Goal: Task Accomplishment & Management: Use online tool/utility

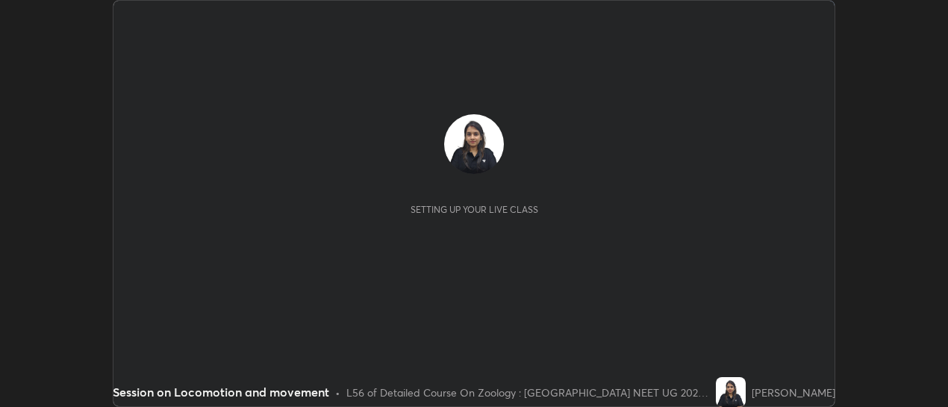
scroll to position [407, 947]
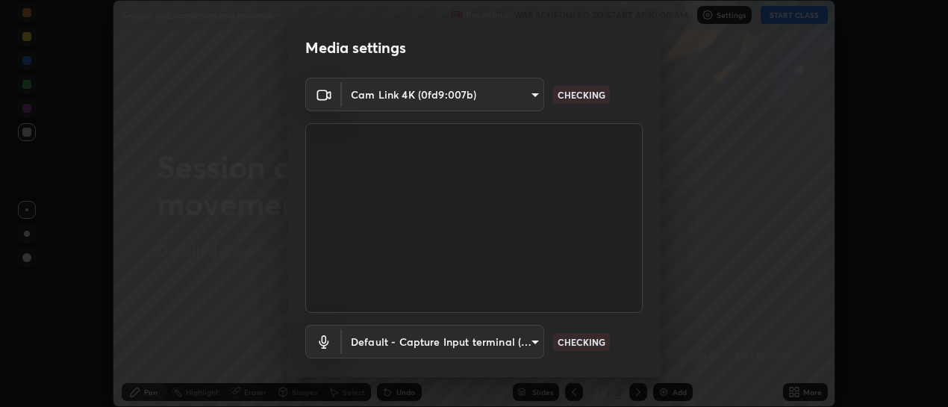
click at [778, 17] on div "Media settings Cam Link 4K (0fd9:007b) 589e6ed57562c9fce9ee663cfb1819c6931f5e42…" at bounding box center [474, 203] width 948 height 407
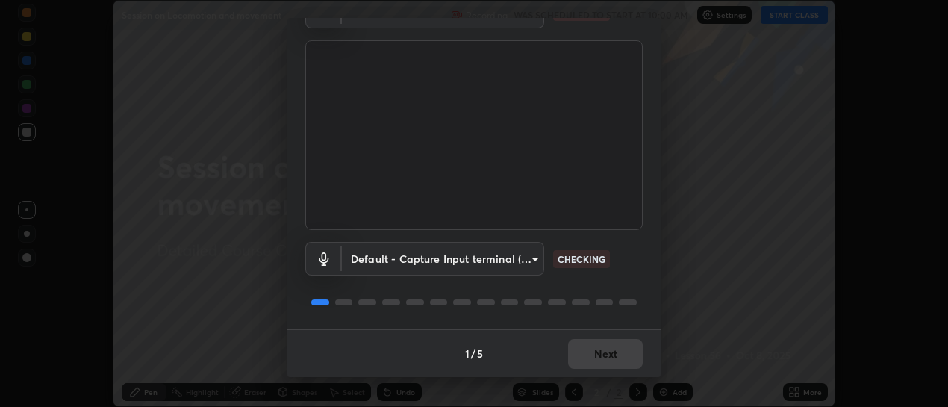
click at [588, 356] on div "1 / 5 Next" at bounding box center [473, 353] width 373 height 48
click at [561, 345] on div "1 / 5 Next" at bounding box center [473, 353] width 373 height 48
click at [581, 352] on div "1 / 5 Next" at bounding box center [473, 353] width 373 height 48
click at [587, 354] on div "1 / 5 Next" at bounding box center [473, 353] width 373 height 48
click at [604, 351] on button "Next" at bounding box center [605, 354] width 75 height 30
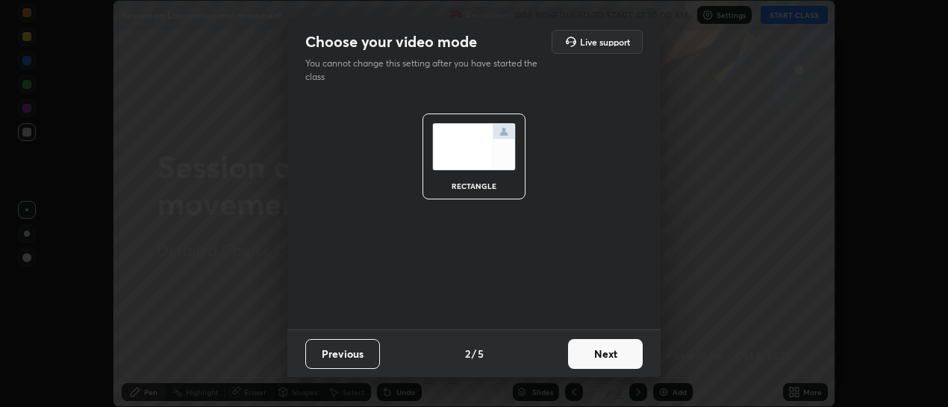
scroll to position [0, 0]
click at [602, 359] on button "Next" at bounding box center [605, 354] width 75 height 30
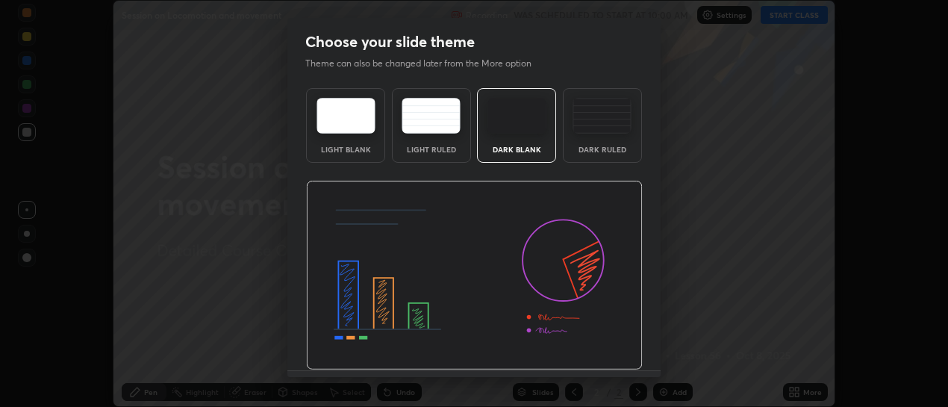
click at [602, 133] on img at bounding box center [601, 116] width 59 height 36
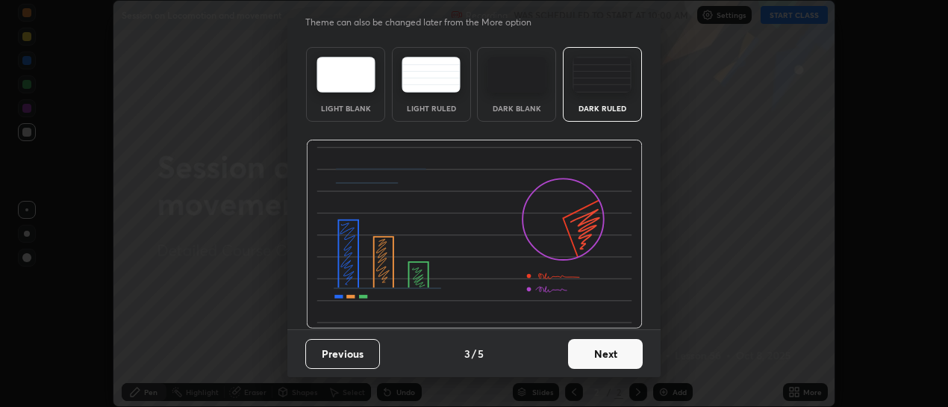
click at [584, 360] on button "Next" at bounding box center [605, 354] width 75 height 30
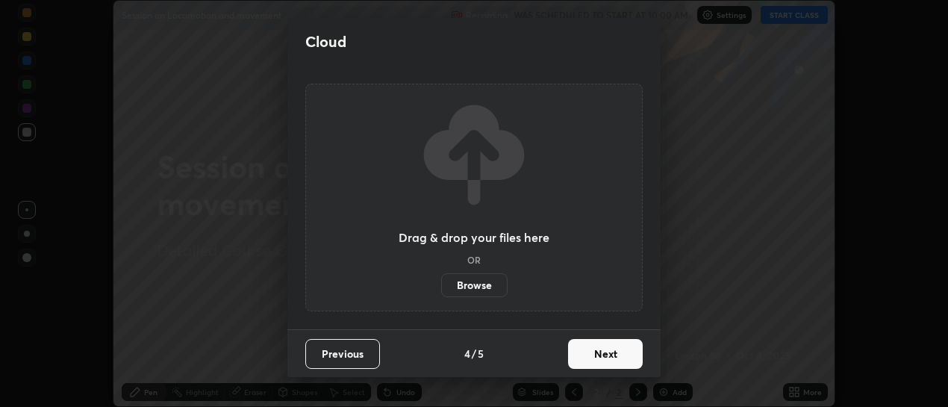
click at [595, 351] on button "Next" at bounding box center [605, 354] width 75 height 30
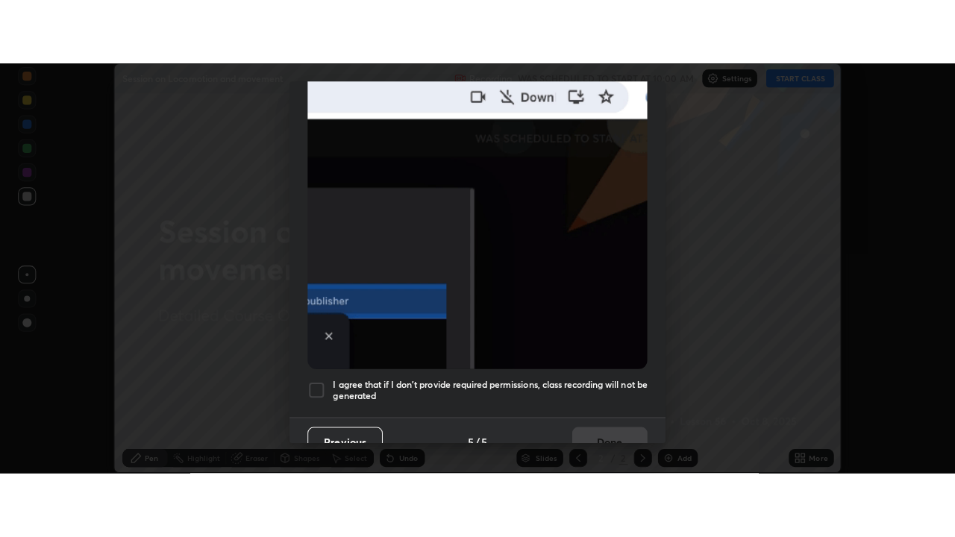
scroll to position [387, 0]
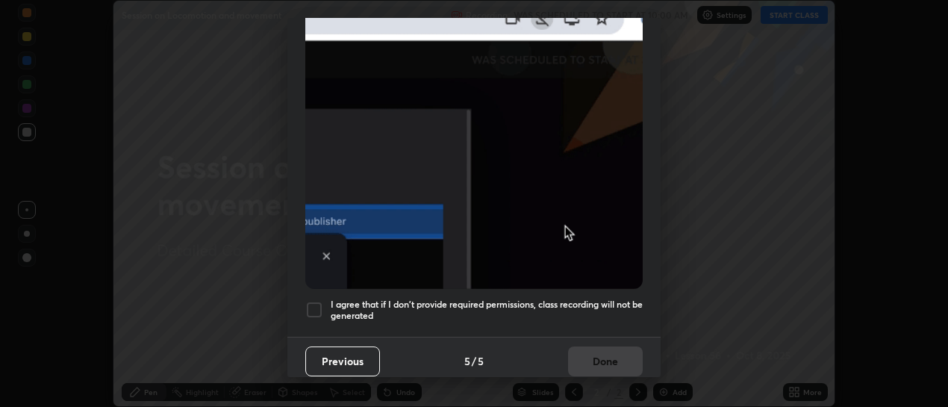
click at [313, 304] on div at bounding box center [314, 310] width 18 height 18
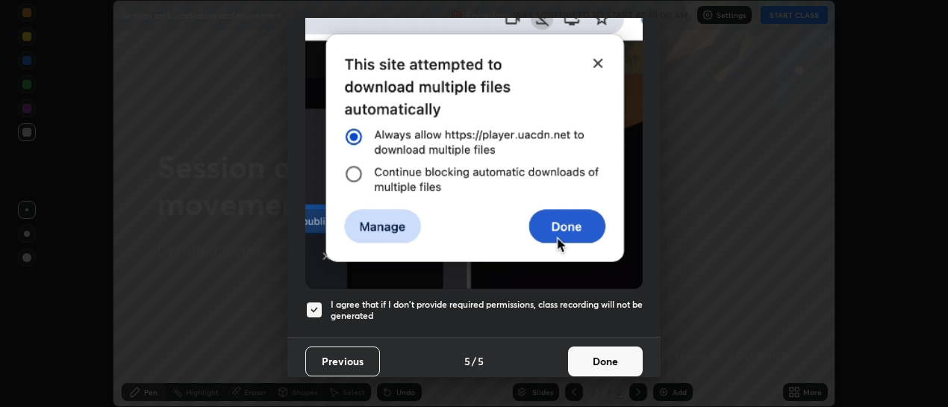
click at [591, 357] on button "Done" at bounding box center [605, 361] width 75 height 30
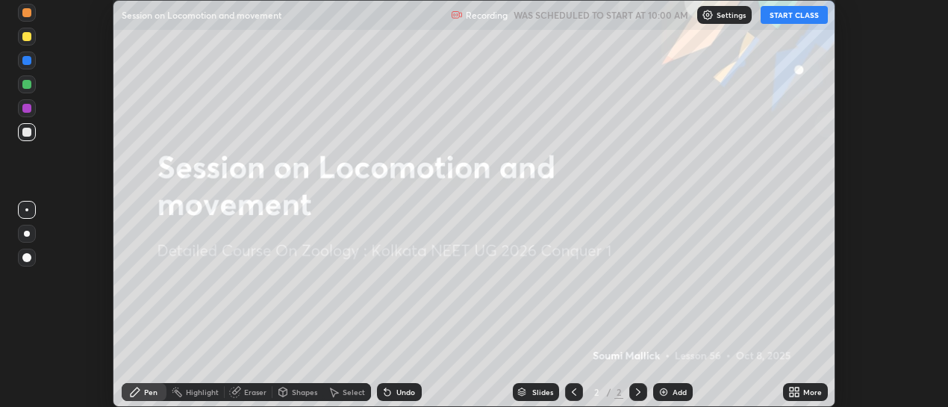
click at [795, 18] on button "START CLASS" at bounding box center [793, 15] width 67 height 18
click at [797, 391] on icon at bounding box center [797, 389] width 4 height 4
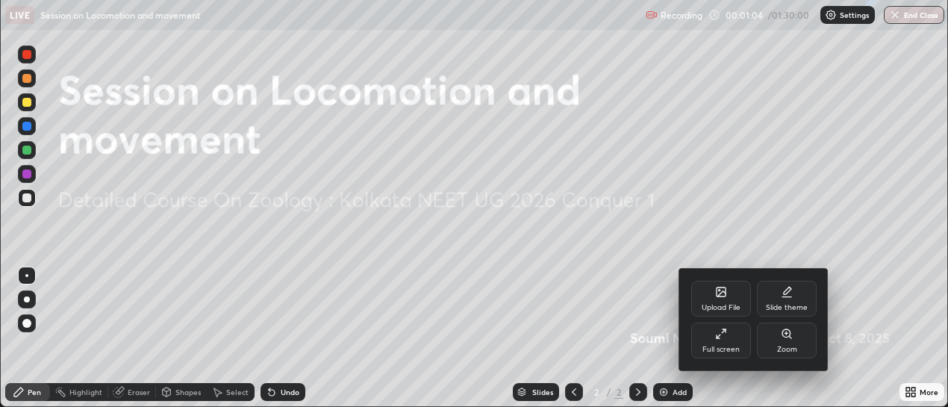
scroll to position [537, 955]
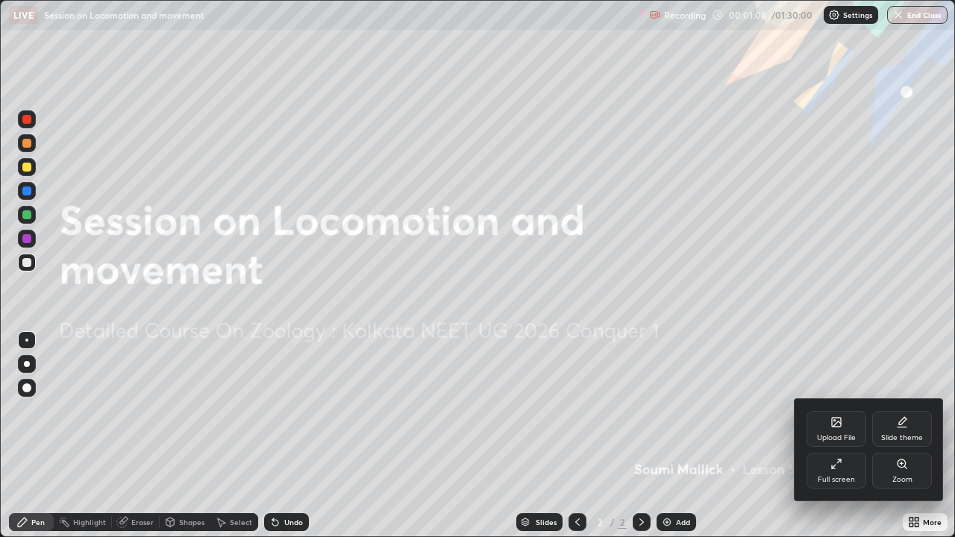
click at [834, 406] on div "Upload File" at bounding box center [837, 429] width 60 height 36
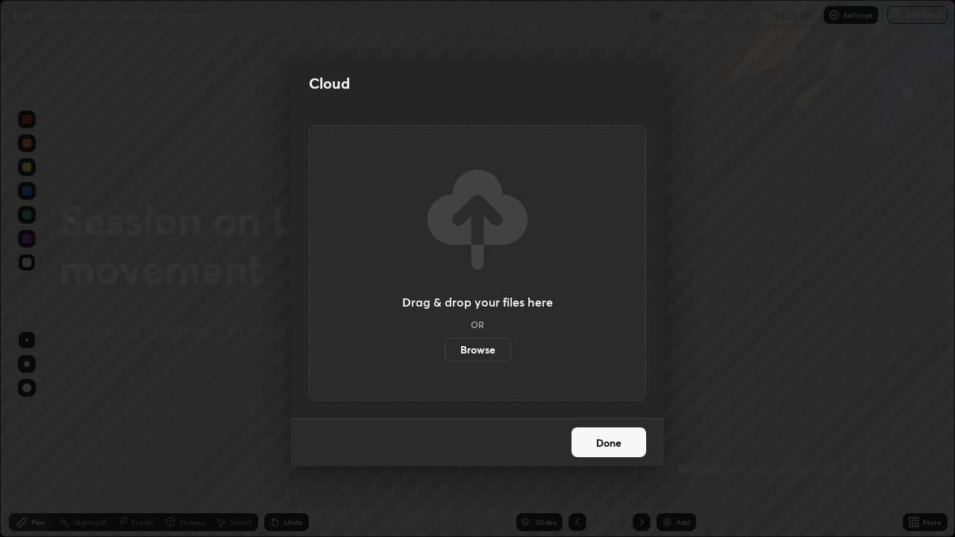
click at [487, 348] on label "Browse" at bounding box center [478, 350] width 66 height 24
click at [445, 348] on input "Browse" at bounding box center [445, 350] width 0 height 24
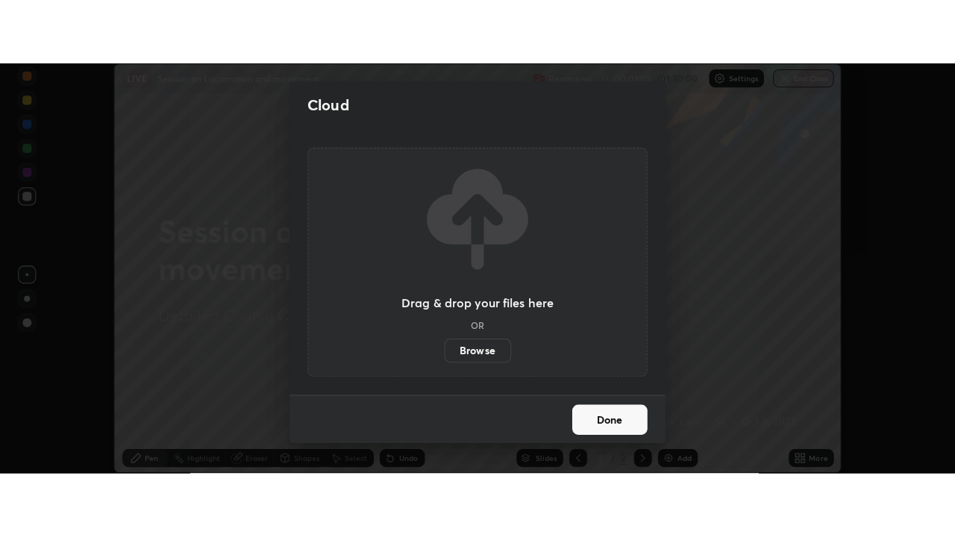
scroll to position [74201, 73660]
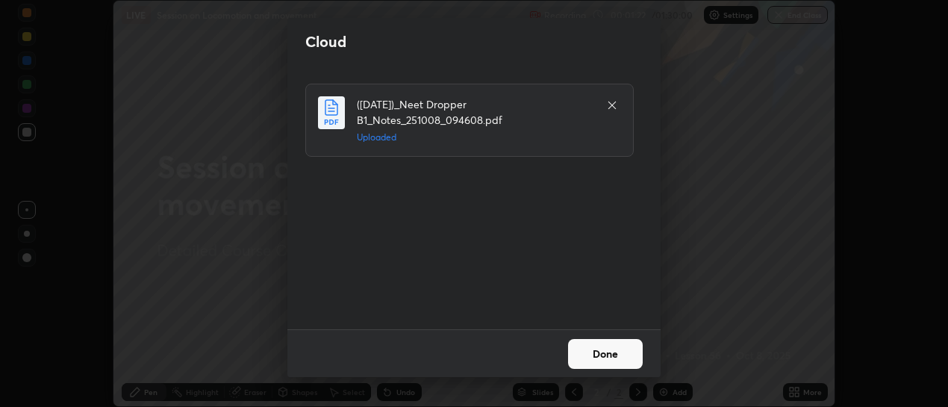
click at [604, 351] on button "Done" at bounding box center [605, 354] width 75 height 30
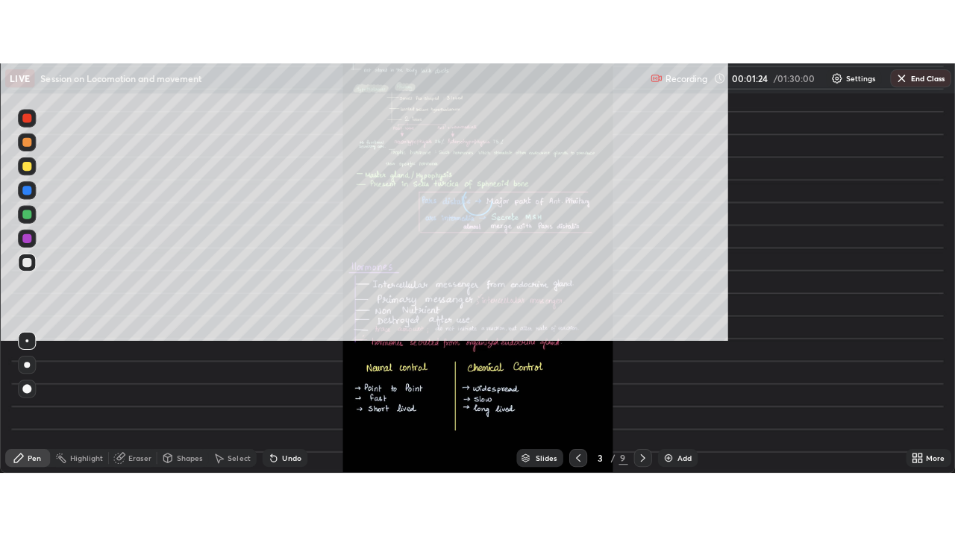
scroll to position [537, 955]
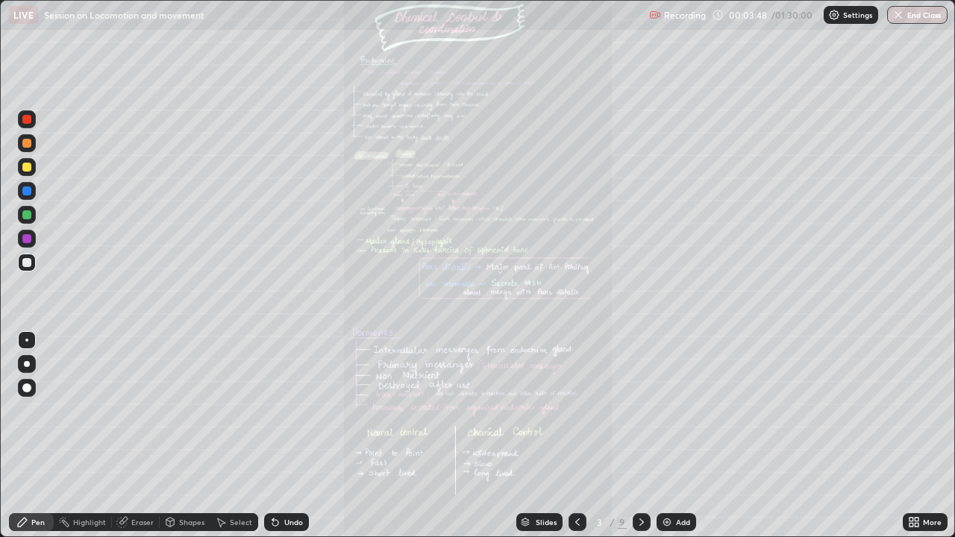
click at [581, 406] on icon at bounding box center [577, 522] width 12 height 12
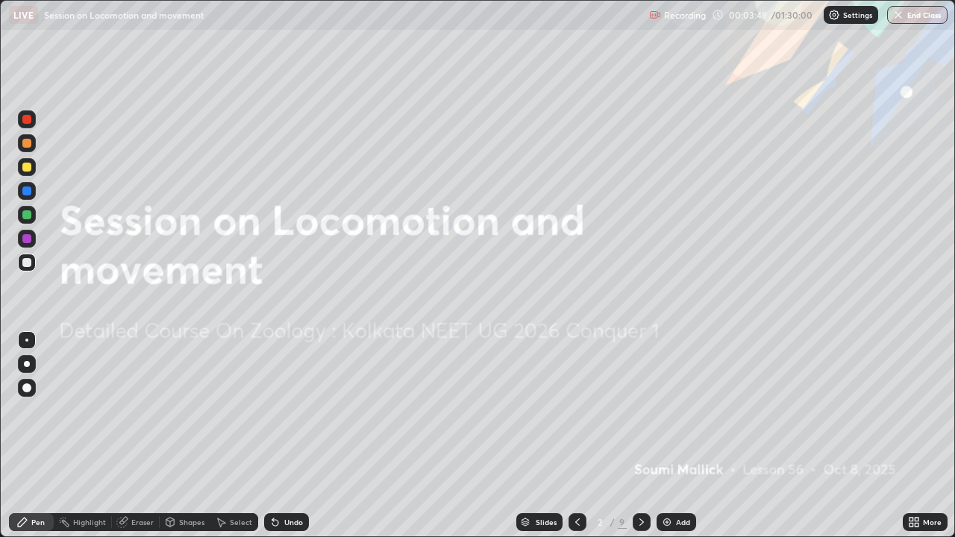
click at [680, 406] on div "Add" at bounding box center [683, 522] width 14 height 7
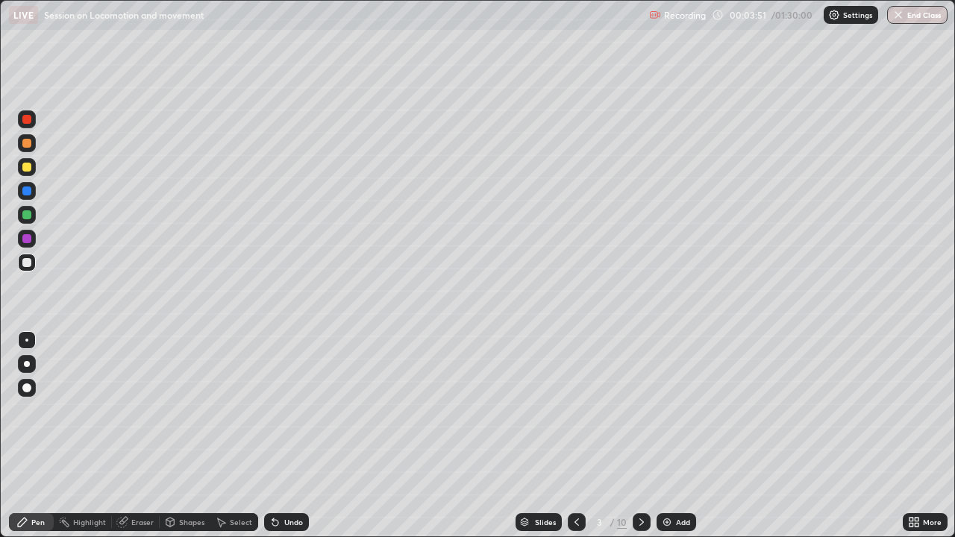
click at [175, 406] on div "Shapes" at bounding box center [185, 522] width 51 height 18
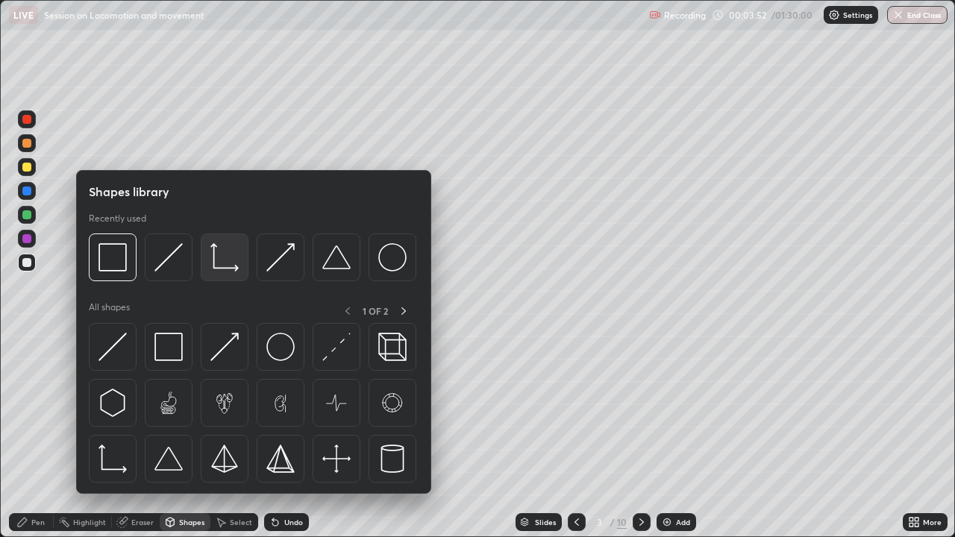
click at [231, 273] on div at bounding box center [225, 258] width 48 height 48
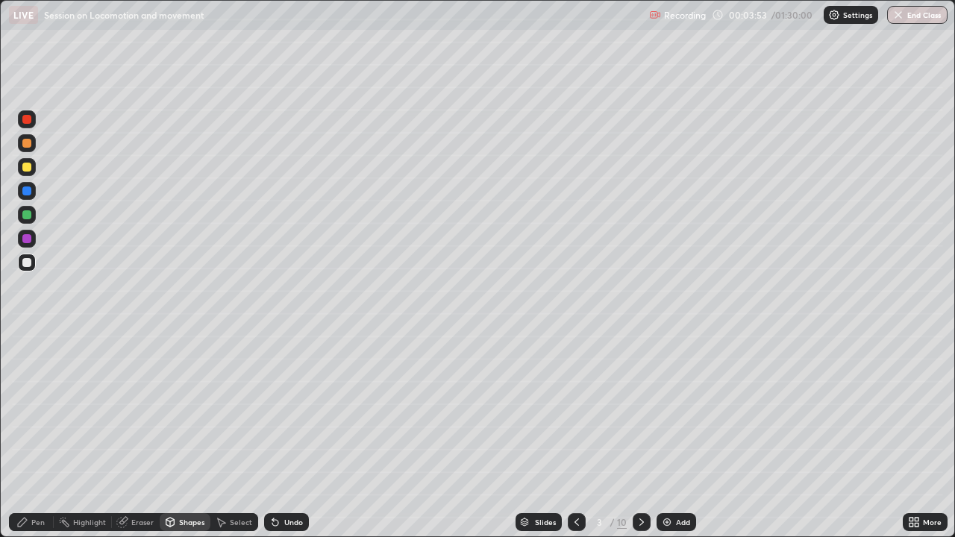
click at [31, 265] on div at bounding box center [27, 263] width 18 height 18
click at [28, 216] on div at bounding box center [26, 214] width 9 height 9
click at [27, 239] on div at bounding box center [26, 238] width 9 height 9
click at [181, 406] on div "Shapes" at bounding box center [191, 522] width 25 height 7
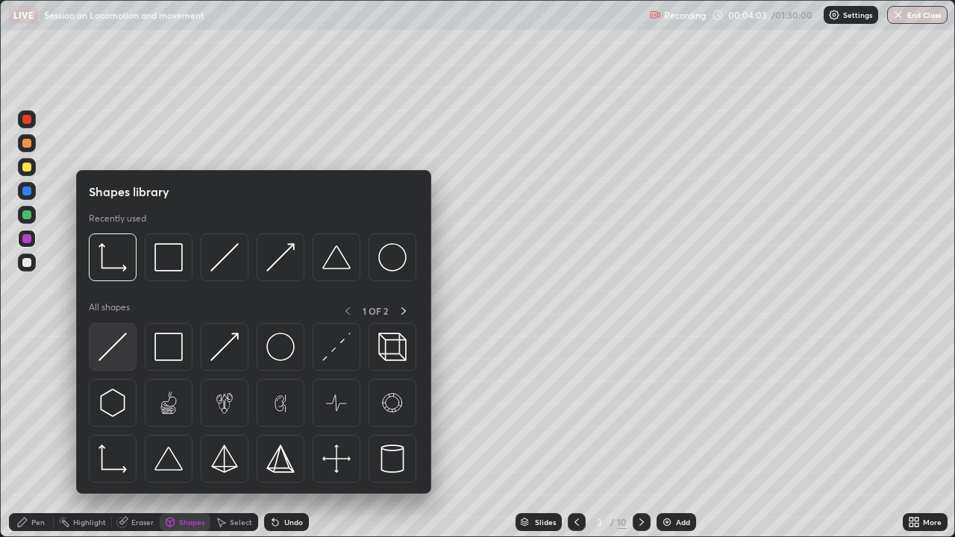
click at [122, 347] on img at bounding box center [112, 347] width 28 height 28
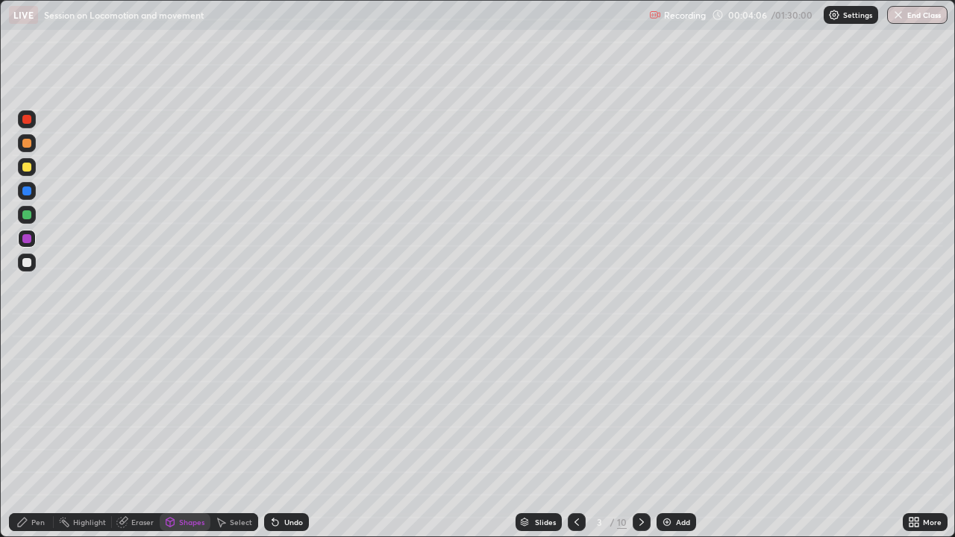
click at [281, 406] on div "Undo" at bounding box center [286, 522] width 45 height 18
click at [25, 266] on div at bounding box center [26, 262] width 9 height 9
click at [130, 406] on div "Eraser" at bounding box center [136, 522] width 48 height 18
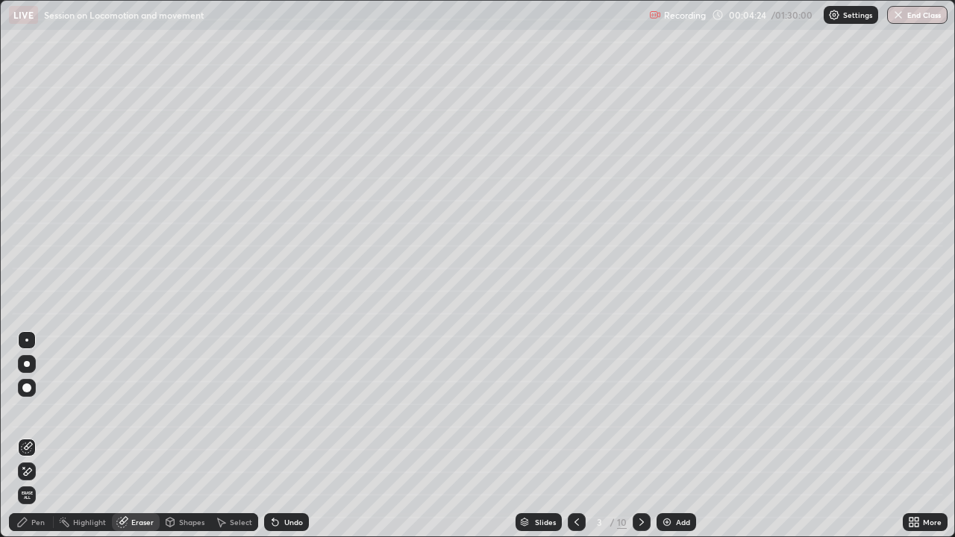
click at [232, 406] on div "Select" at bounding box center [241, 522] width 22 height 7
click at [295, 359] on div "0 ° Undo Copy Duplicate Duplicate to new slide Delete" at bounding box center [477, 269] width 953 height 536
click at [312, 406] on div "0 ° Undo Copy Duplicate Duplicate to new slide Delete" at bounding box center [477, 269] width 953 height 536
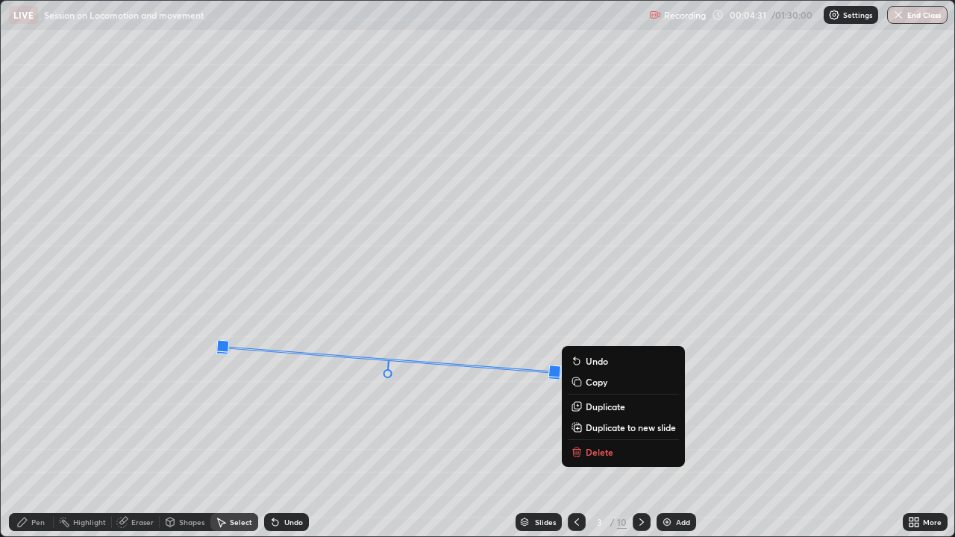
click at [279, 406] on div "Undo" at bounding box center [286, 522] width 45 height 18
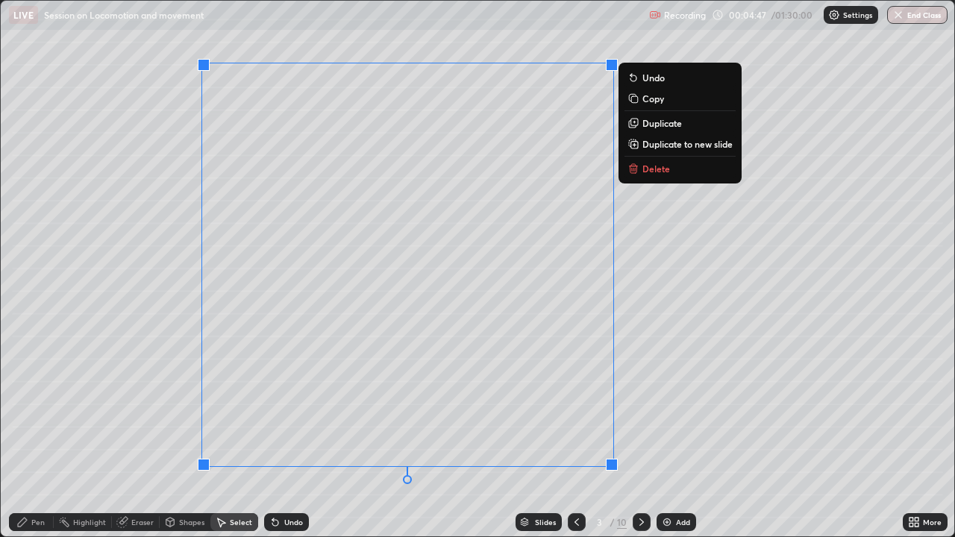
click at [175, 406] on div "0 ° Undo Copy Duplicate Duplicate to new slide Delete" at bounding box center [477, 269] width 953 height 536
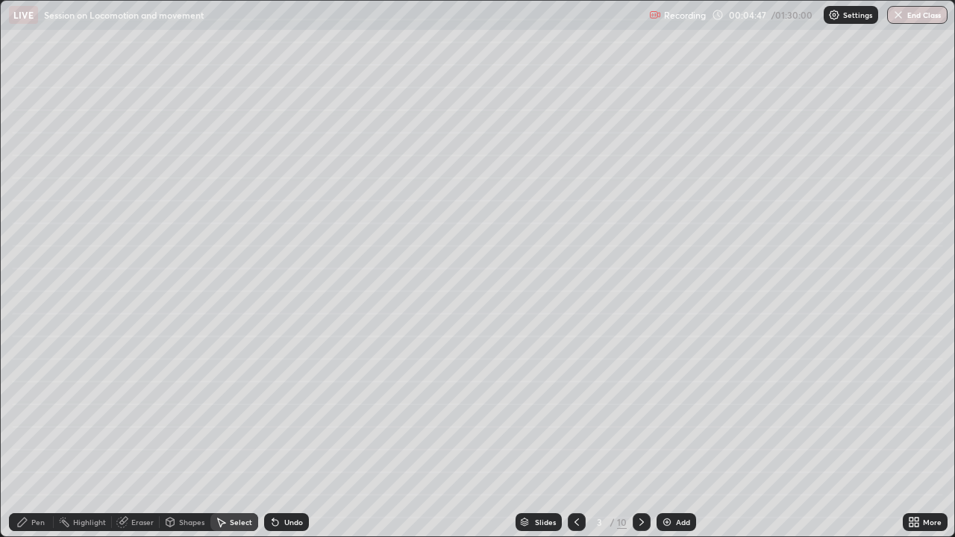
click at [138, 406] on div "Eraser" at bounding box center [142, 522] width 22 height 7
click at [231, 406] on div "Select" at bounding box center [241, 522] width 22 height 7
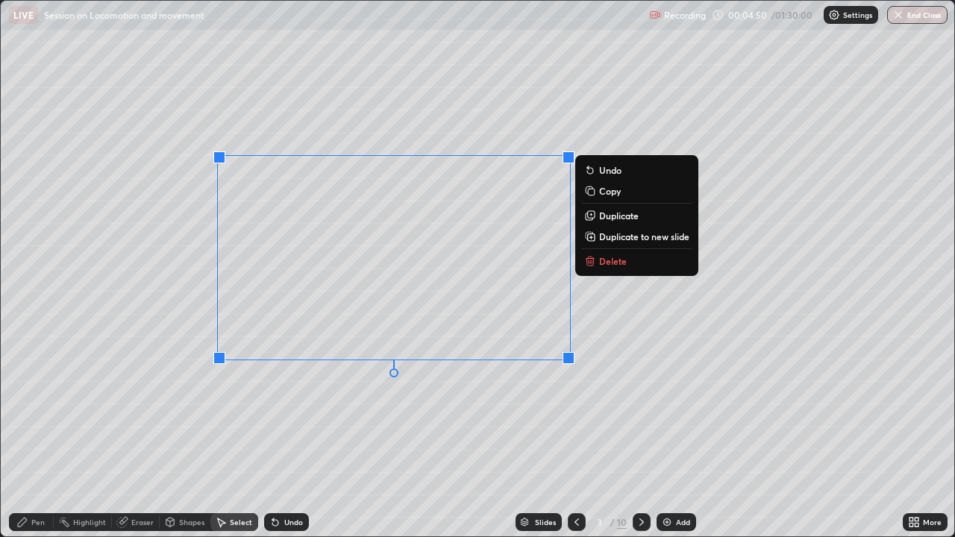
click at [616, 262] on p "Delete" at bounding box center [613, 261] width 28 height 12
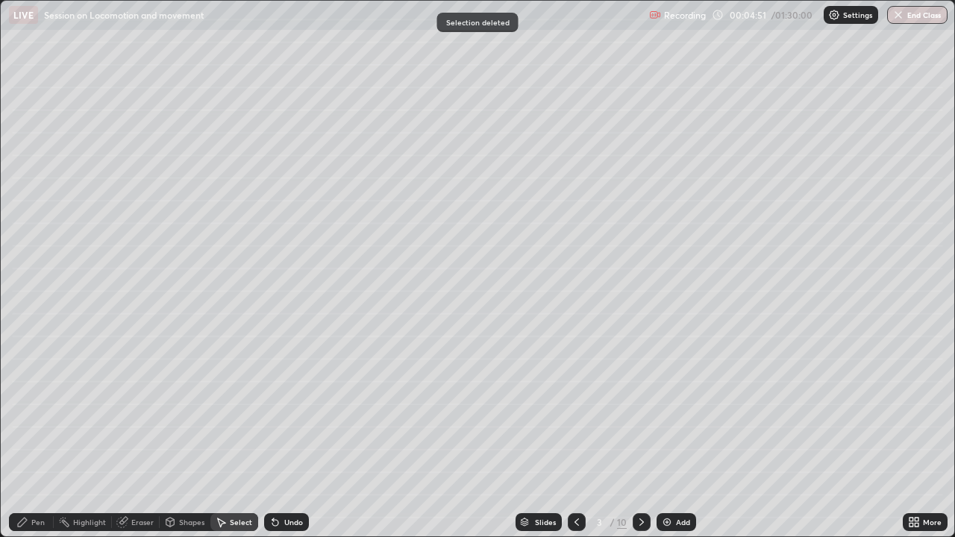
click at [31, 406] on div "Pen" at bounding box center [31, 522] width 45 height 18
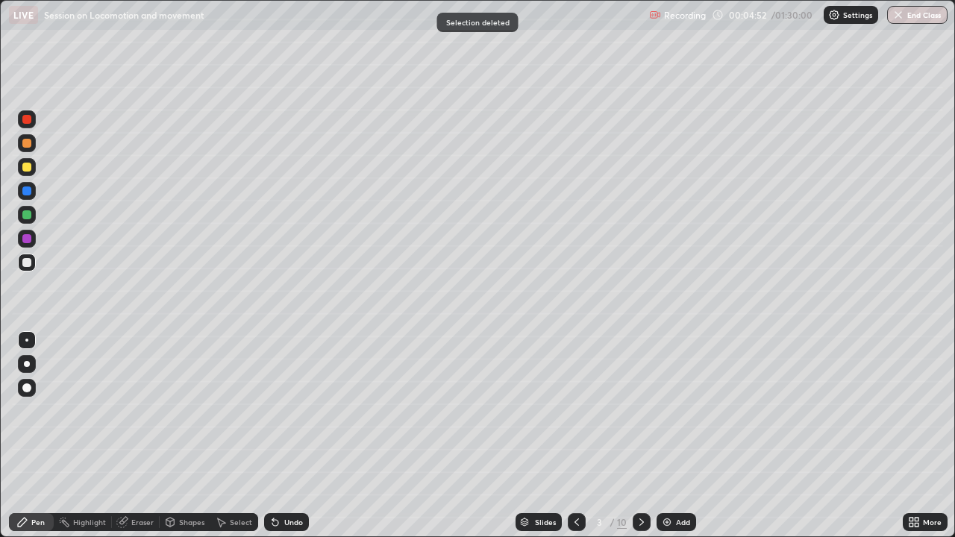
click at [178, 406] on div "Shapes" at bounding box center [185, 522] width 51 height 18
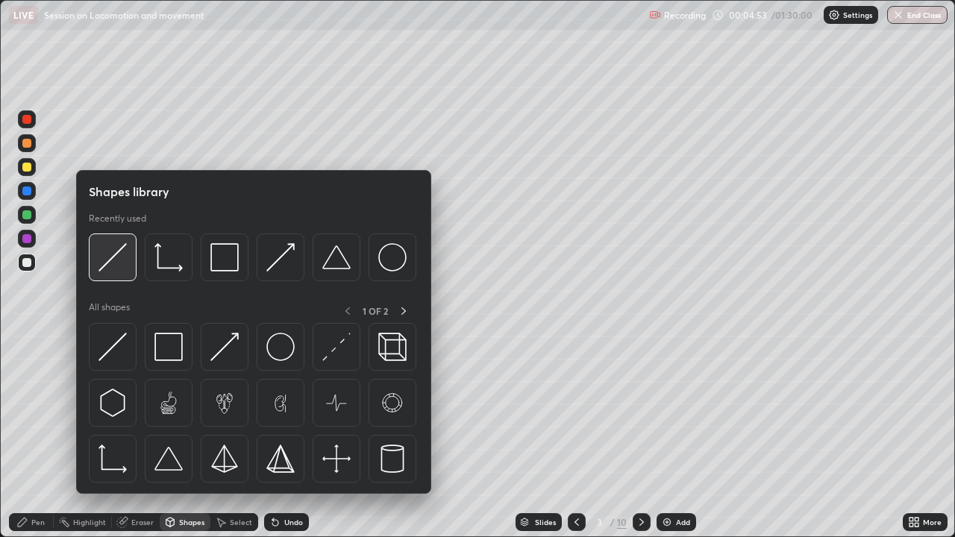
click at [104, 266] on img at bounding box center [112, 257] width 28 height 28
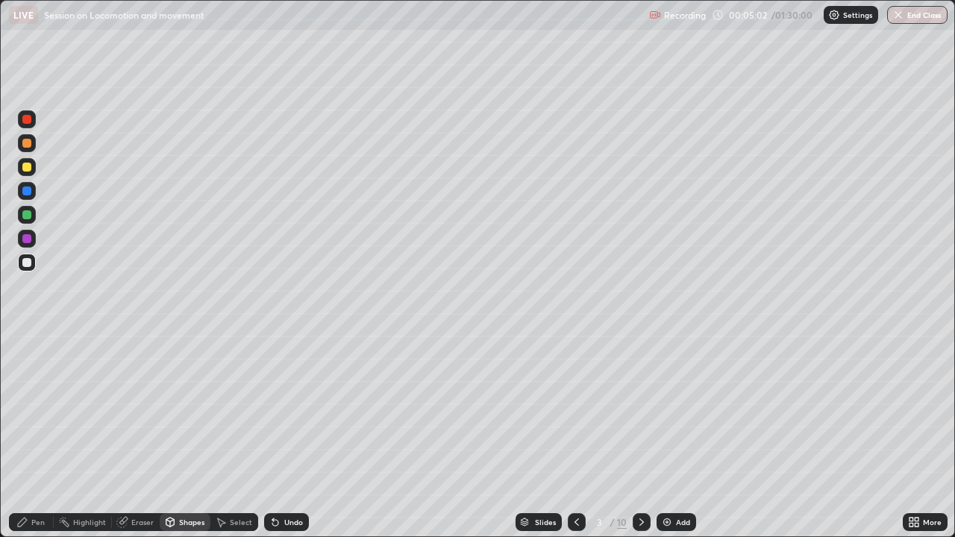
click at [30, 406] on div "Pen" at bounding box center [31, 522] width 45 height 18
click at [28, 243] on div at bounding box center [27, 239] width 18 height 18
click at [280, 406] on div "Undo" at bounding box center [286, 522] width 45 height 18
click at [27, 213] on div at bounding box center [26, 214] width 9 height 9
click at [189, 406] on div "Shapes" at bounding box center [191, 522] width 25 height 7
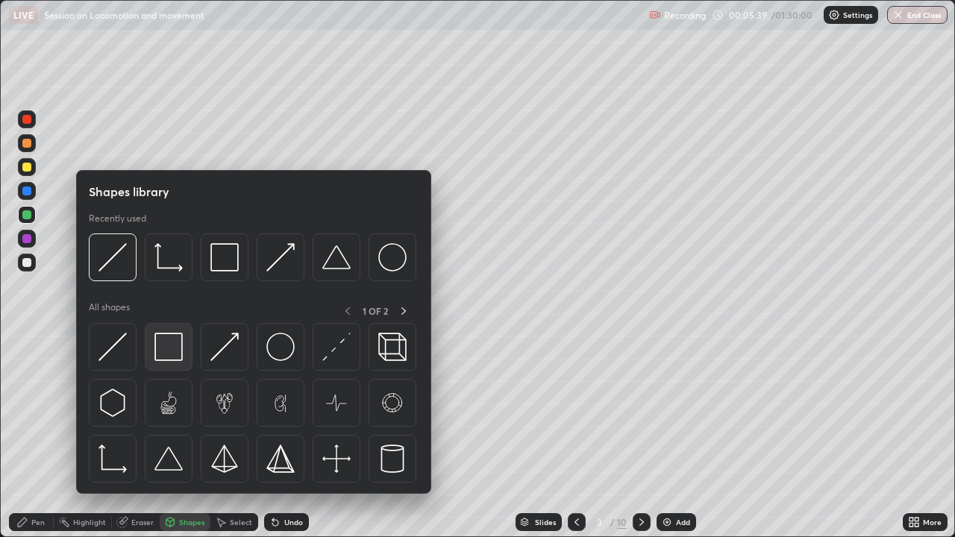
click at [187, 354] on div at bounding box center [169, 347] width 48 height 48
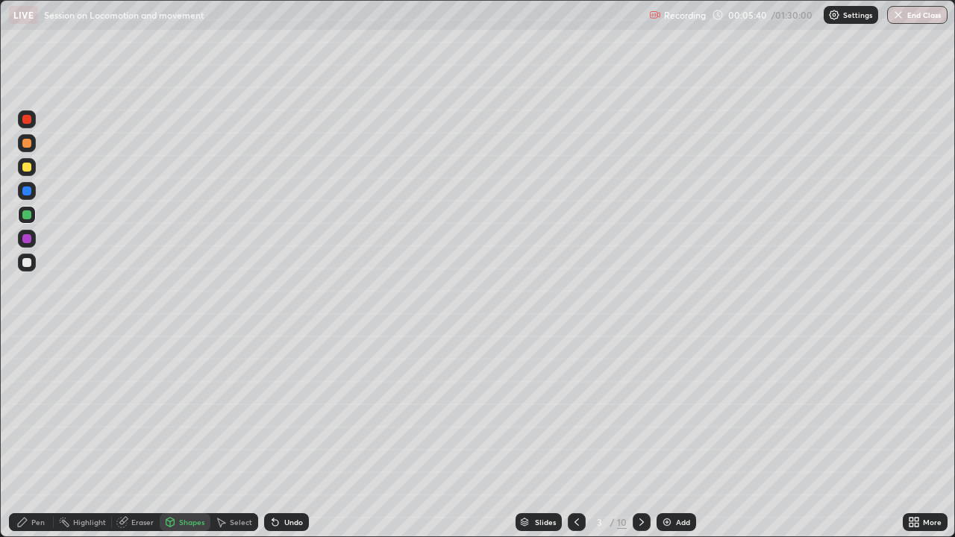
click at [26, 259] on div at bounding box center [26, 262] width 9 height 9
click at [21, 239] on div at bounding box center [27, 239] width 18 height 18
click at [29, 406] on div "Pen" at bounding box center [31, 522] width 45 height 18
click at [547, 406] on div "Slides" at bounding box center [539, 522] width 46 height 18
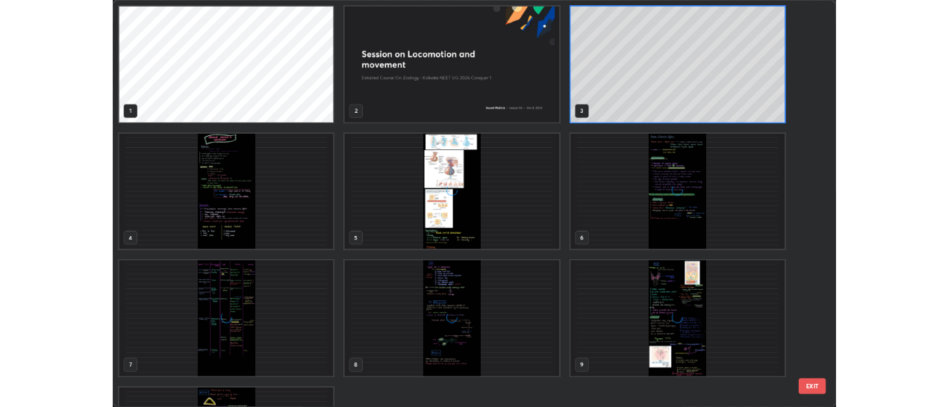
scroll to position [531, 946]
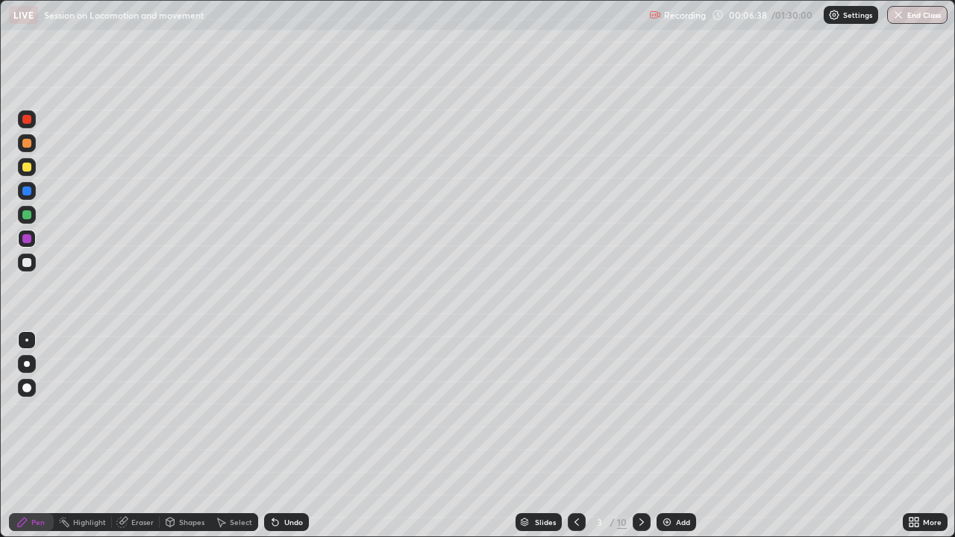
click at [920, 406] on div "More" at bounding box center [925, 522] width 45 height 18
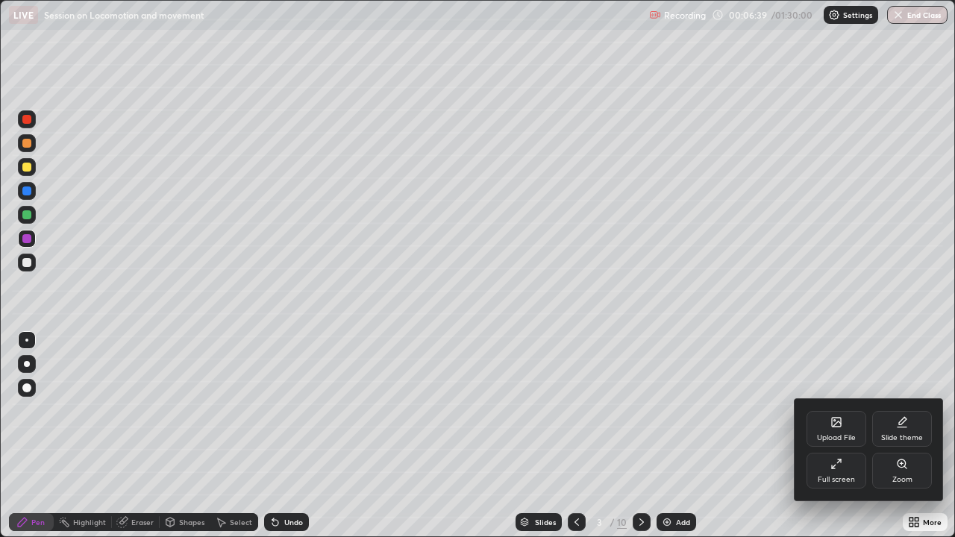
click at [836, 406] on div "Upload File" at bounding box center [837, 429] width 60 height 36
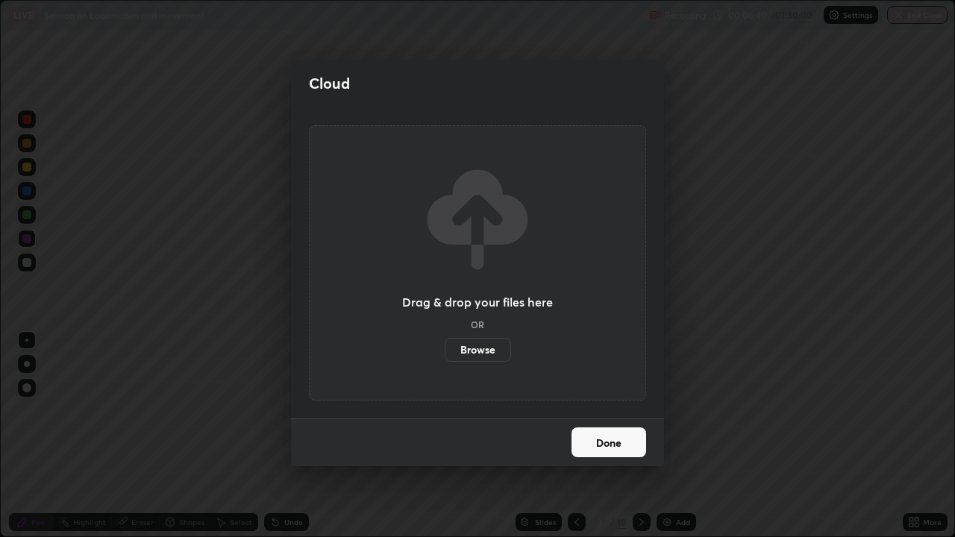
click at [481, 357] on label "Browse" at bounding box center [478, 350] width 66 height 24
click at [445, 357] on input "Browse" at bounding box center [445, 350] width 0 height 24
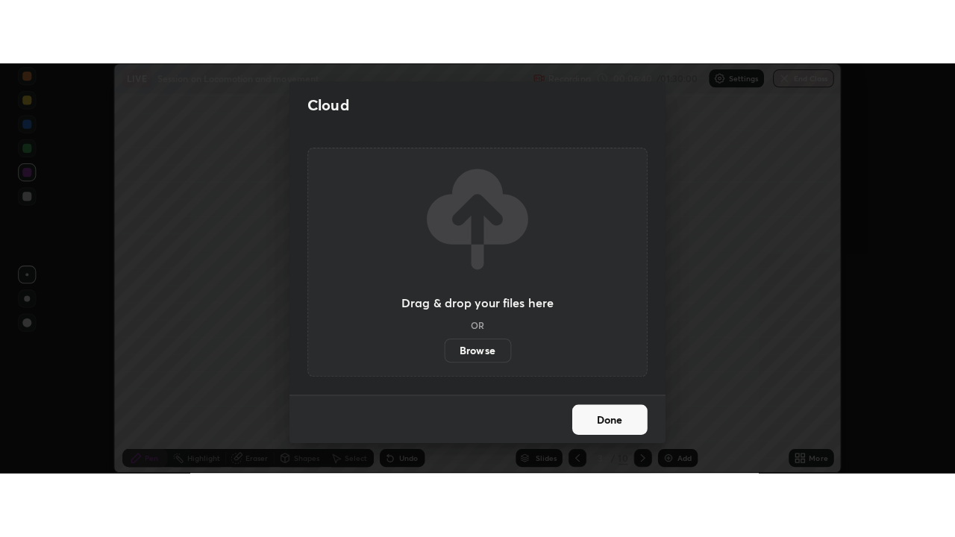
scroll to position [74201, 73660]
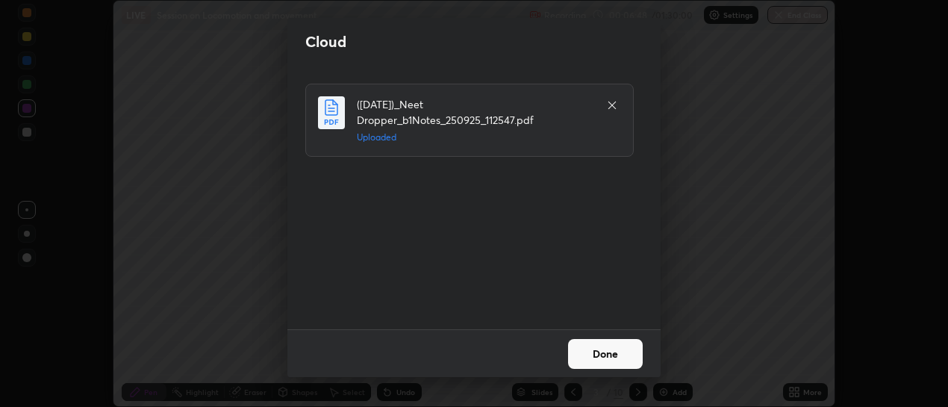
click at [595, 350] on button "Done" at bounding box center [605, 354] width 75 height 30
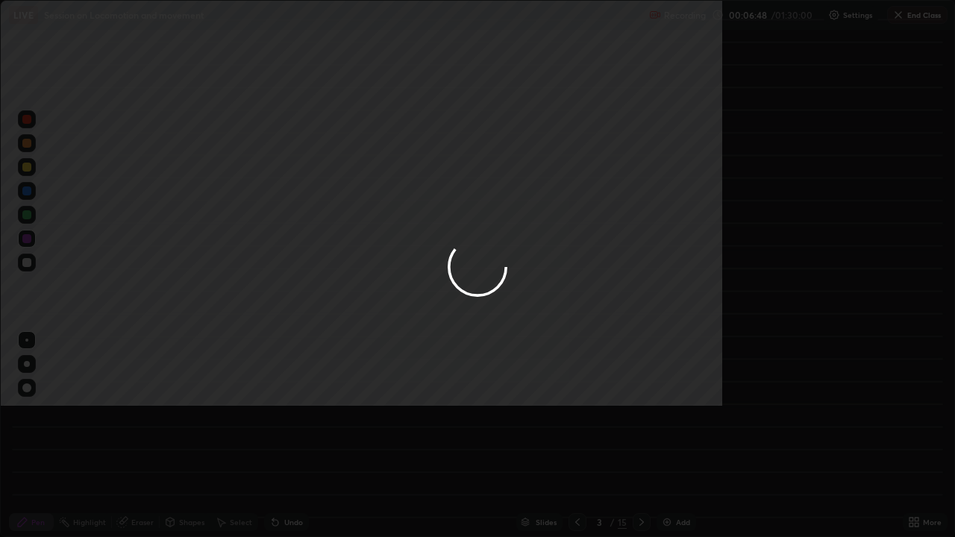
scroll to position [537, 955]
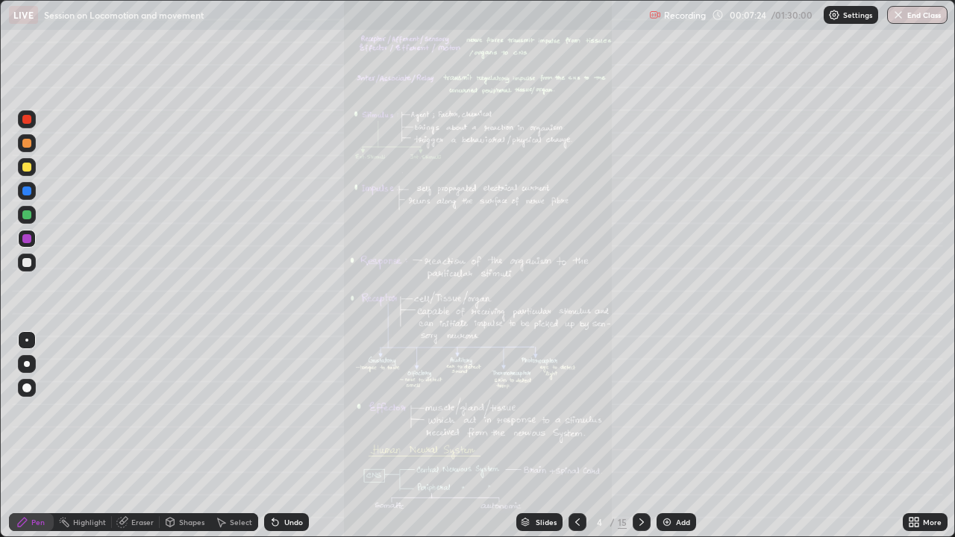
click at [539, 406] on div "Slides" at bounding box center [546, 522] width 21 height 7
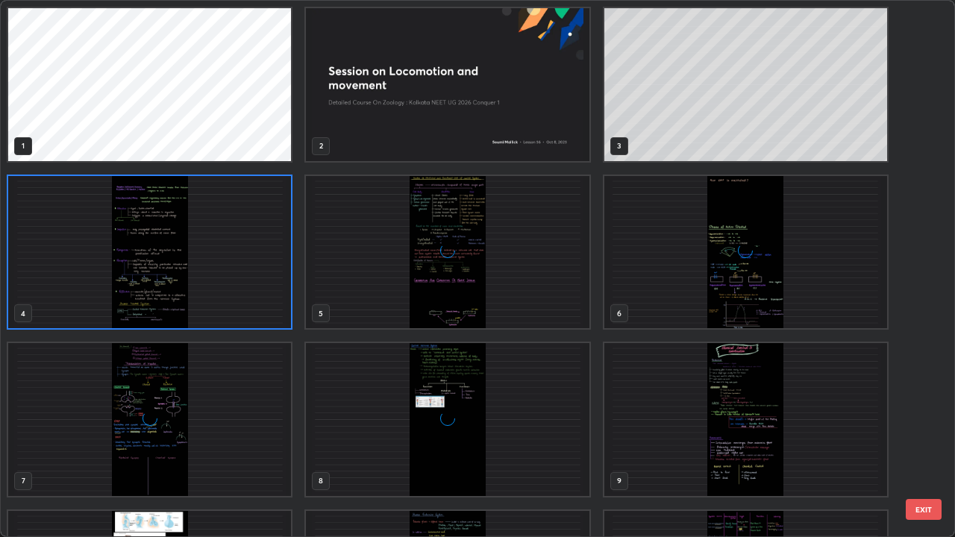
scroll to position [531, 946]
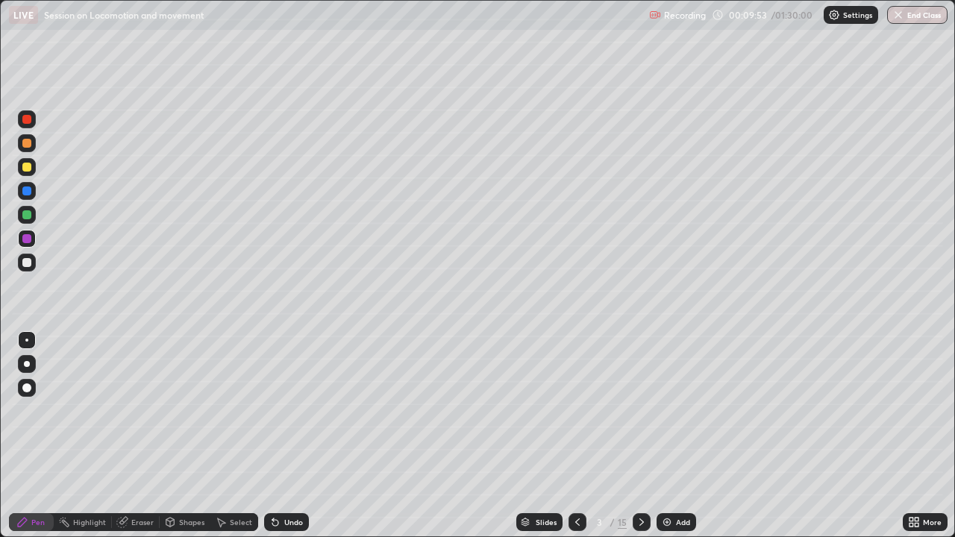
click at [25, 217] on div at bounding box center [26, 214] width 9 height 9
click at [27, 169] on div at bounding box center [26, 167] width 9 height 9
click at [27, 364] on div at bounding box center [27, 364] width 6 height 6
click at [298, 406] on div "Undo" at bounding box center [293, 522] width 19 height 7
click at [530, 406] on div "Slides" at bounding box center [539, 522] width 46 height 18
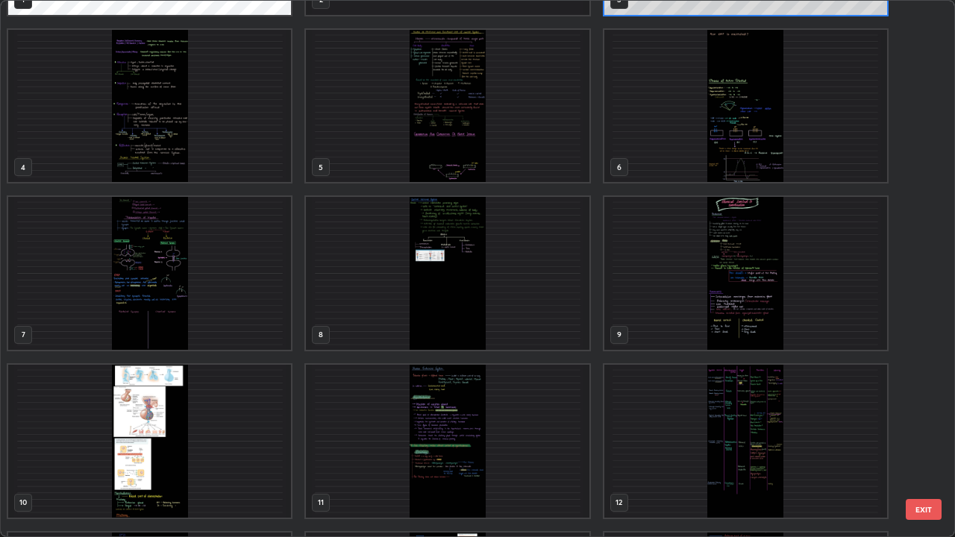
scroll to position [144, 0]
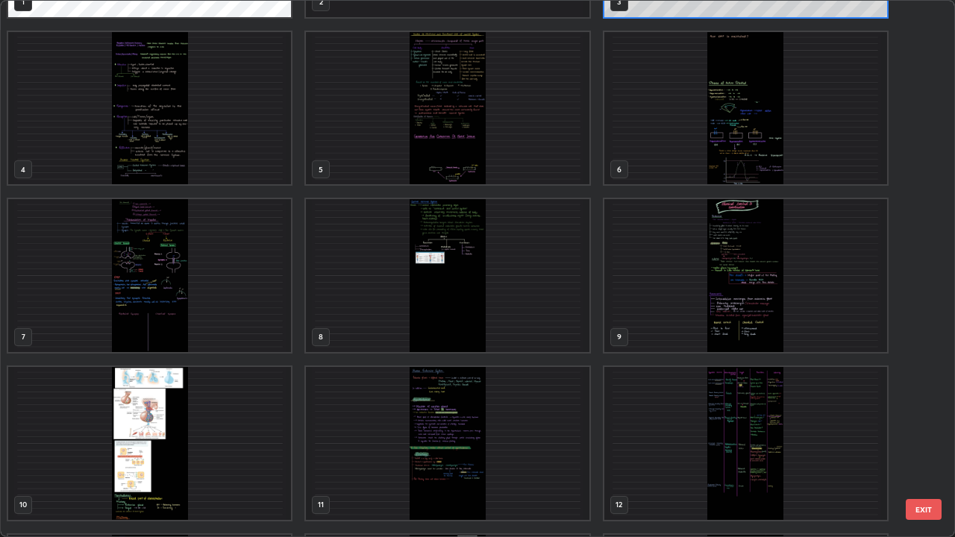
click at [509, 333] on img "grid" at bounding box center [447, 275] width 283 height 153
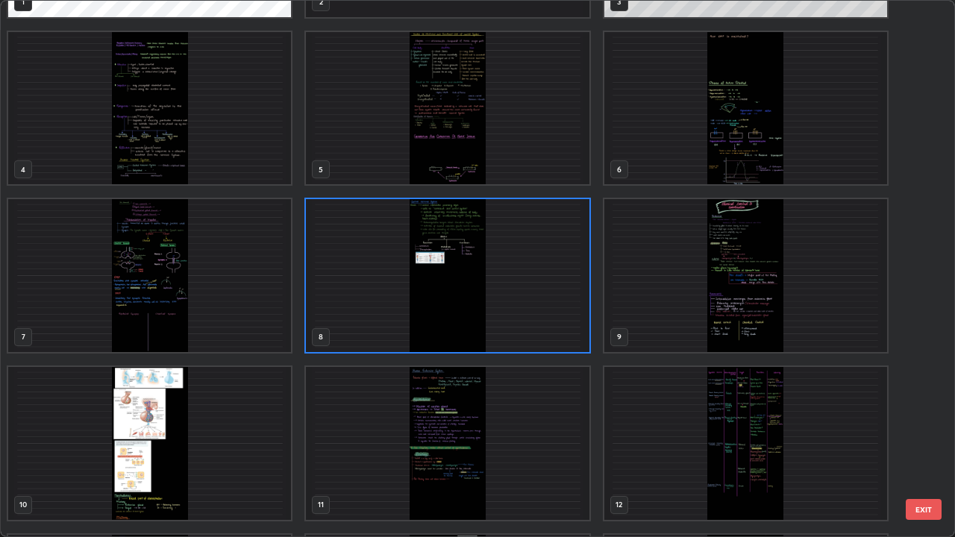
click at [501, 331] on img "grid" at bounding box center [447, 275] width 283 height 153
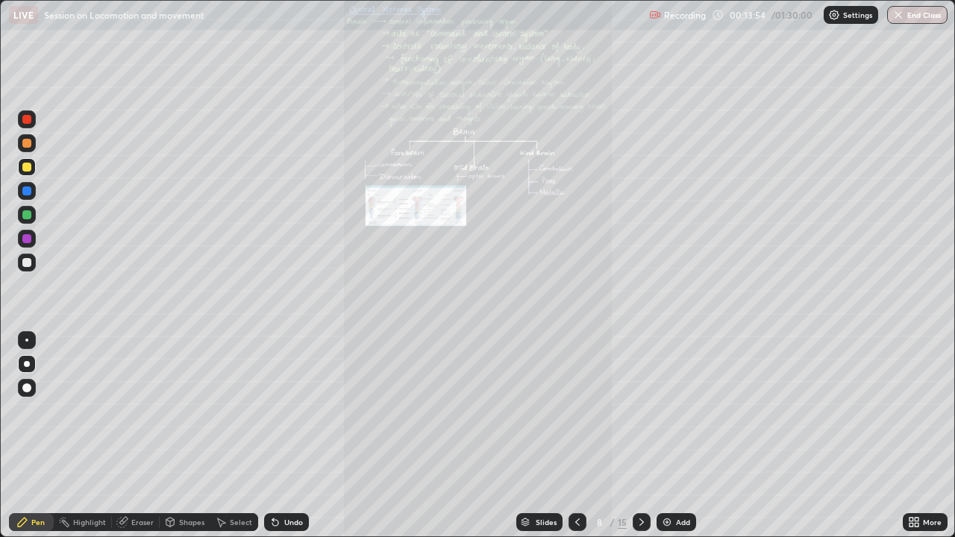
click at [542, 406] on div "Slides" at bounding box center [546, 522] width 21 height 7
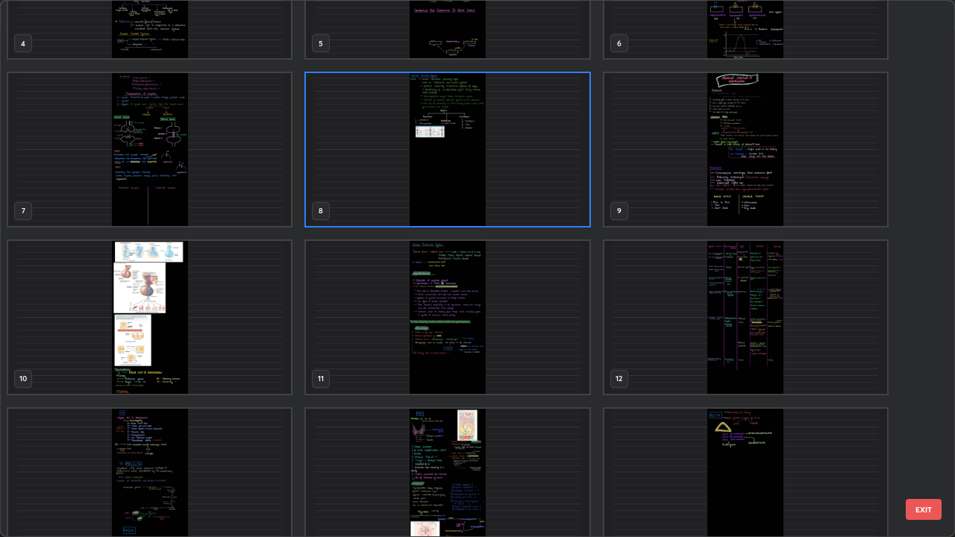
scroll to position [302, 0]
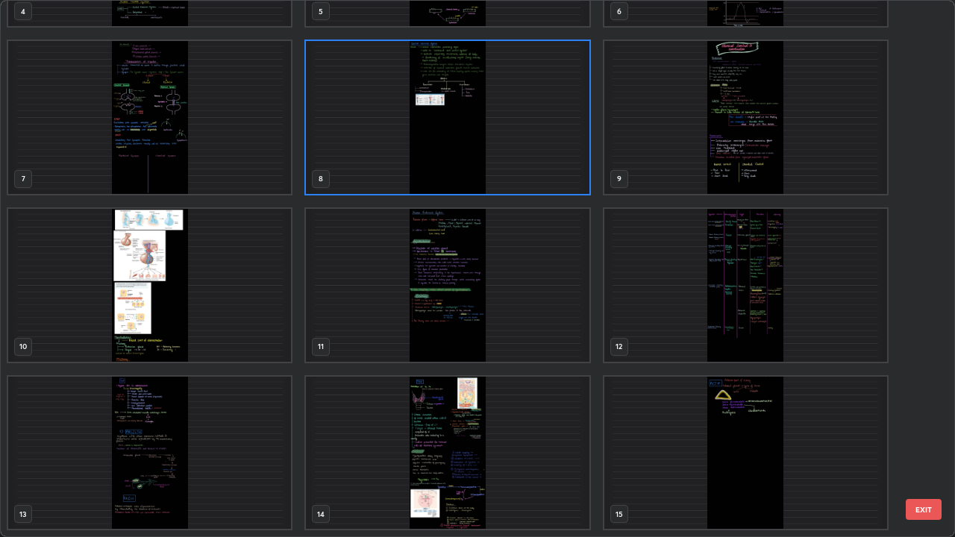
click at [620, 406] on img "grid" at bounding box center [745, 453] width 283 height 153
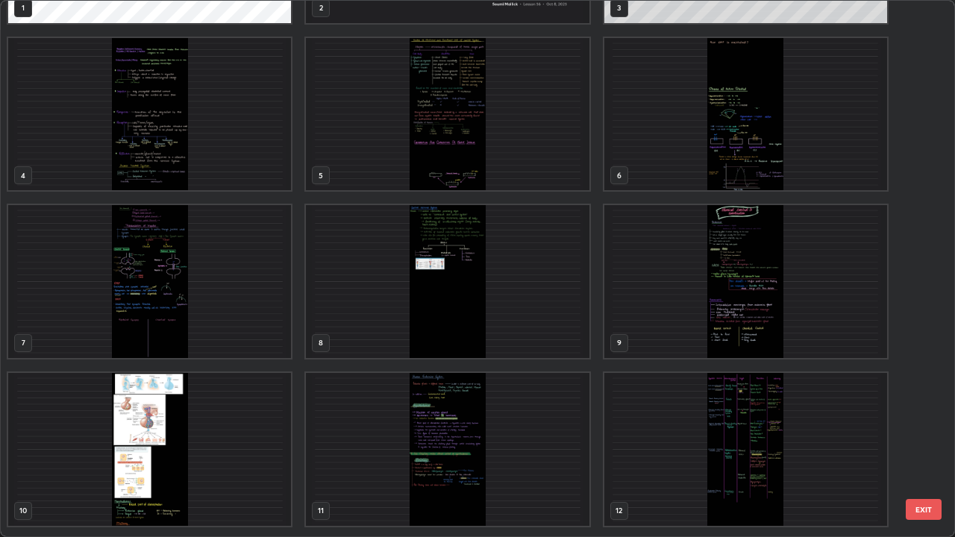
scroll to position [0, 0]
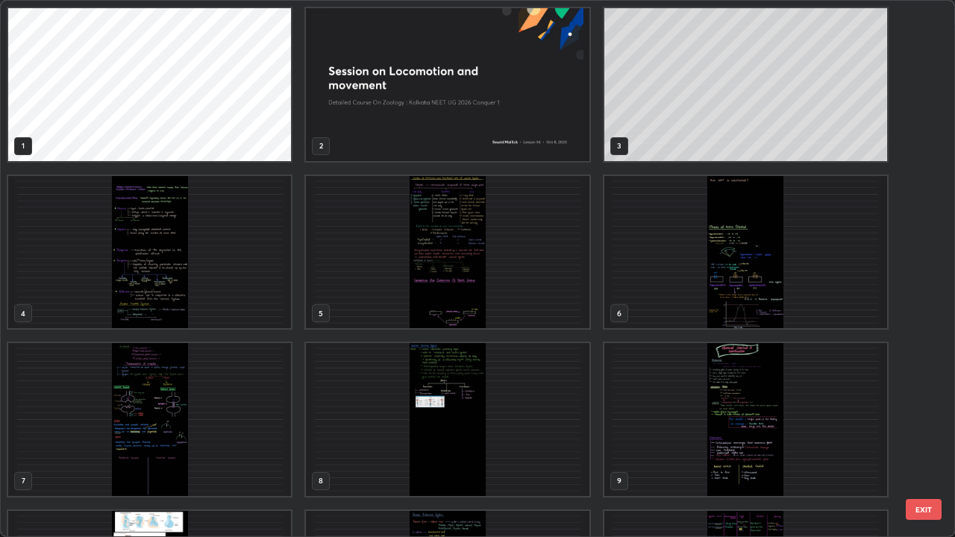
click at [533, 307] on img "grid" at bounding box center [447, 252] width 283 height 153
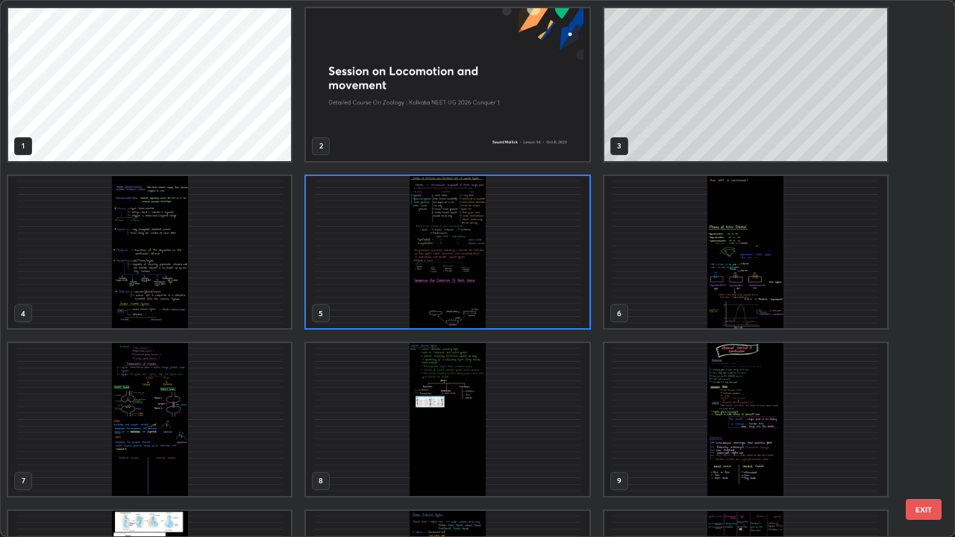
click at [543, 308] on img "grid" at bounding box center [447, 252] width 283 height 153
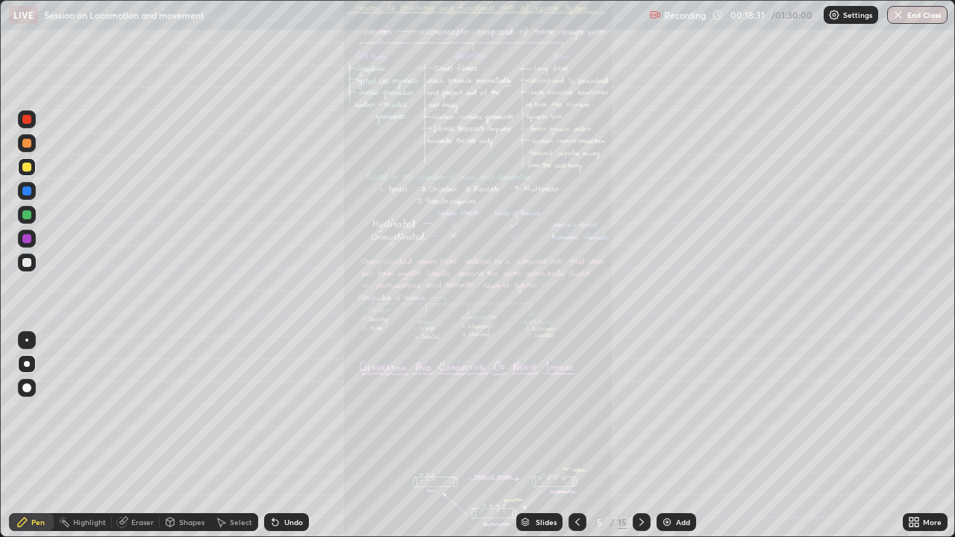
click at [902, 406] on div "Slides 5 / 15 Add" at bounding box center [606, 522] width 594 height 30
click at [915, 406] on icon at bounding box center [917, 520] width 4 height 4
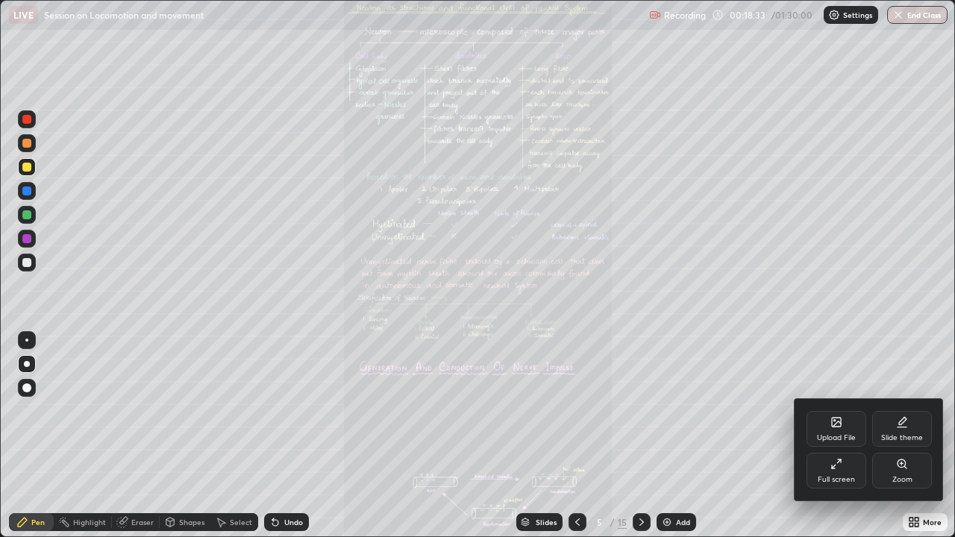
click at [903, 406] on div "Zoom" at bounding box center [902, 471] width 60 height 36
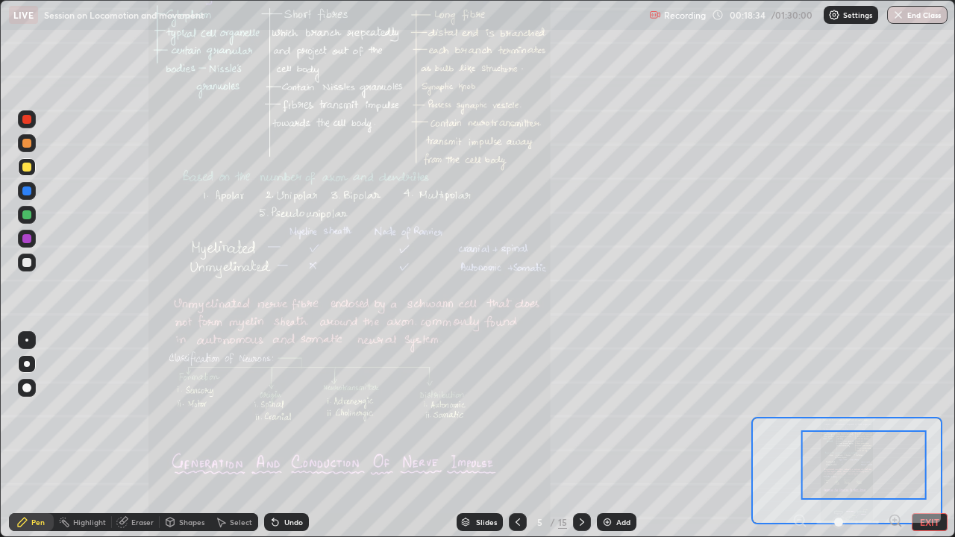
click at [892, 406] on icon at bounding box center [895, 521] width 10 height 10
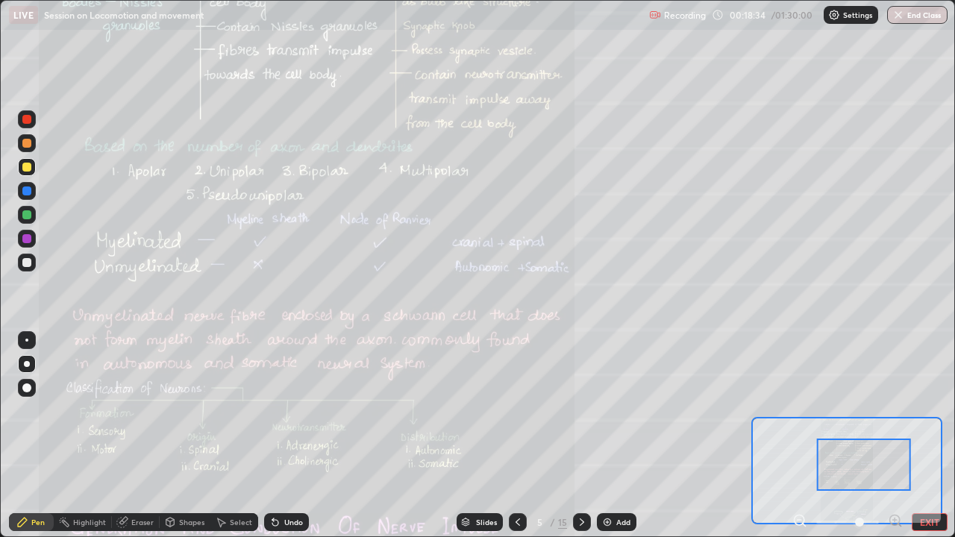
click at [892, 406] on div "Pen Highlight Eraser Shapes Select Undo Slides 5 / 15 Add EXIT" at bounding box center [477, 522] width 955 height 30
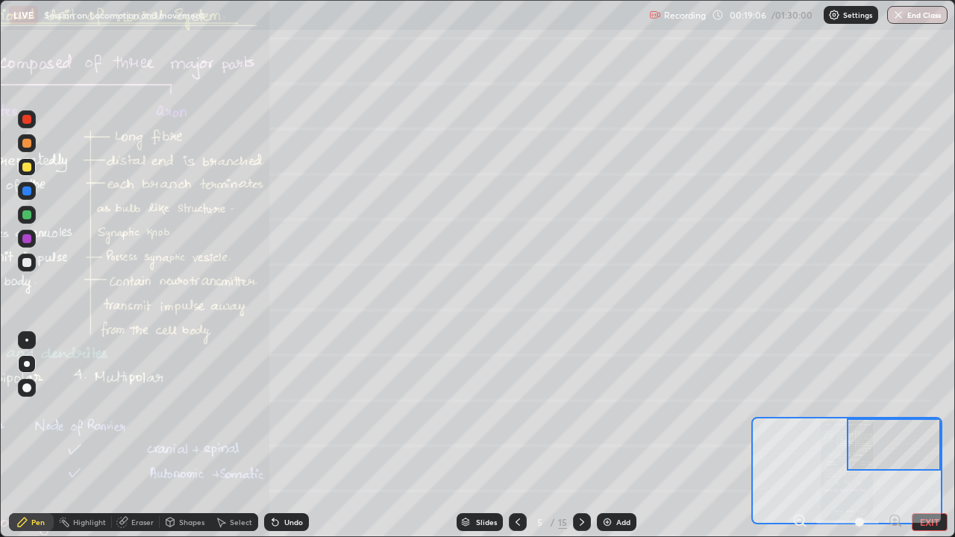
click at [488, 406] on div "Slides" at bounding box center [486, 522] width 21 height 7
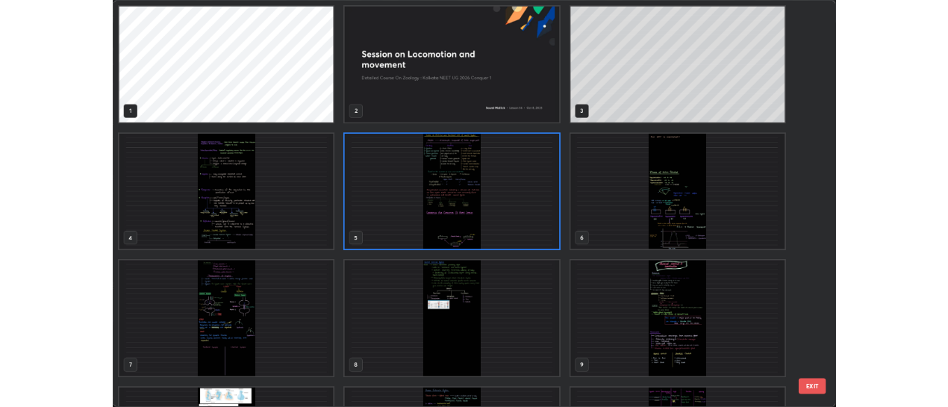
scroll to position [531, 946]
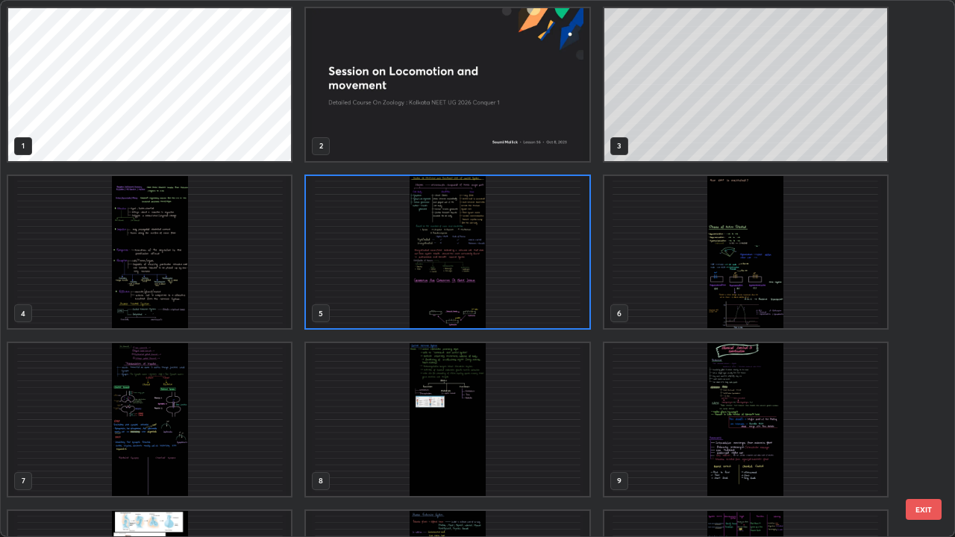
click at [571, 406] on img "grid" at bounding box center [447, 419] width 283 height 153
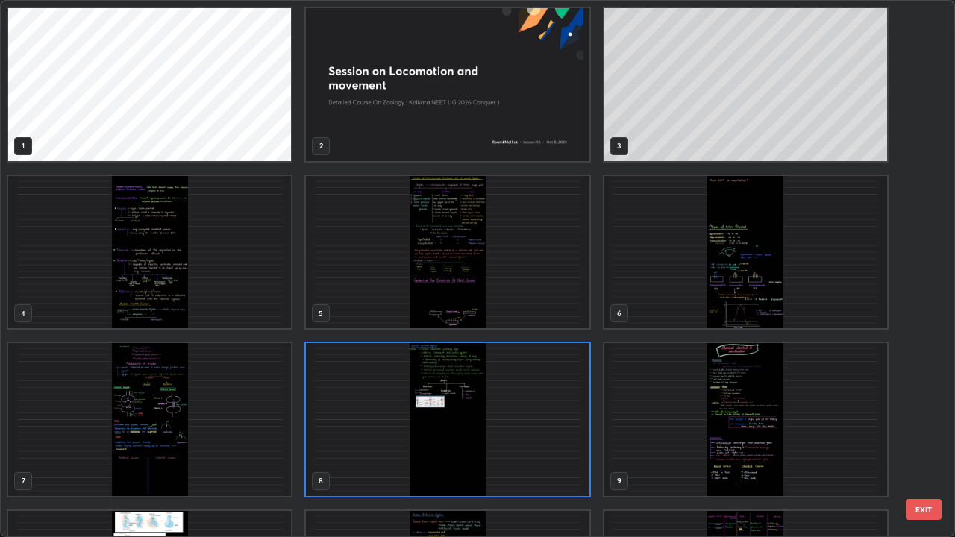
click at [564, 406] on img "grid" at bounding box center [447, 419] width 283 height 153
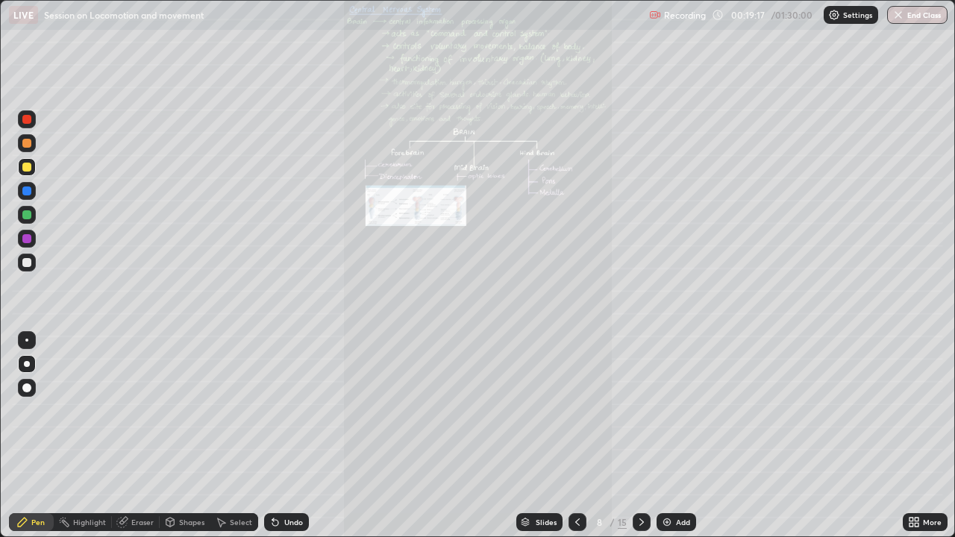
click at [917, 406] on icon at bounding box center [917, 525] width 4 height 4
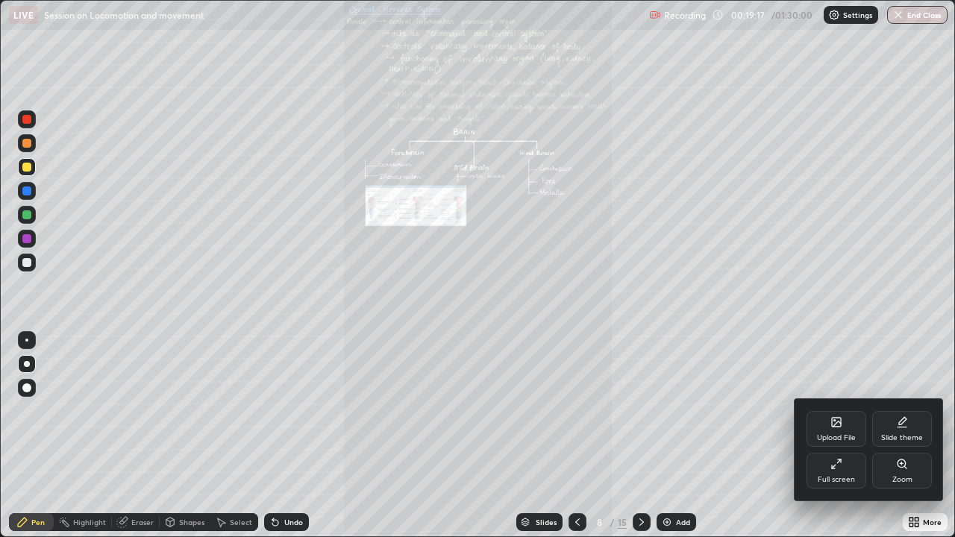
click at [829, 406] on div "Upload File" at bounding box center [837, 429] width 60 height 36
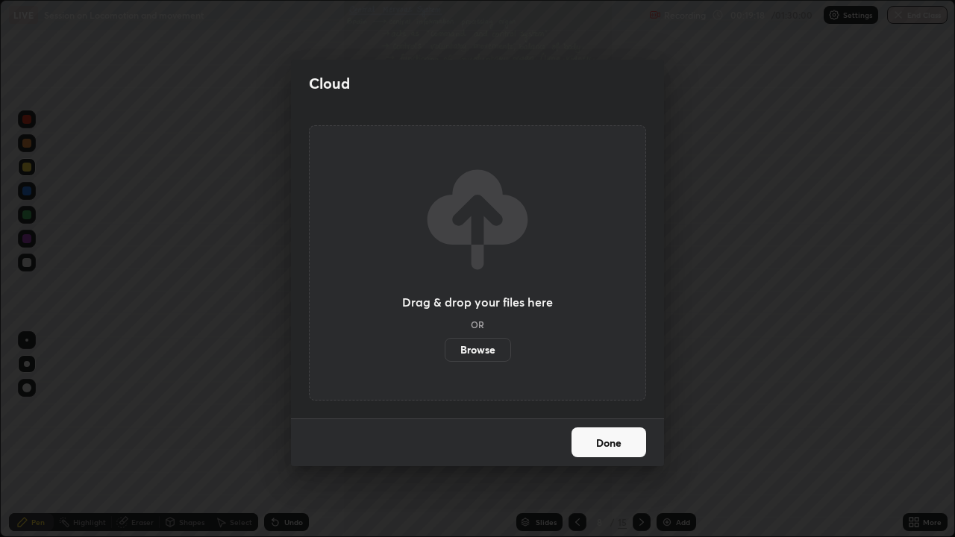
click at [485, 348] on label "Browse" at bounding box center [478, 350] width 66 height 24
click at [445, 348] on input "Browse" at bounding box center [445, 350] width 0 height 24
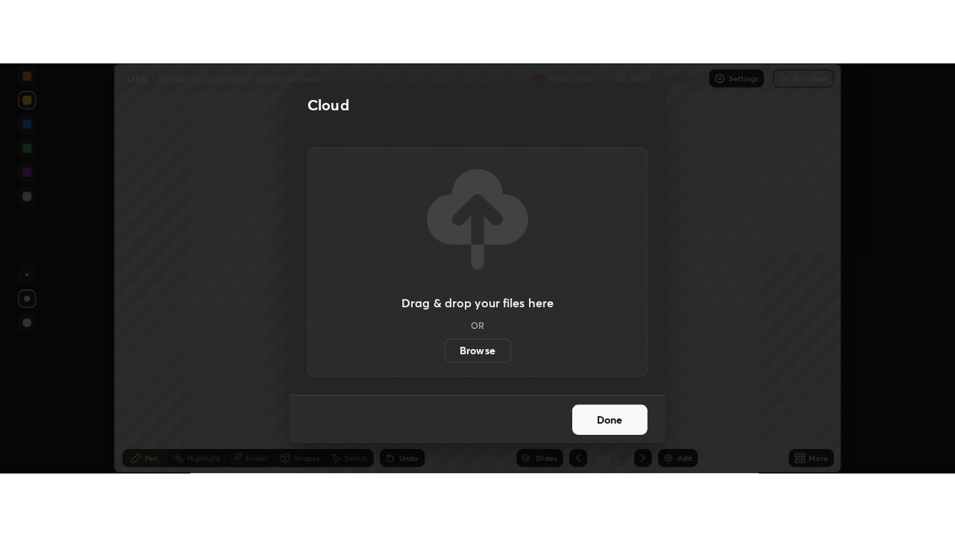
scroll to position [74201, 73660]
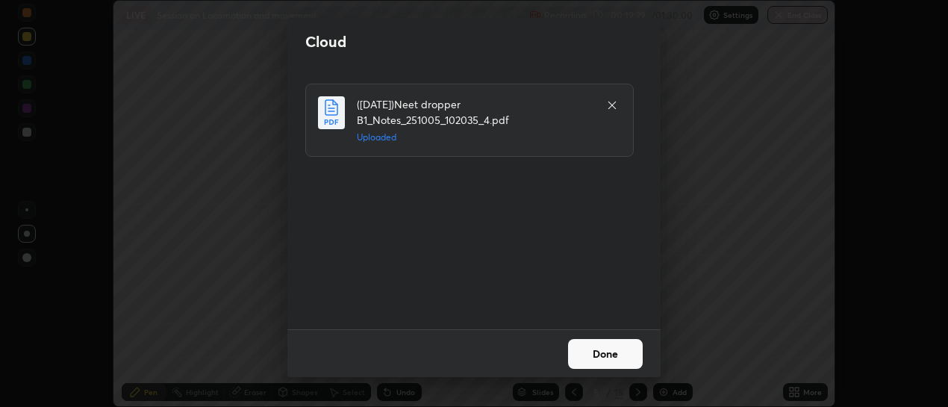
click at [604, 351] on button "Done" at bounding box center [605, 354] width 75 height 30
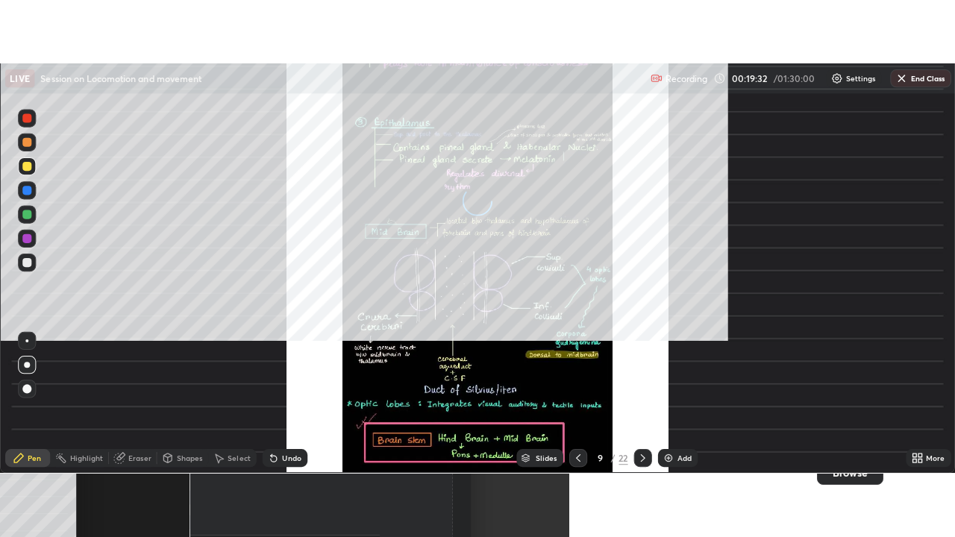
scroll to position [537, 955]
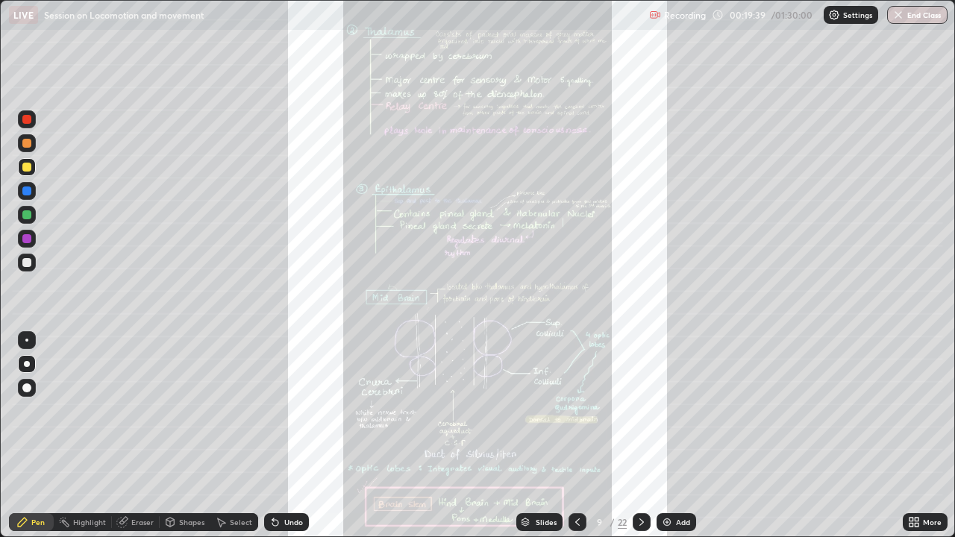
click at [539, 406] on div "Slides" at bounding box center [546, 522] width 21 height 7
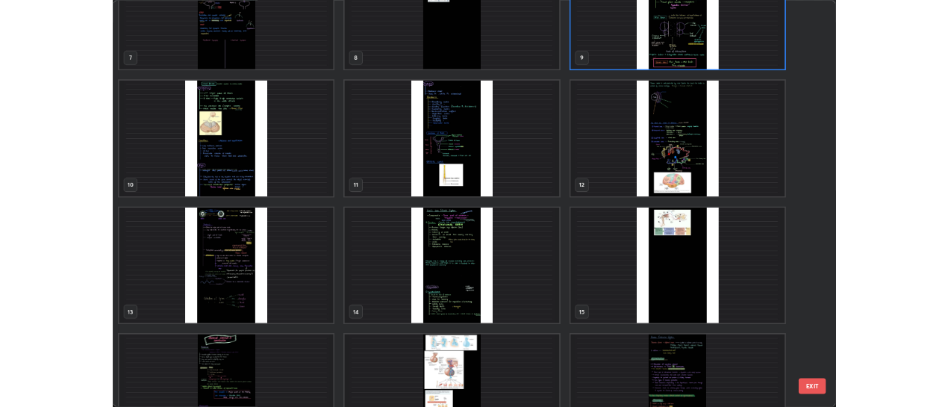
scroll to position [404, 0]
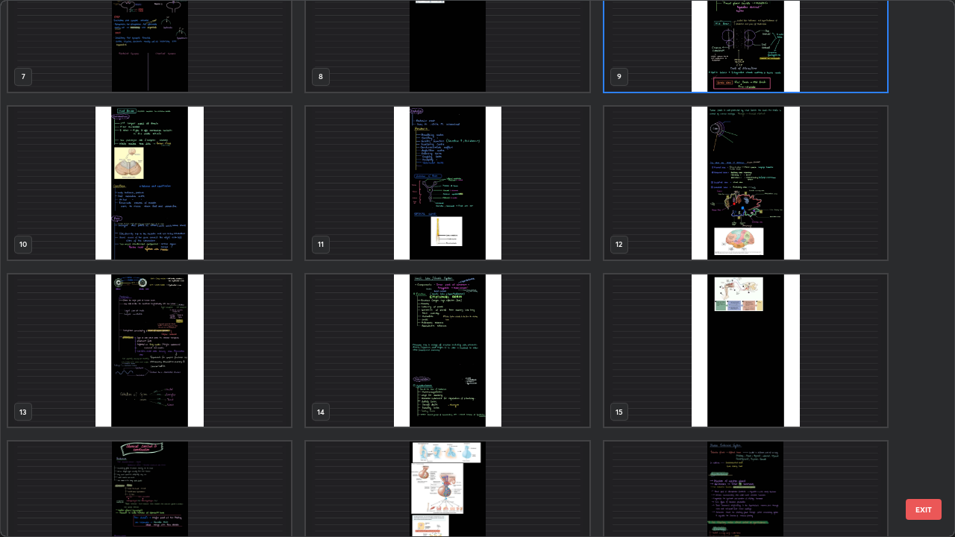
click at [252, 238] on img "grid" at bounding box center [149, 183] width 283 height 153
click at [249, 235] on img "grid" at bounding box center [149, 183] width 283 height 153
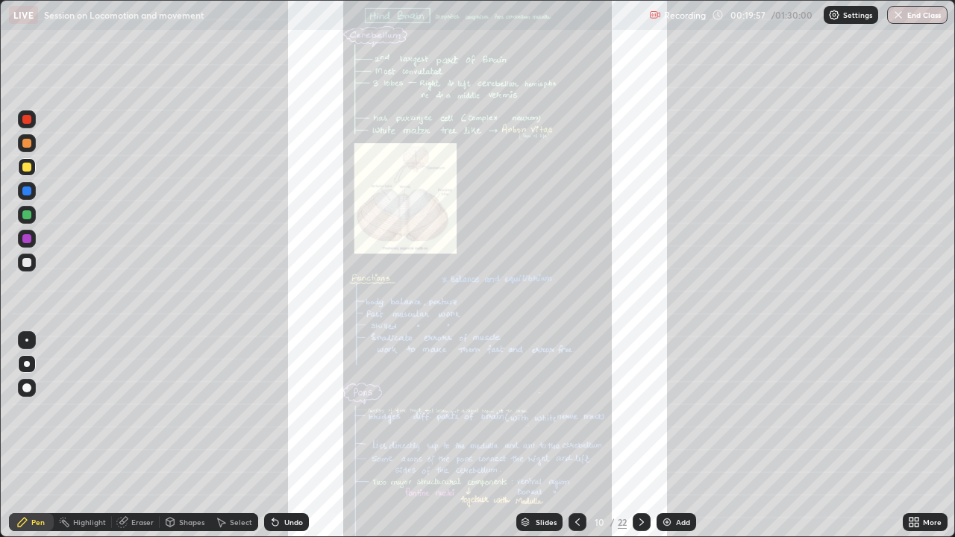
click at [903, 406] on div "More" at bounding box center [925, 522] width 45 height 18
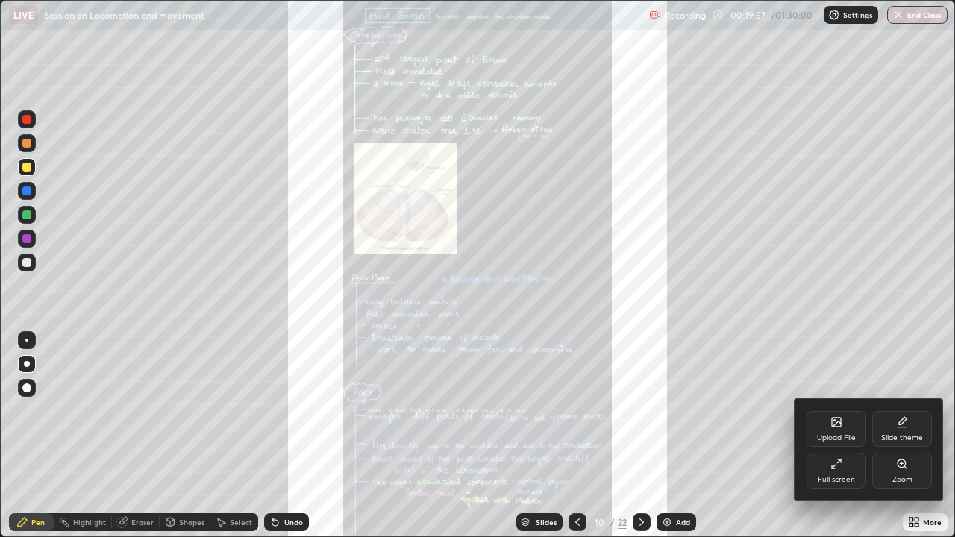
click at [898, 406] on icon at bounding box center [902, 464] width 12 height 12
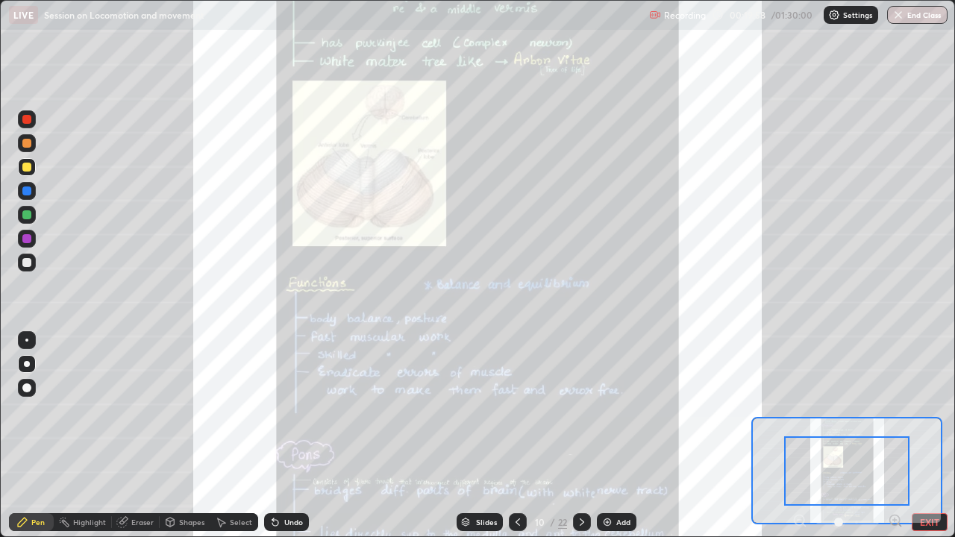
click at [896, 406] on icon at bounding box center [895, 520] width 15 height 15
click at [898, 406] on icon at bounding box center [895, 520] width 15 height 15
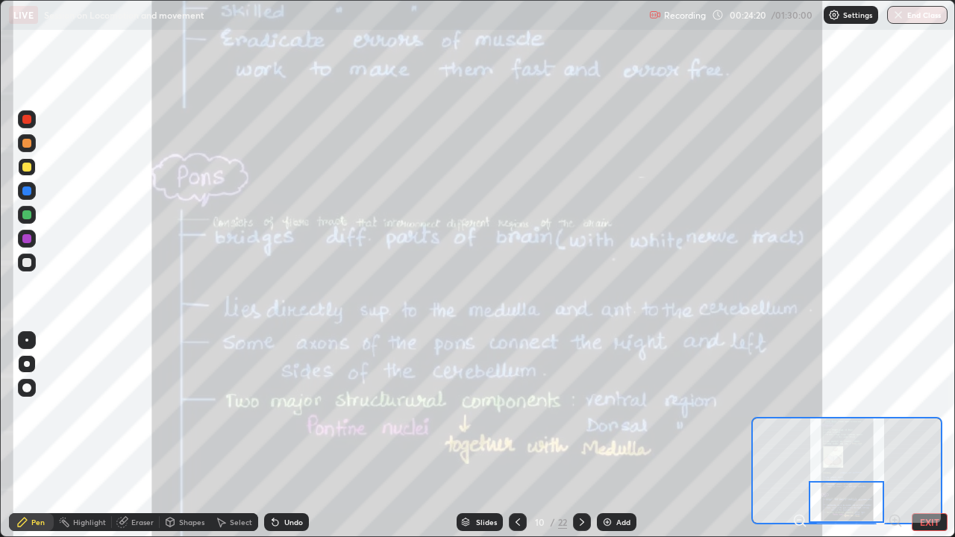
click at [580, 406] on icon at bounding box center [582, 522] width 12 height 12
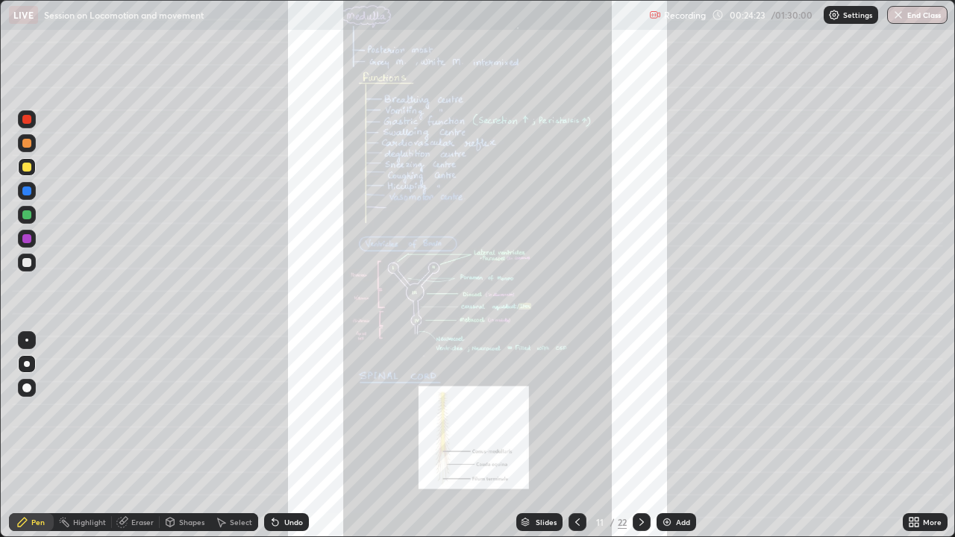
click at [885, 406] on div "Slides 11 / 22 Add" at bounding box center [606, 522] width 594 height 30
click at [912, 406] on icon at bounding box center [911, 520] width 4 height 4
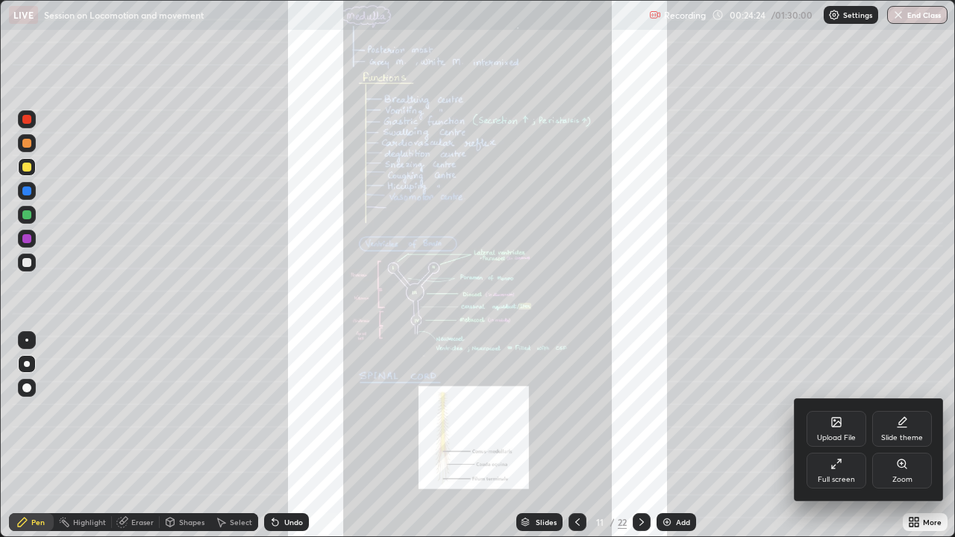
click at [888, 406] on div "Zoom" at bounding box center [902, 471] width 60 height 36
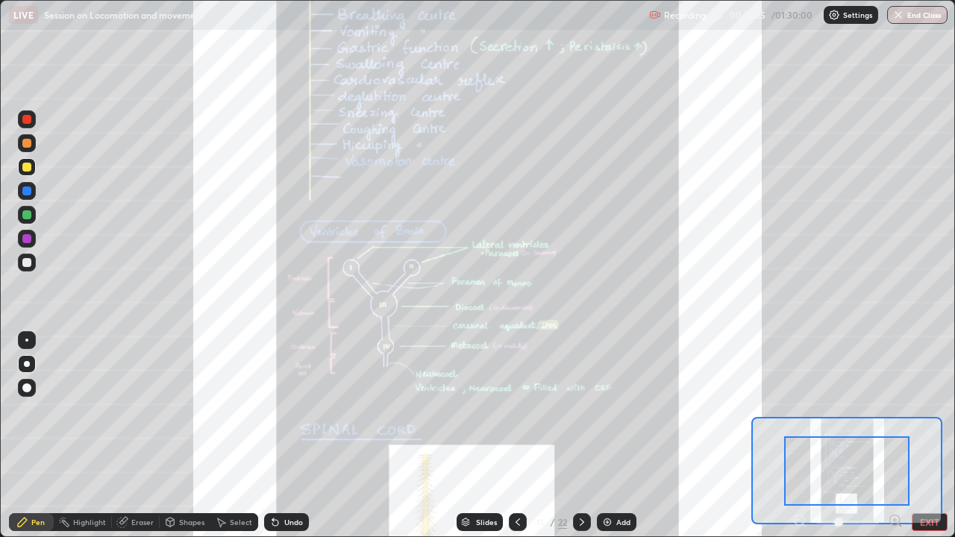
click at [884, 406] on div at bounding box center [847, 522] width 110 height 18
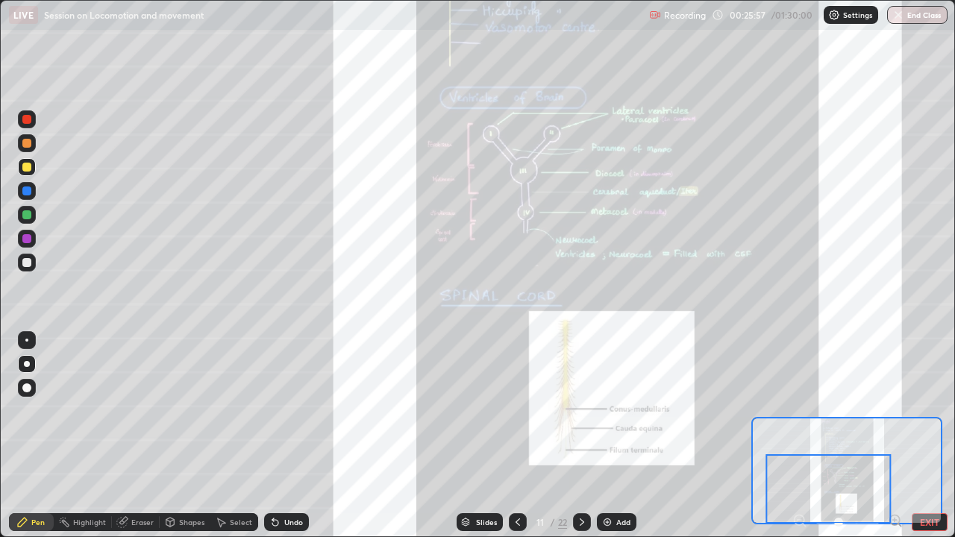
click at [917, 406] on button "EXIT" at bounding box center [930, 522] width 36 height 18
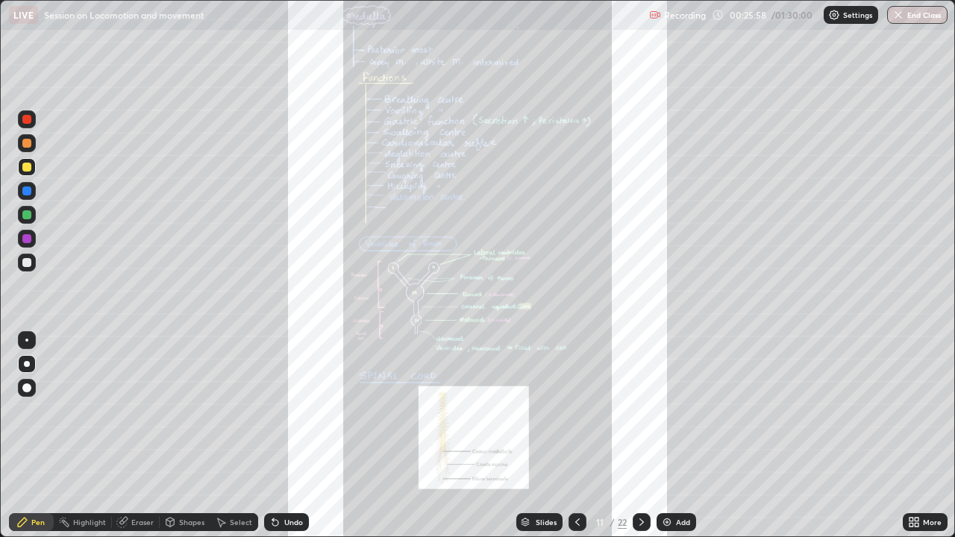
click at [927, 406] on div "More" at bounding box center [932, 522] width 19 height 7
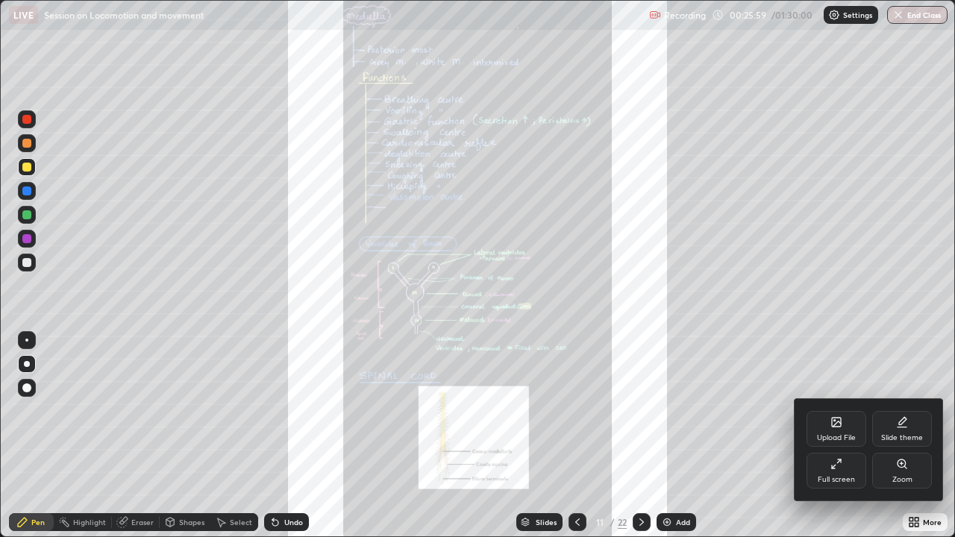
click at [824, 406] on div "Full screen" at bounding box center [836, 479] width 37 height 7
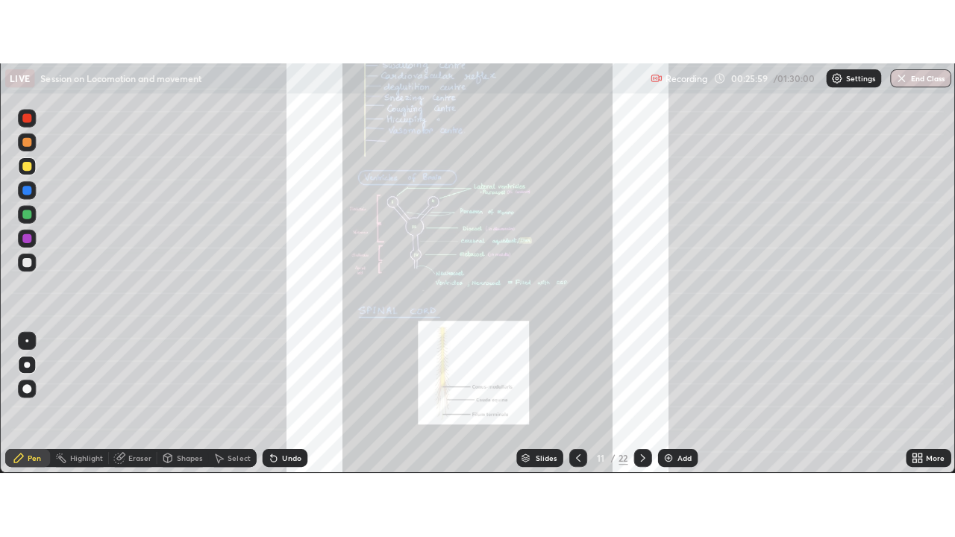
scroll to position [74201, 73660]
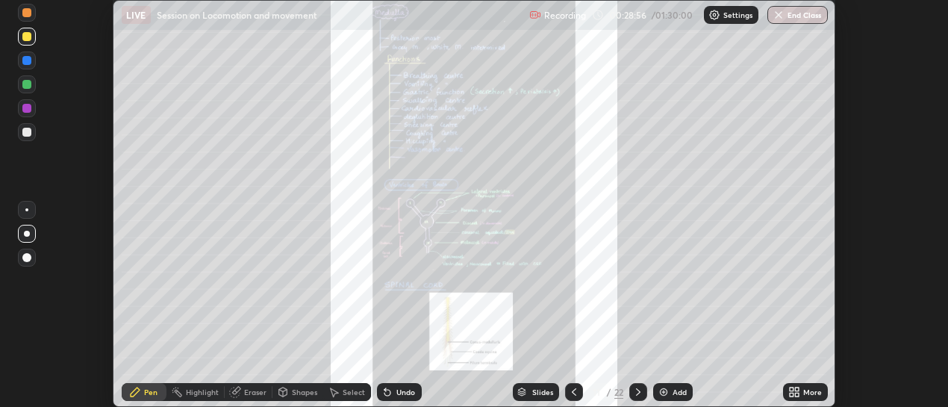
click at [805, 395] on div "More" at bounding box center [812, 391] width 19 height 7
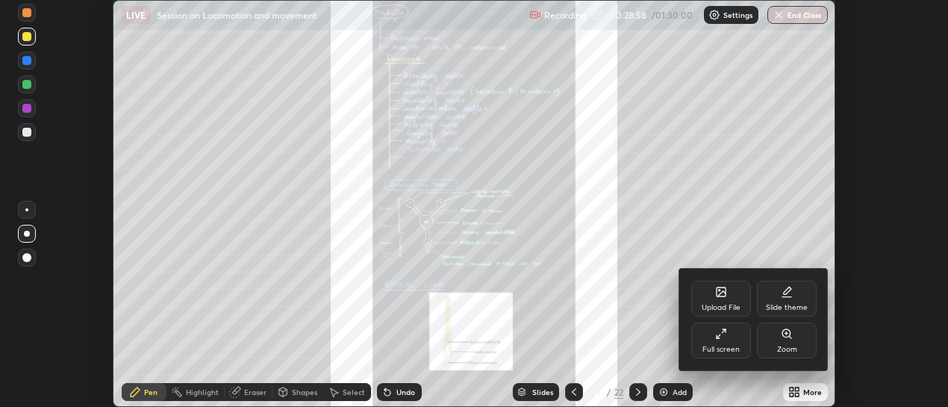
click at [733, 348] on div "Full screen" at bounding box center [720, 348] width 37 height 7
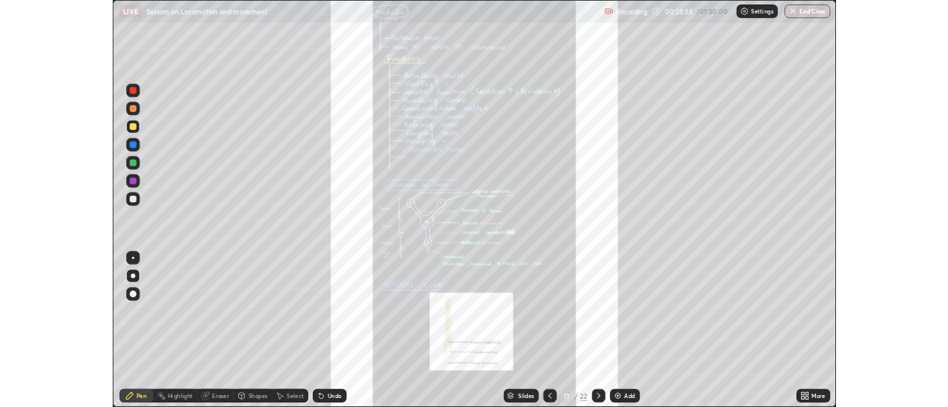
scroll to position [537, 955]
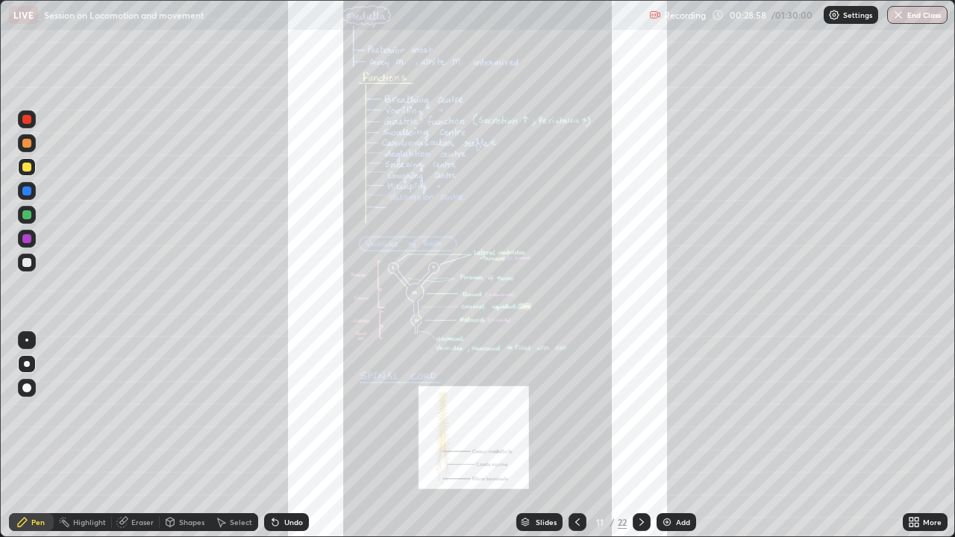
click at [930, 406] on div "More" at bounding box center [925, 522] width 45 height 18
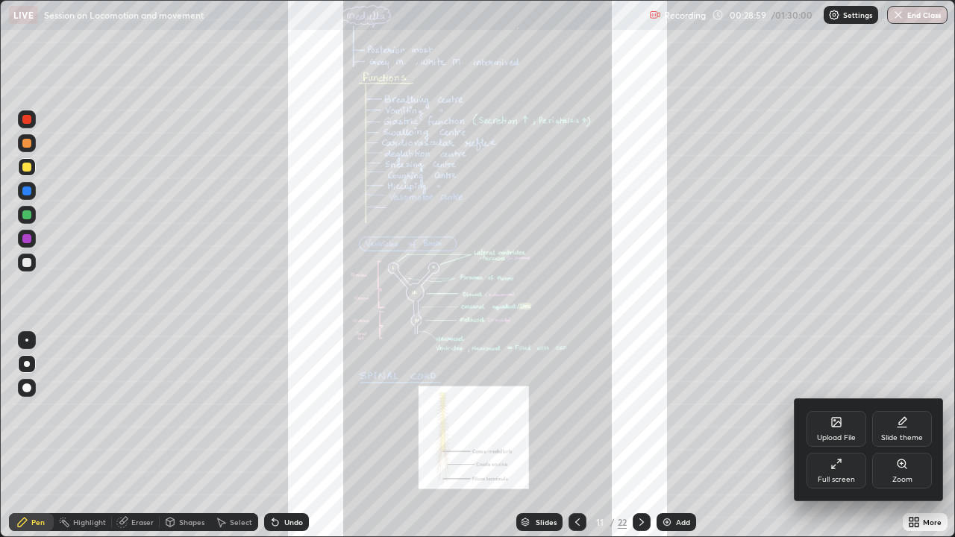
click at [897, 406] on div "Zoom" at bounding box center [902, 479] width 20 height 7
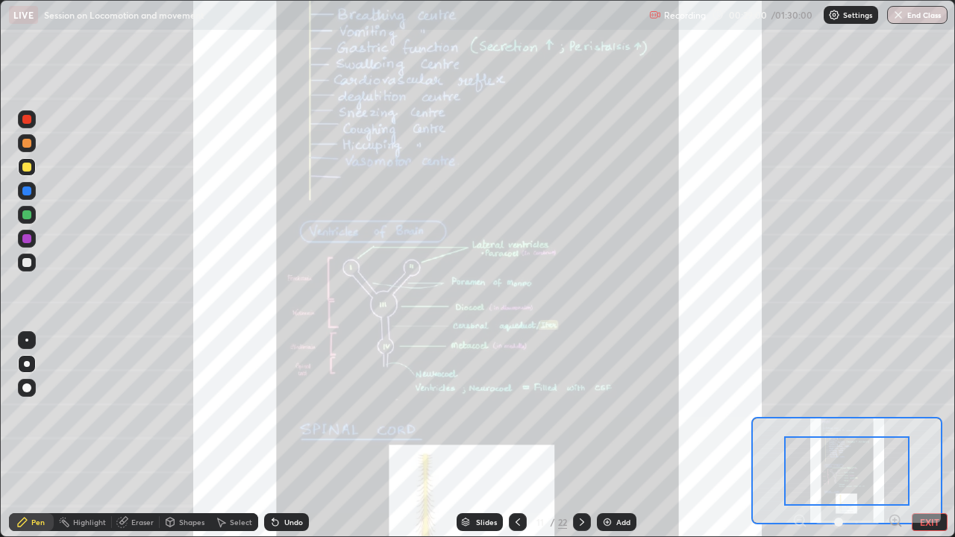
click at [897, 406] on icon at bounding box center [895, 521] width 10 height 10
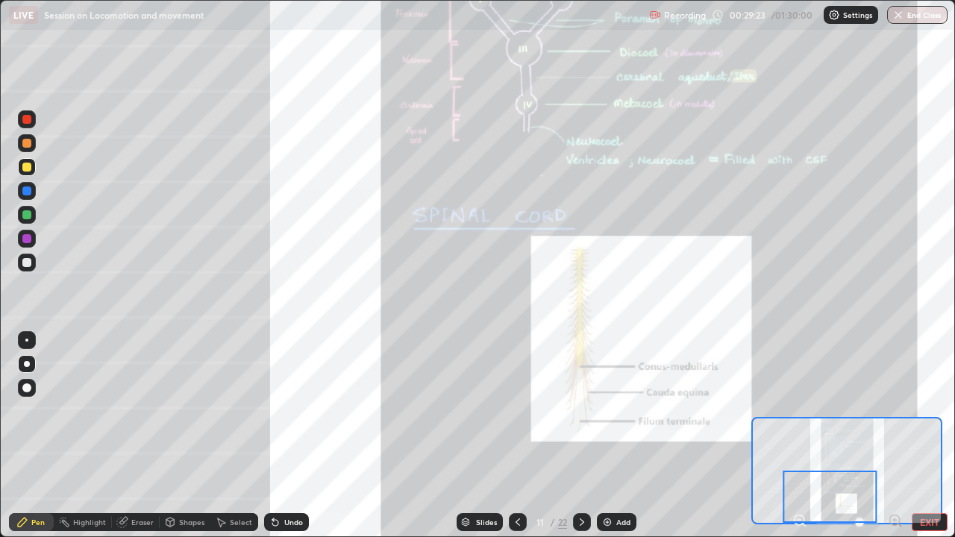
click at [925, 406] on button "EXIT" at bounding box center [930, 522] width 36 height 18
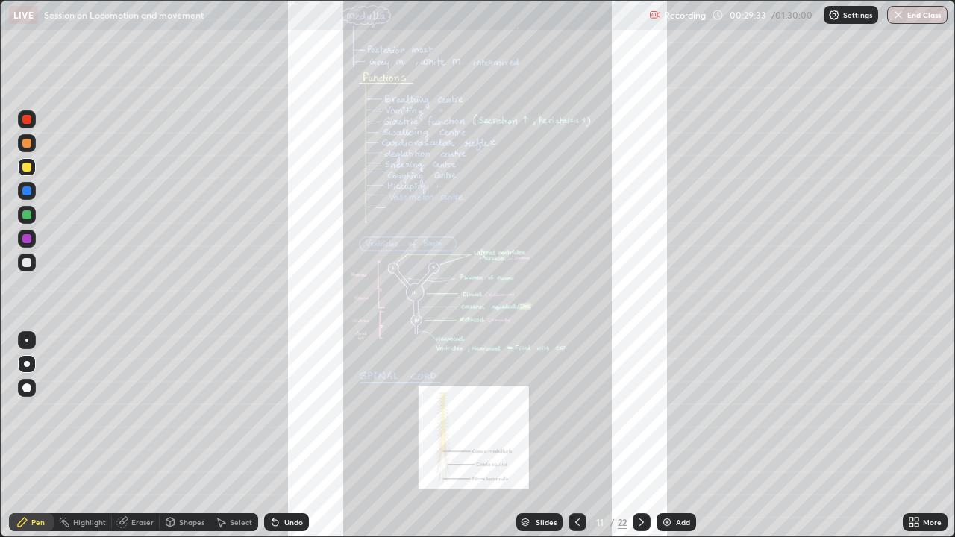
click at [914, 406] on div "More" at bounding box center [925, 522] width 45 height 18
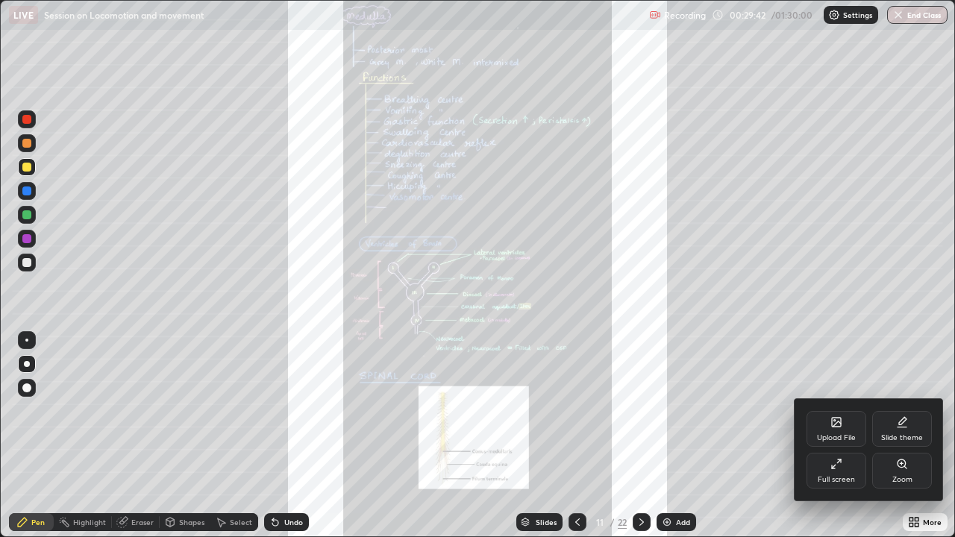
click at [831, 406] on div "Full screen" at bounding box center [836, 479] width 37 height 7
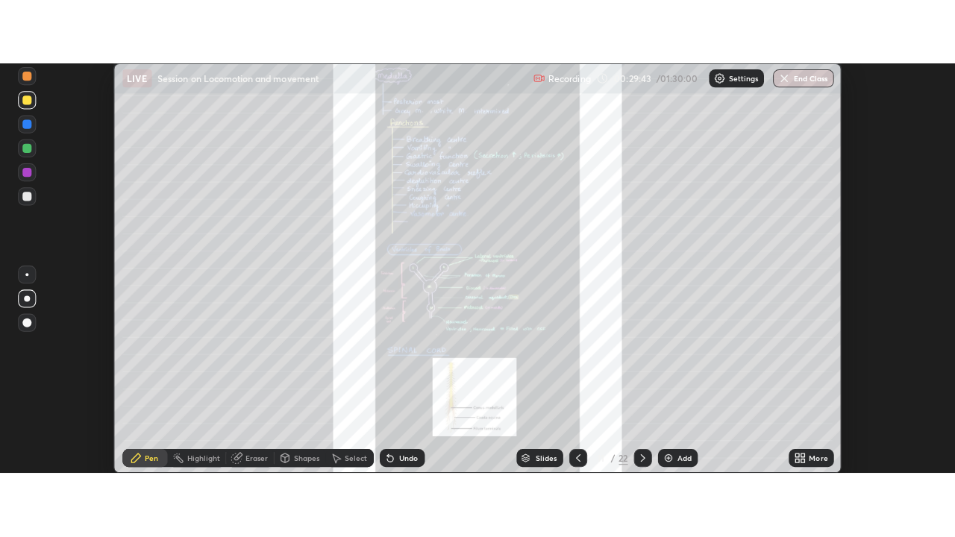
scroll to position [74201, 73660]
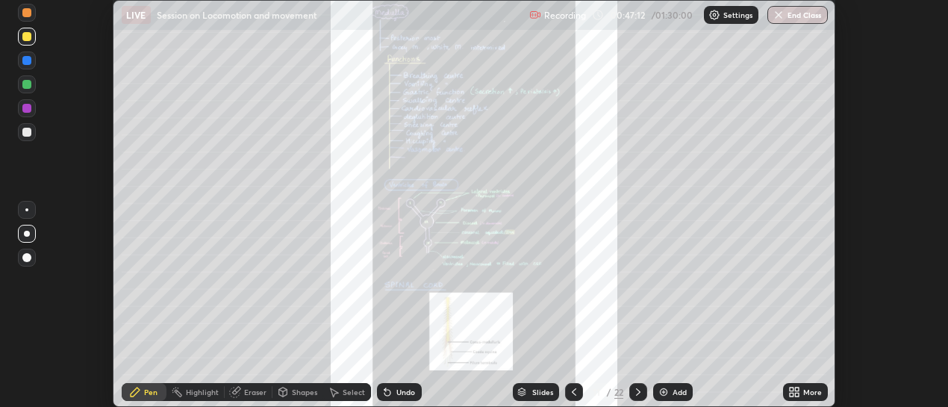
click at [798, 393] on icon at bounding box center [797, 394] width 4 height 4
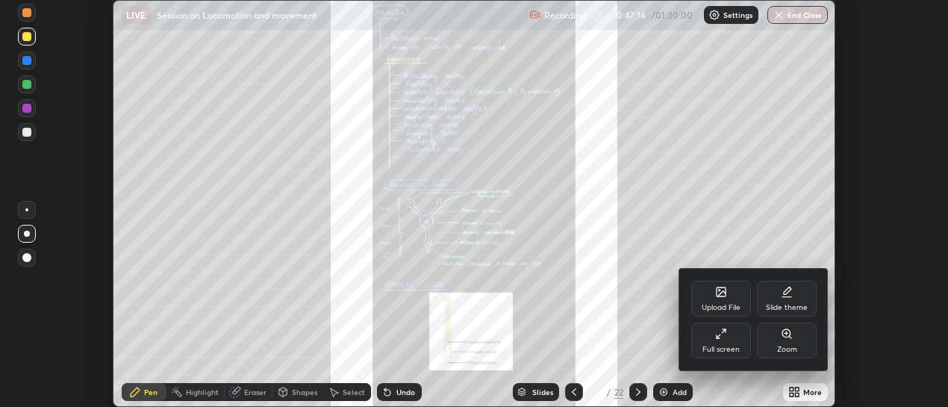
click at [725, 341] on div "Full screen" at bounding box center [721, 340] width 60 height 36
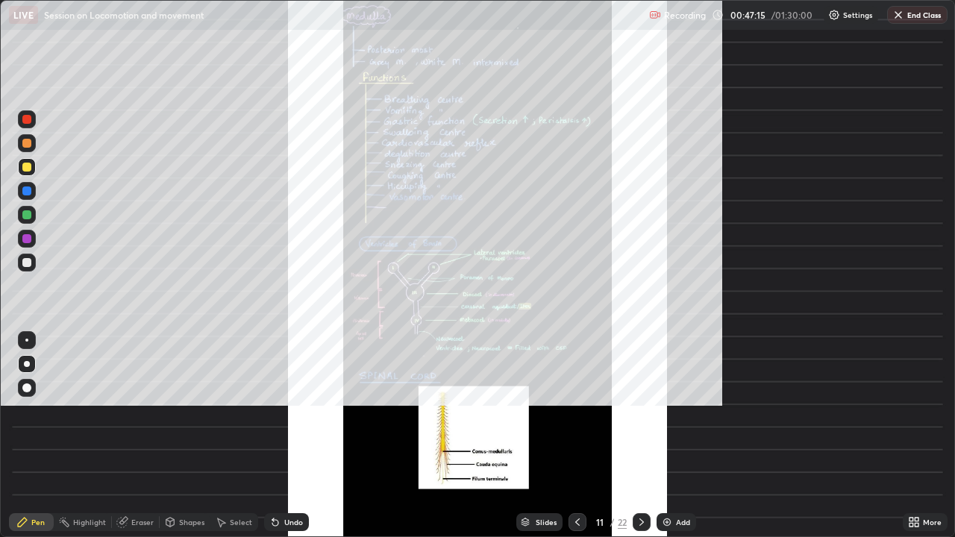
scroll to position [537, 955]
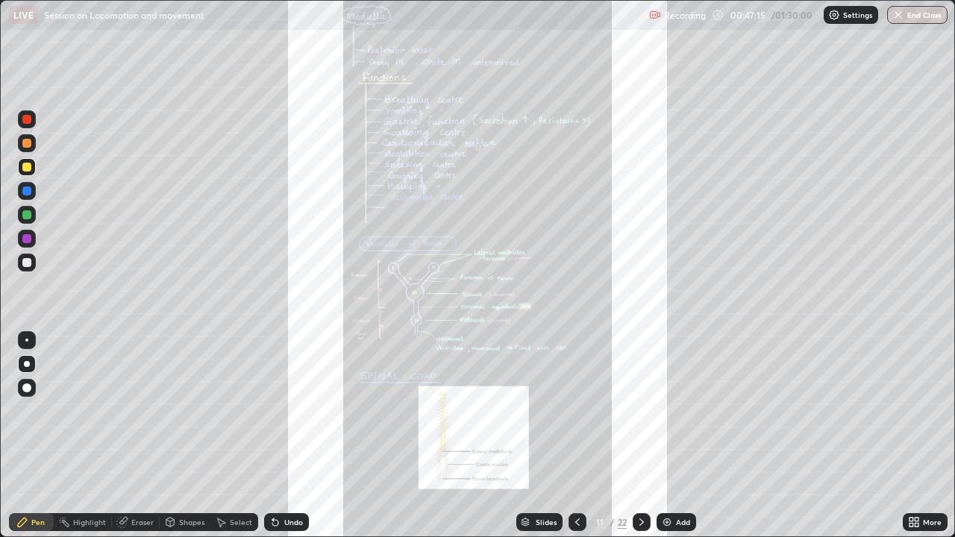
click at [923, 406] on div "More" at bounding box center [932, 522] width 19 height 7
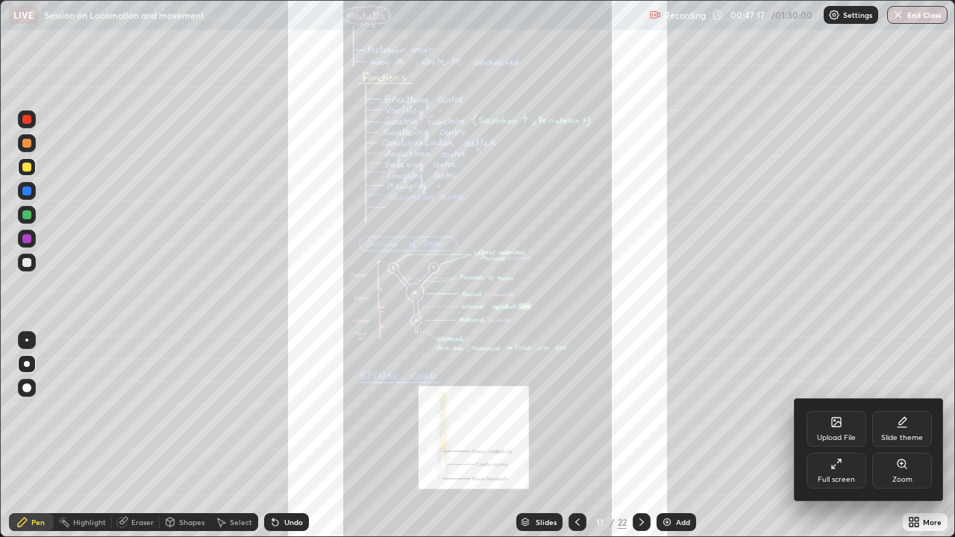
click at [642, 406] on div at bounding box center [477, 268] width 955 height 537
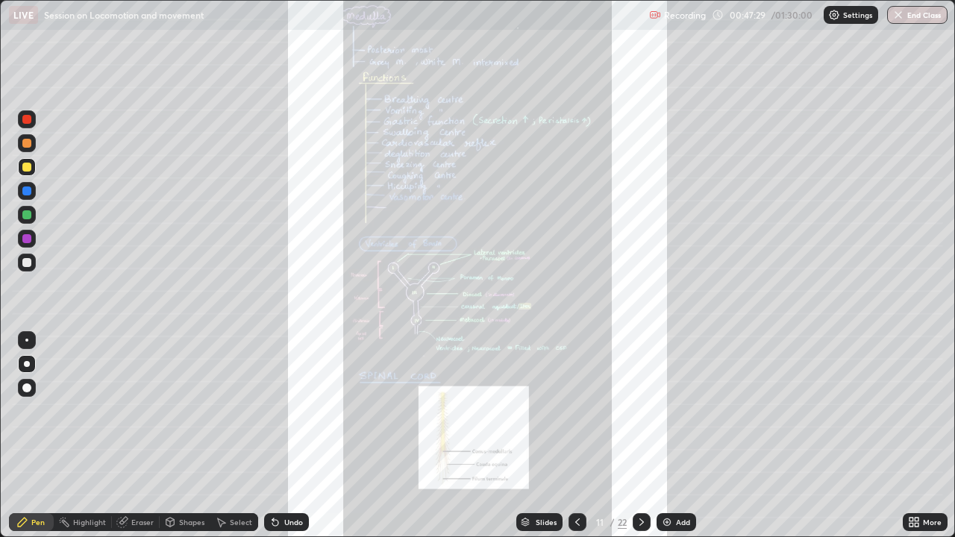
click at [539, 406] on div "Slides" at bounding box center [546, 522] width 21 height 7
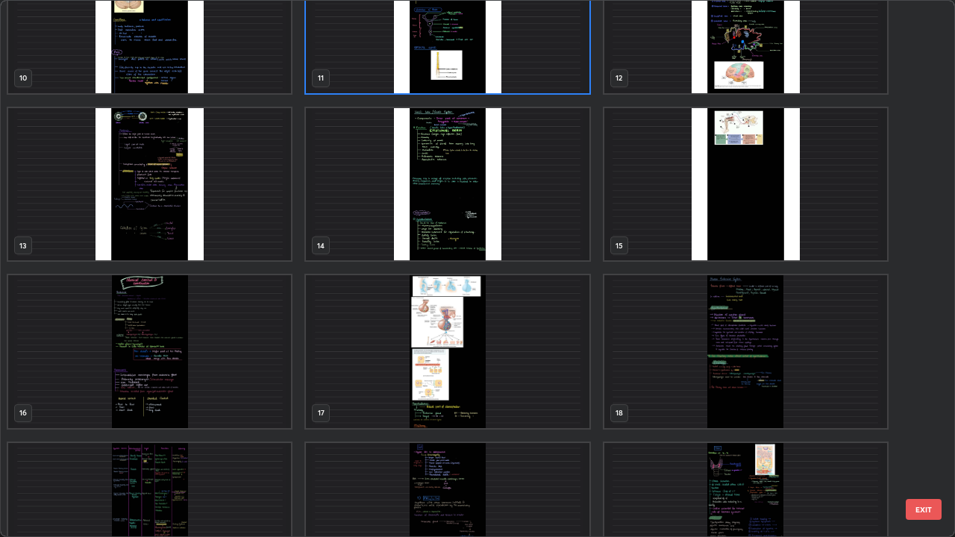
scroll to position [572, 0]
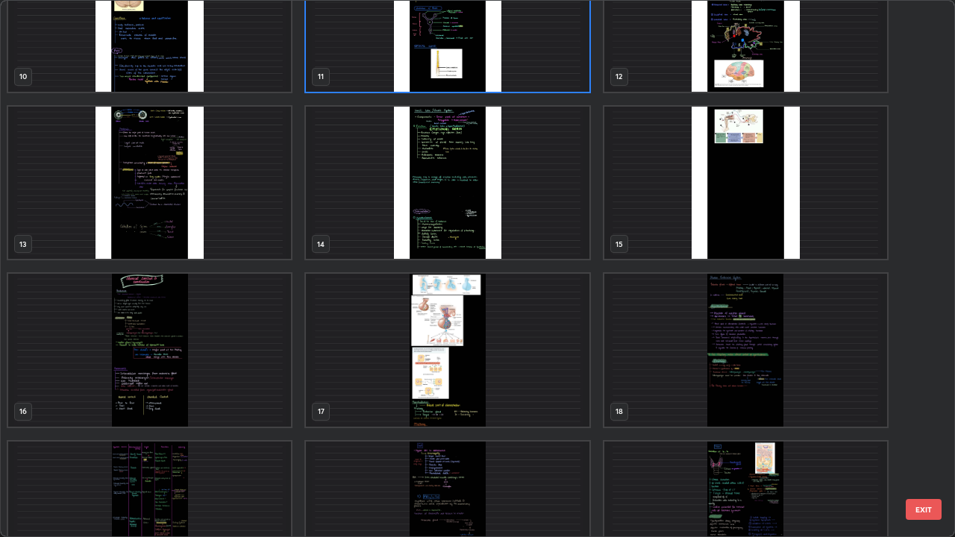
click at [268, 360] on img "grid" at bounding box center [149, 350] width 283 height 153
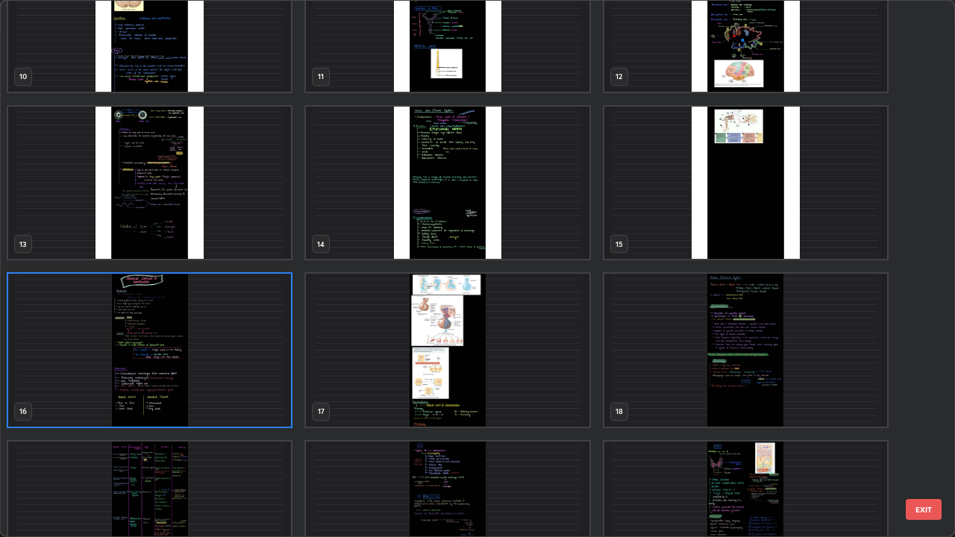
click at [267, 348] on img "grid" at bounding box center [149, 350] width 283 height 153
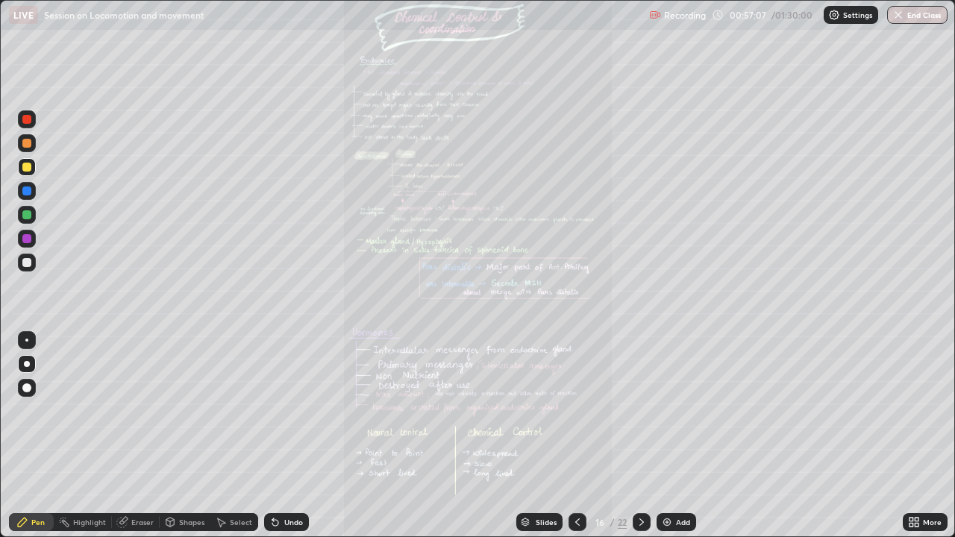
click at [939, 406] on div "More" at bounding box center [932, 522] width 19 height 7
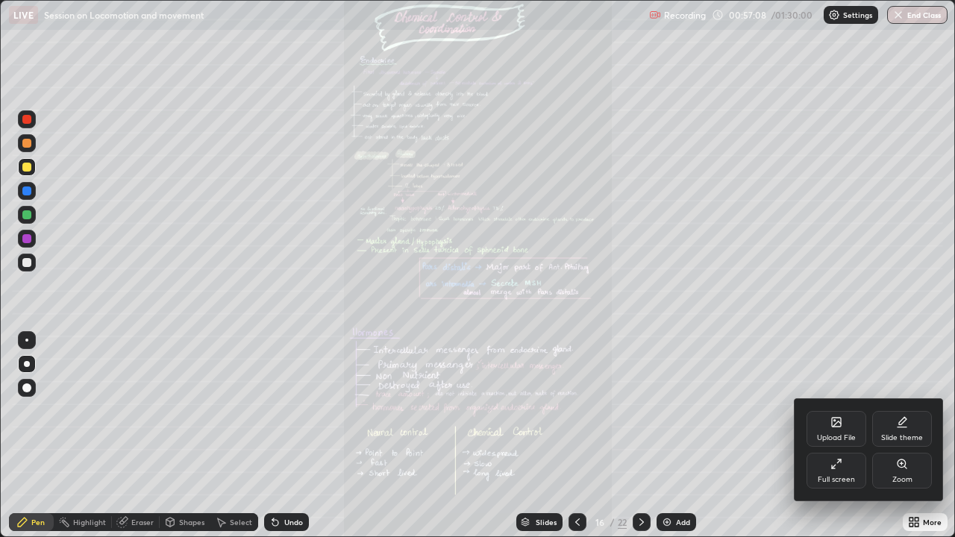
click at [923, 406] on div at bounding box center [477, 268] width 955 height 537
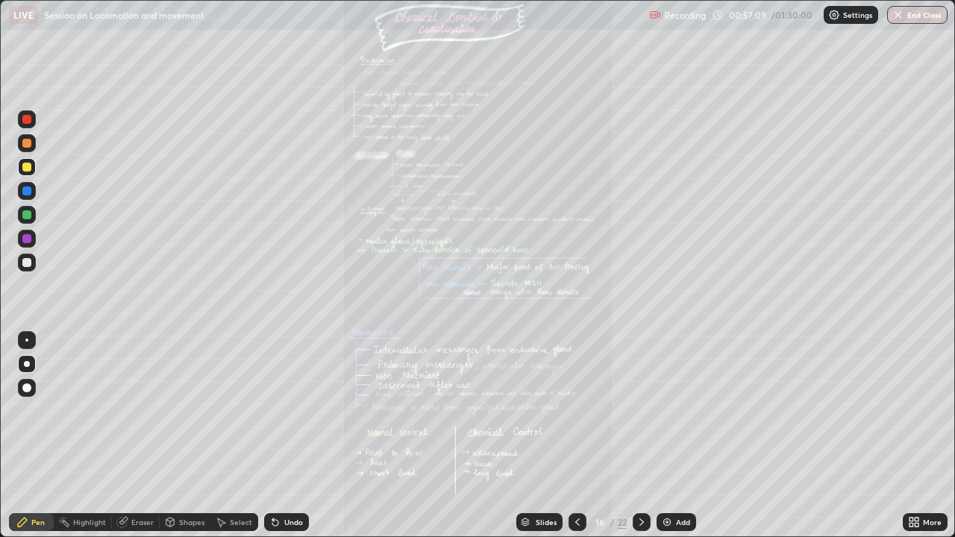
click at [916, 406] on icon at bounding box center [917, 520] width 4 height 4
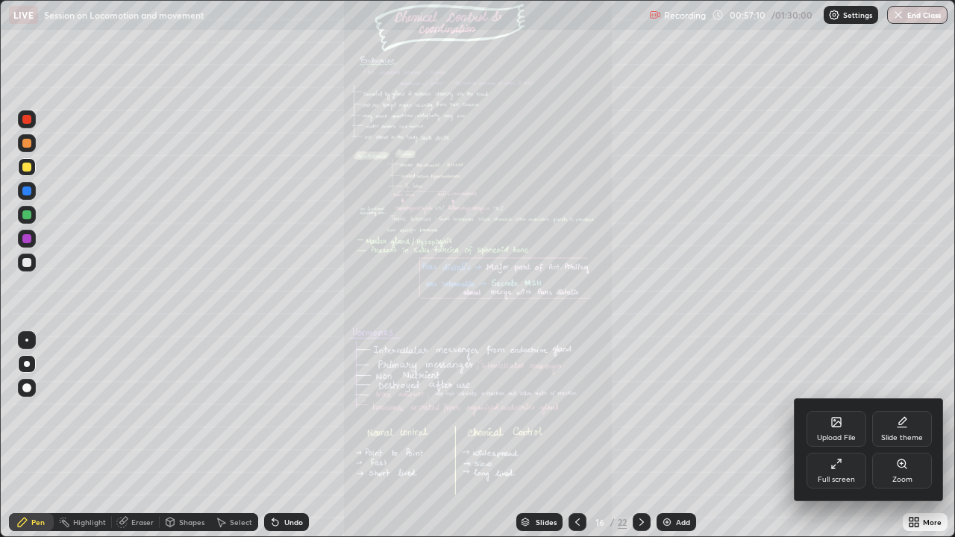
click at [898, 406] on div "Zoom" at bounding box center [902, 479] width 20 height 7
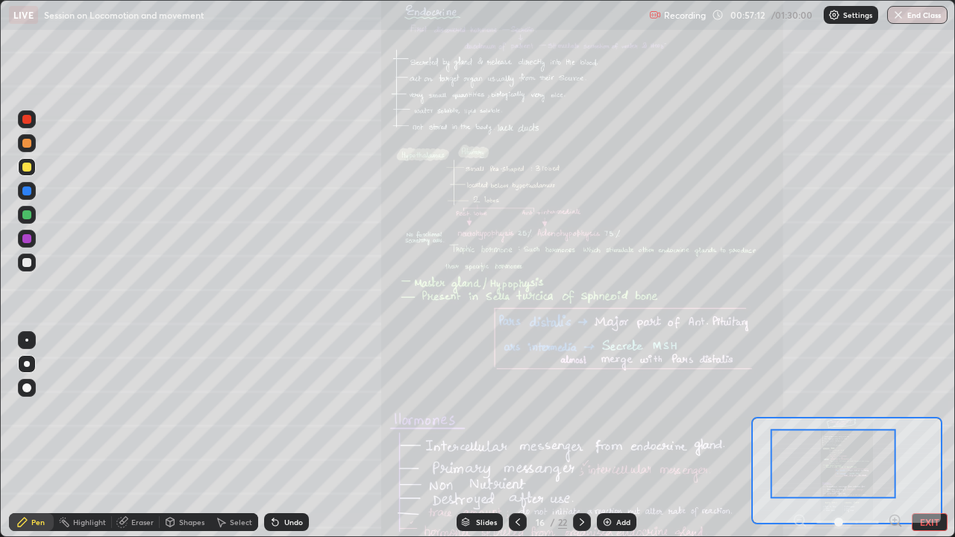
click at [889, 406] on div at bounding box center [895, 522] width 15 height 18
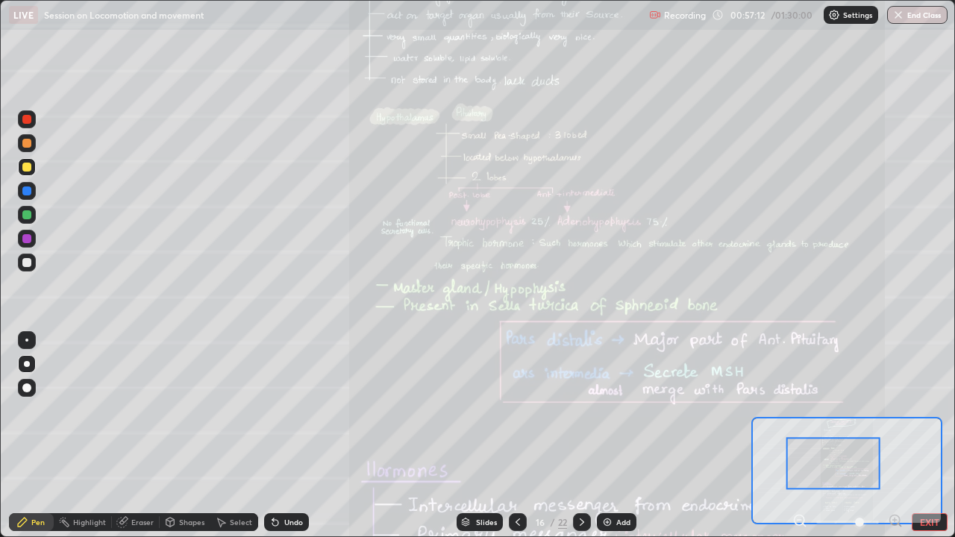
click at [892, 406] on icon at bounding box center [895, 520] width 15 height 15
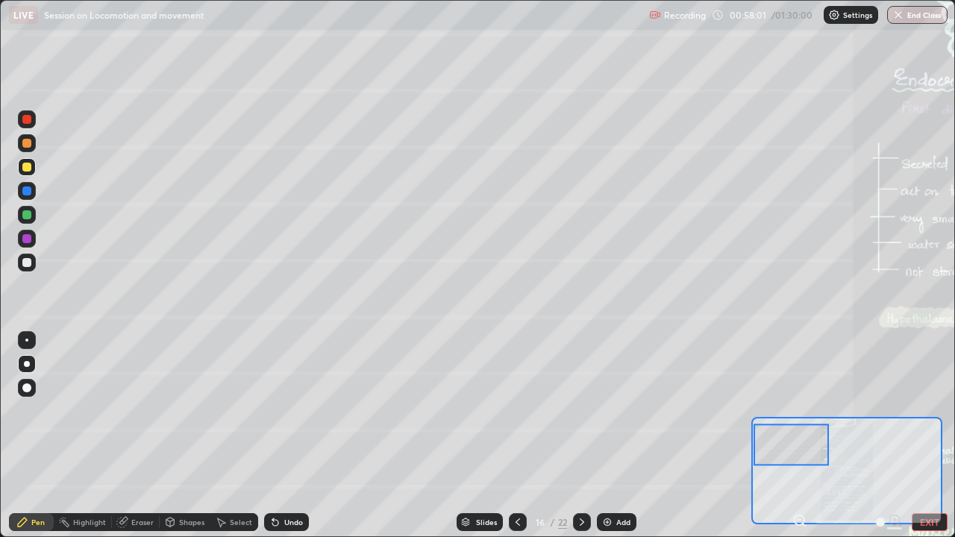
click at [33, 121] on div at bounding box center [27, 119] width 18 height 18
click at [27, 192] on div at bounding box center [26, 191] width 9 height 9
click at [31, 343] on div at bounding box center [27, 340] width 18 height 18
click at [27, 246] on div at bounding box center [27, 239] width 18 height 18
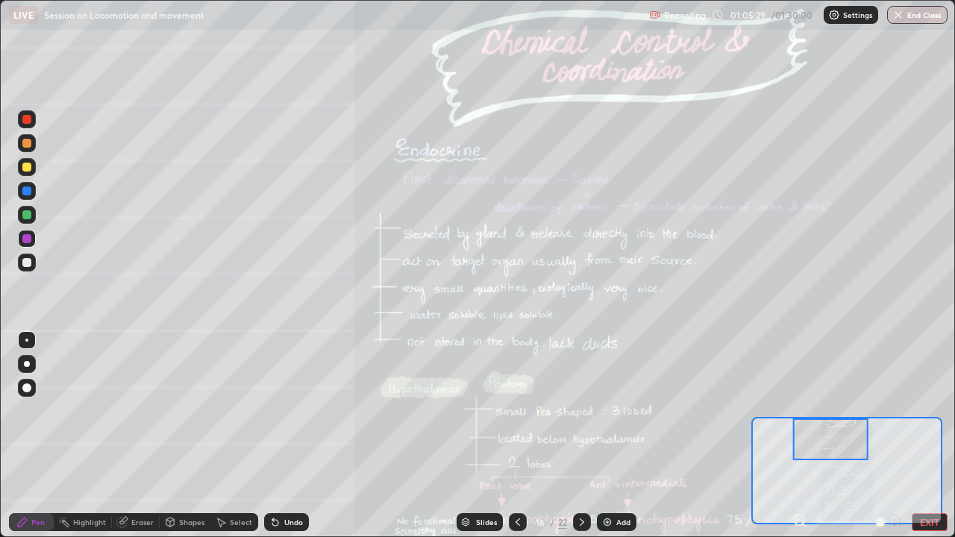
click at [486, 406] on div "Slides" at bounding box center [486, 522] width 21 height 7
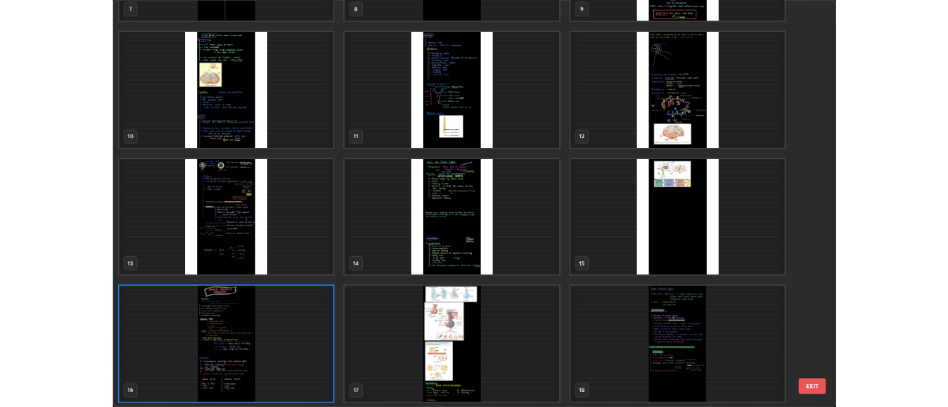
scroll to position [531, 946]
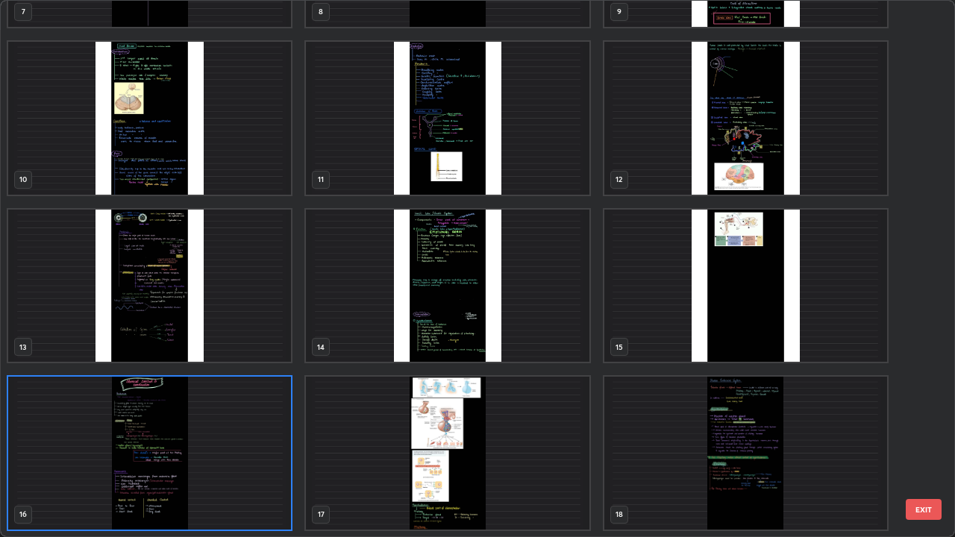
click at [518, 406] on img "grid" at bounding box center [447, 453] width 283 height 153
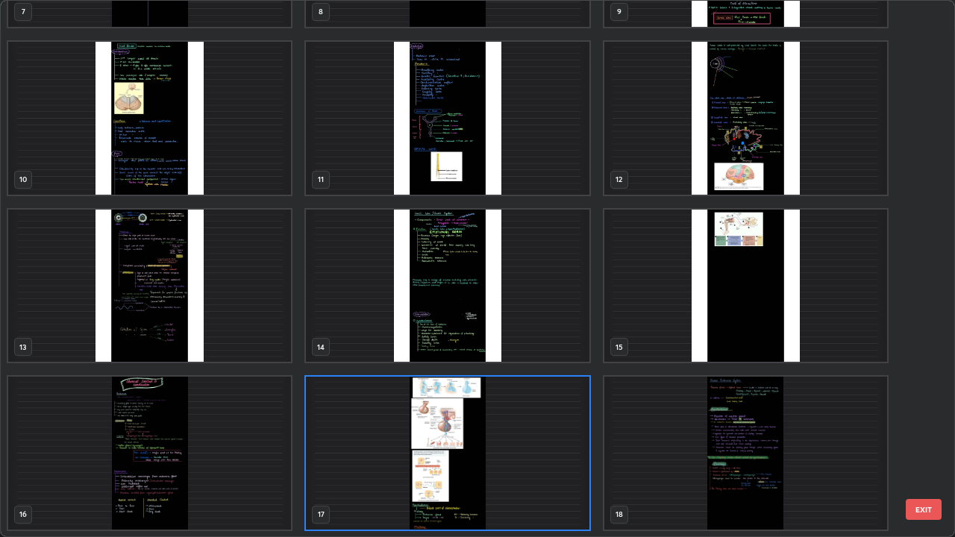
click at [510, 406] on img "grid" at bounding box center [447, 453] width 283 height 153
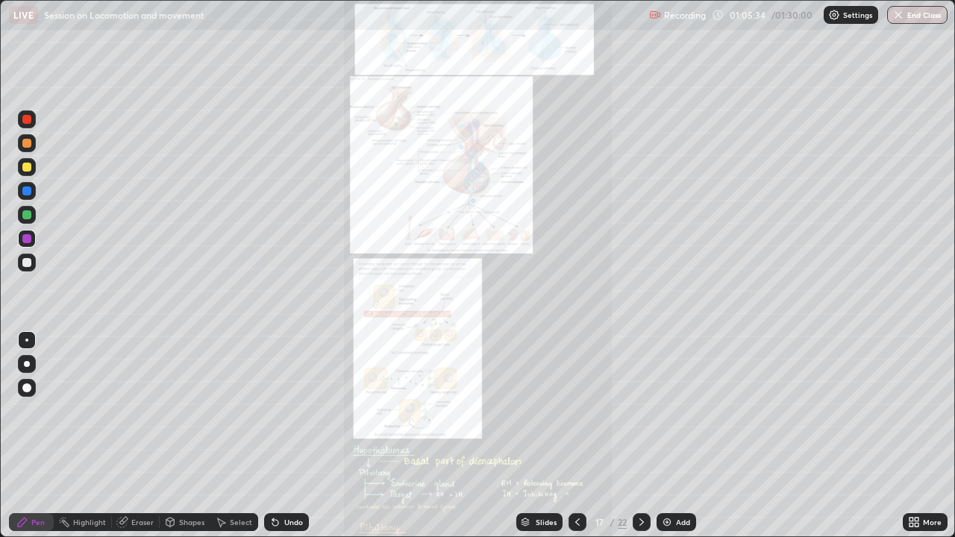
click at [933, 406] on div "More" at bounding box center [932, 522] width 19 height 7
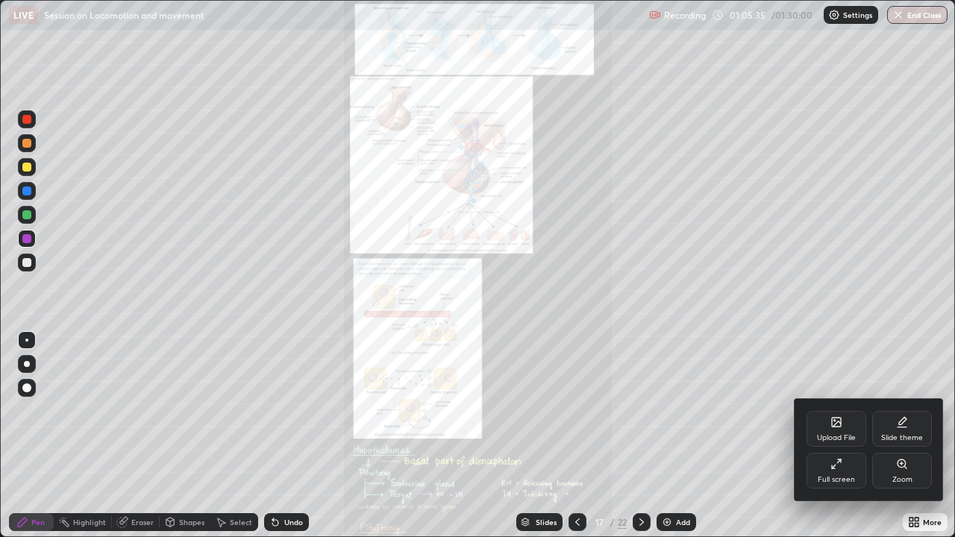
click at [839, 406] on div "Full screen" at bounding box center [837, 471] width 60 height 36
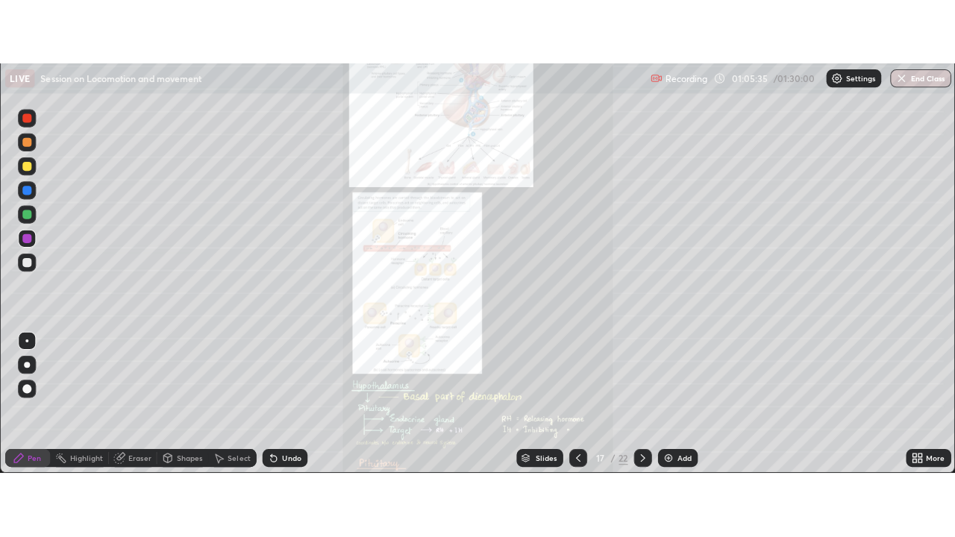
scroll to position [74201, 73660]
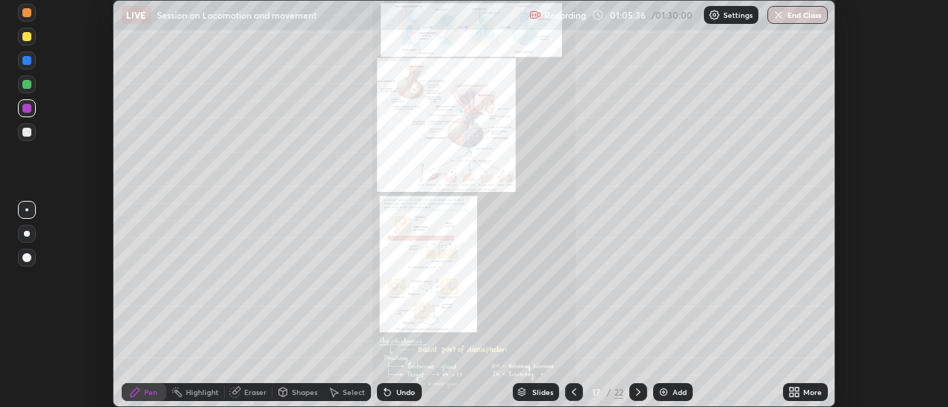
click at [805, 392] on div "More" at bounding box center [812, 391] width 19 height 7
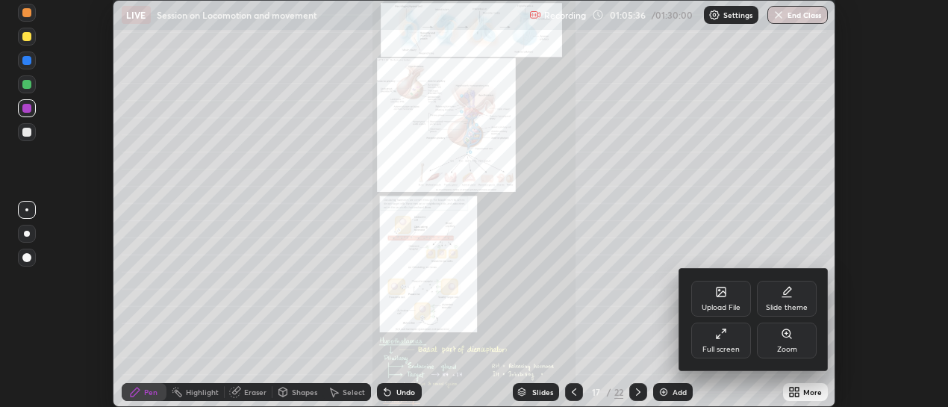
click at [736, 348] on div "Full screen" at bounding box center [720, 348] width 37 height 7
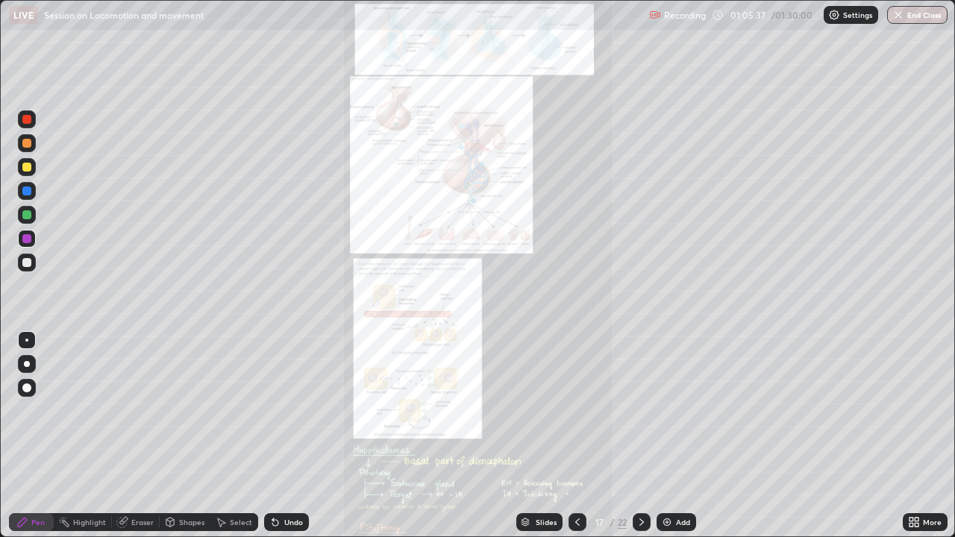
scroll to position [537, 955]
click at [931, 406] on div "More" at bounding box center [932, 522] width 19 height 7
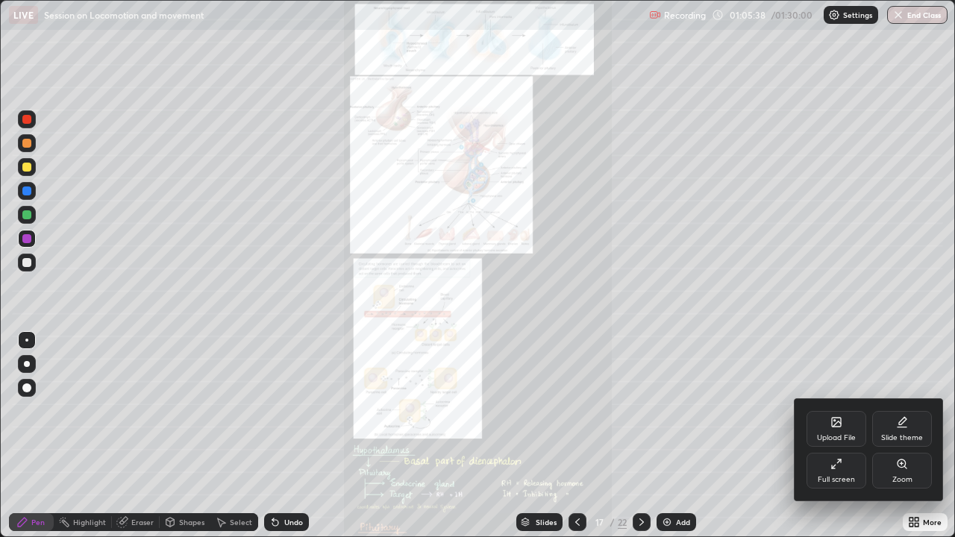
click at [900, 406] on div "Zoom" at bounding box center [902, 471] width 60 height 36
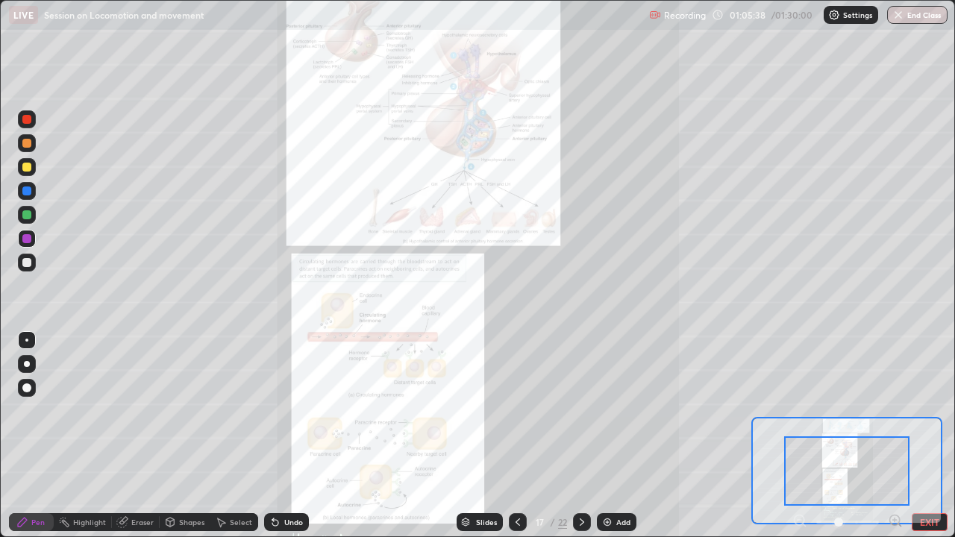
click at [890, 406] on div "Pen Highlight Eraser Shapes Select Undo Slides 17 / 22 Add EXIT" at bounding box center [477, 522] width 955 height 30
click at [890, 406] on icon at bounding box center [895, 520] width 15 height 15
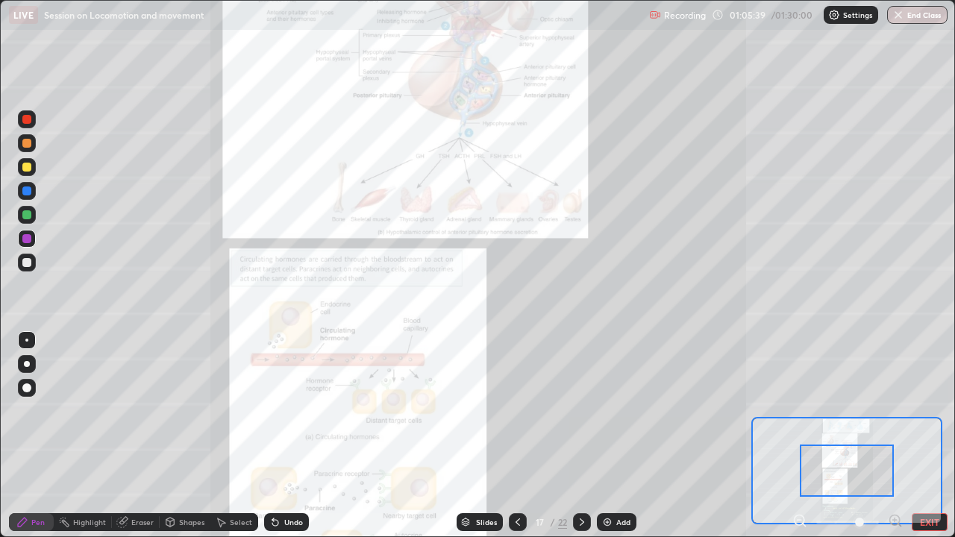
click at [890, 406] on icon at bounding box center [895, 520] width 15 height 15
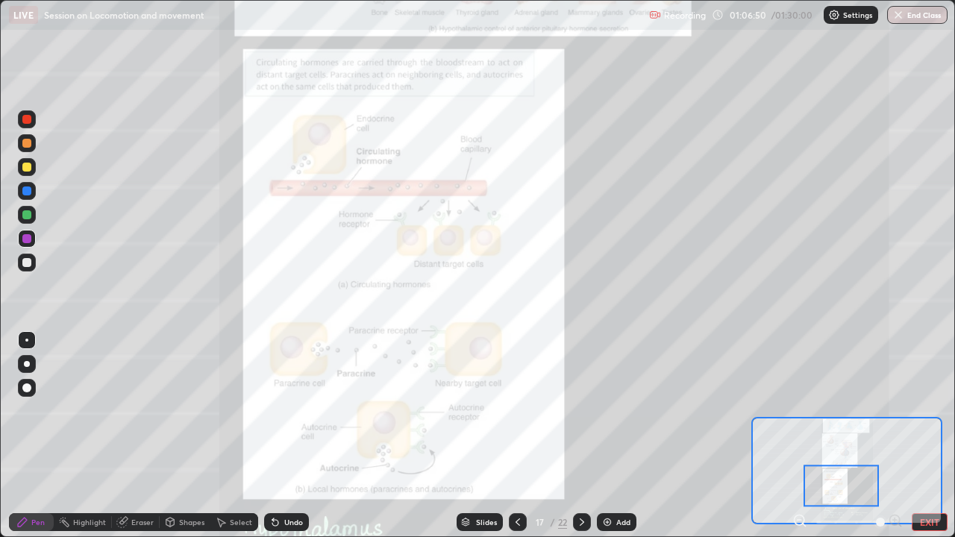
click at [516, 406] on icon at bounding box center [518, 522] width 12 height 12
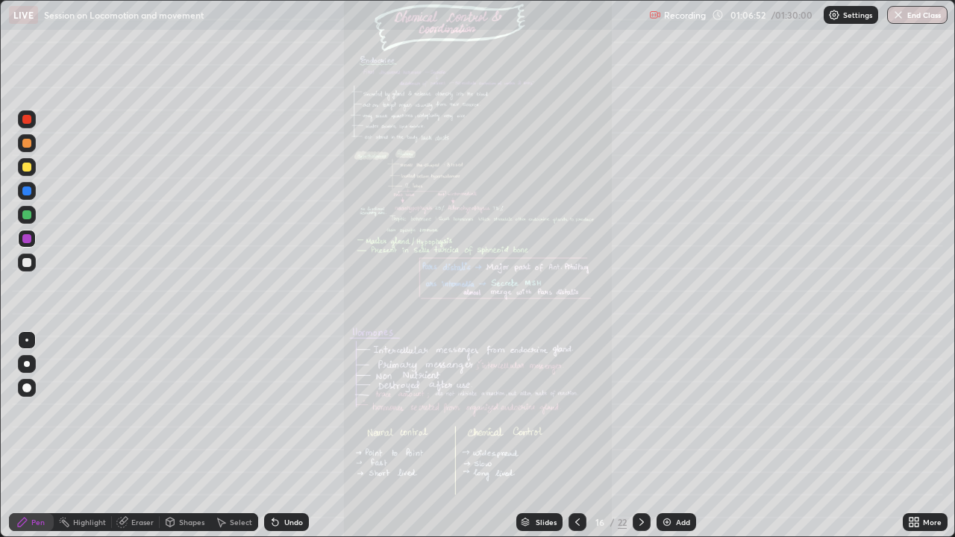
click at [912, 406] on icon at bounding box center [914, 522] width 12 height 12
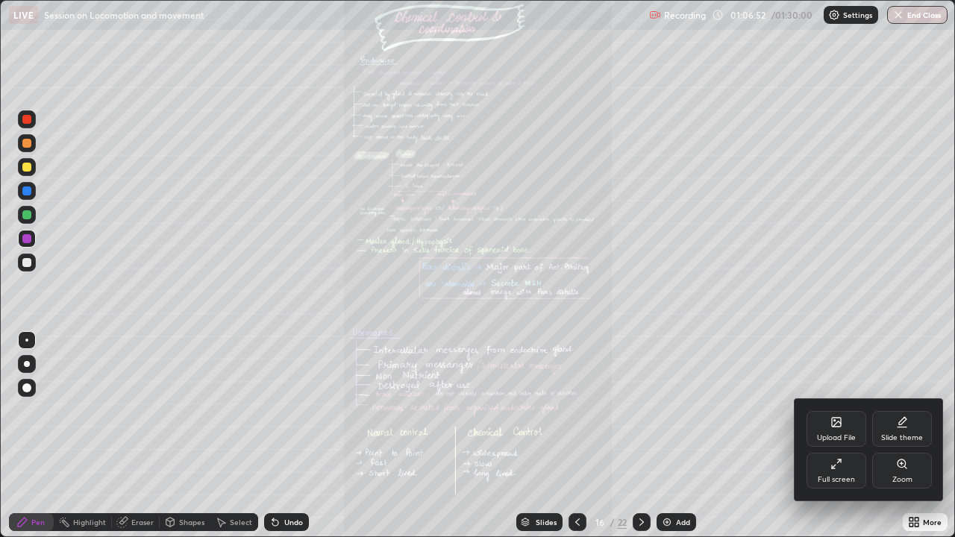
click at [892, 406] on div "Zoom" at bounding box center [902, 471] width 60 height 36
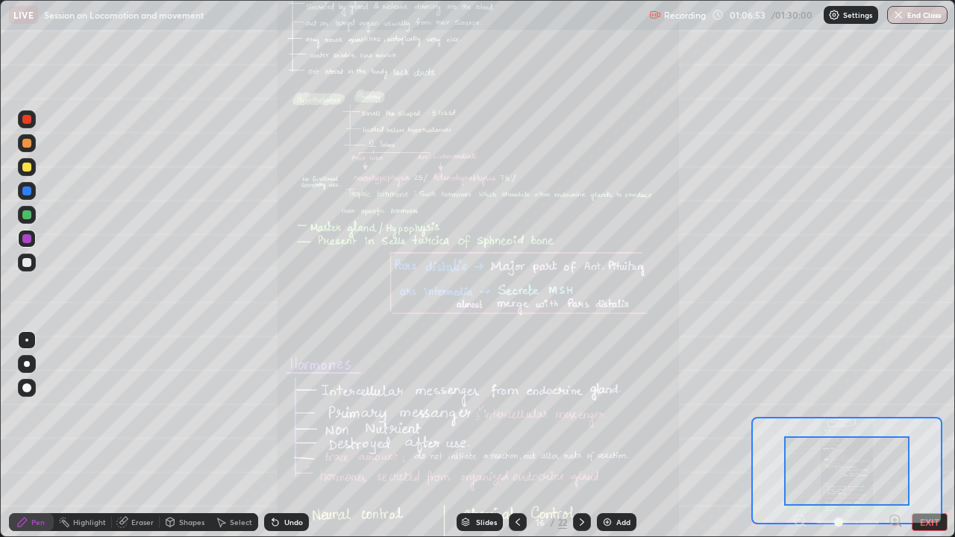
click at [888, 406] on icon at bounding box center [895, 520] width 15 height 15
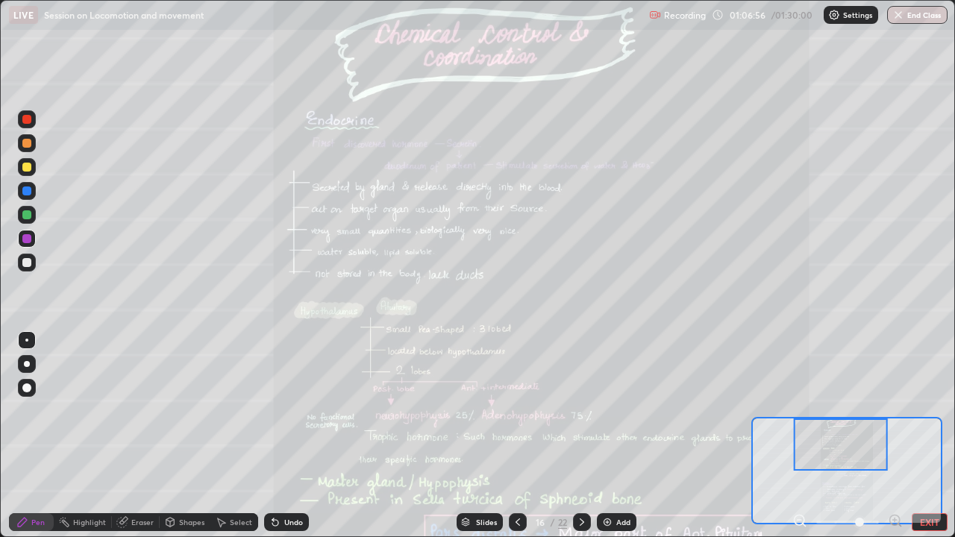
click at [889, 406] on icon at bounding box center [895, 520] width 15 height 15
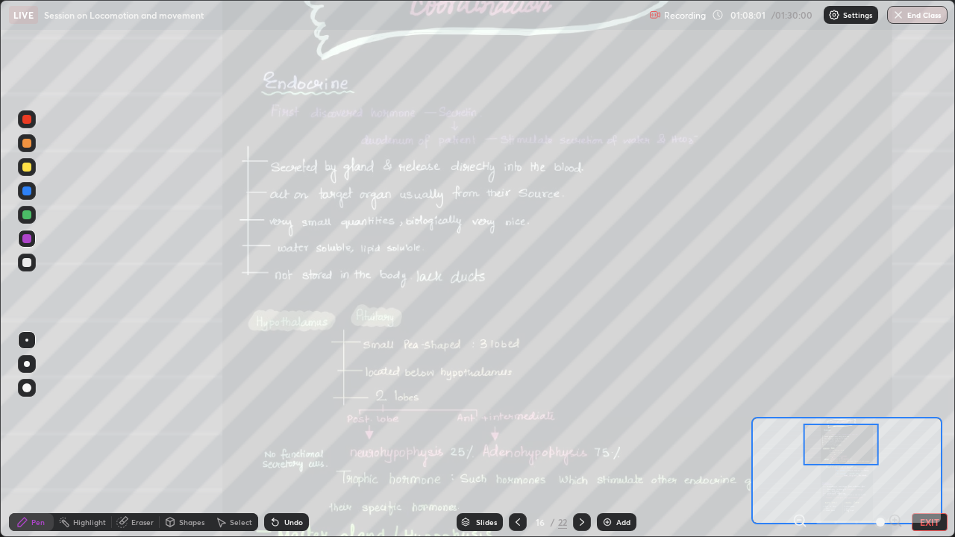
click at [571, 406] on div "16 / 22" at bounding box center [550, 522] width 82 height 30
click at [581, 406] on icon at bounding box center [582, 522] width 12 height 12
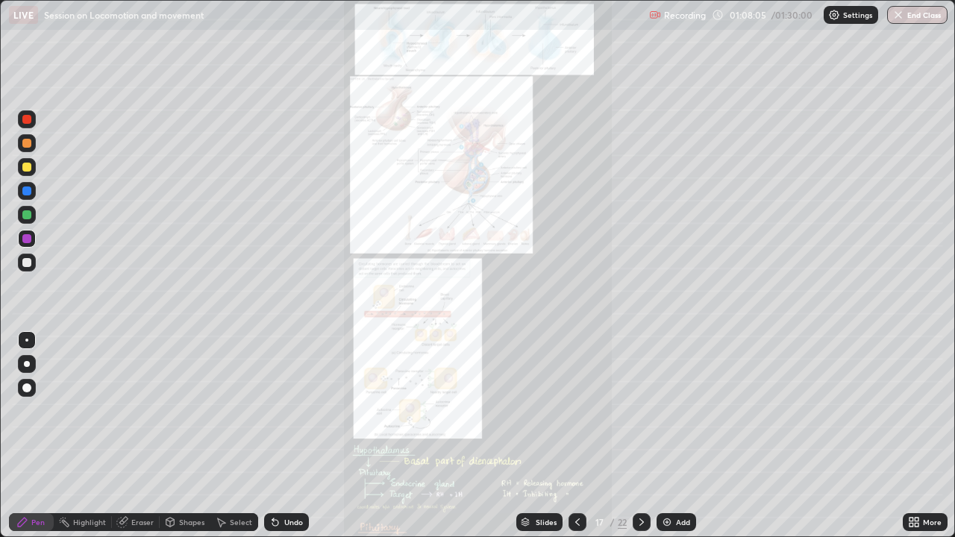
click at [636, 406] on icon at bounding box center [642, 522] width 12 height 12
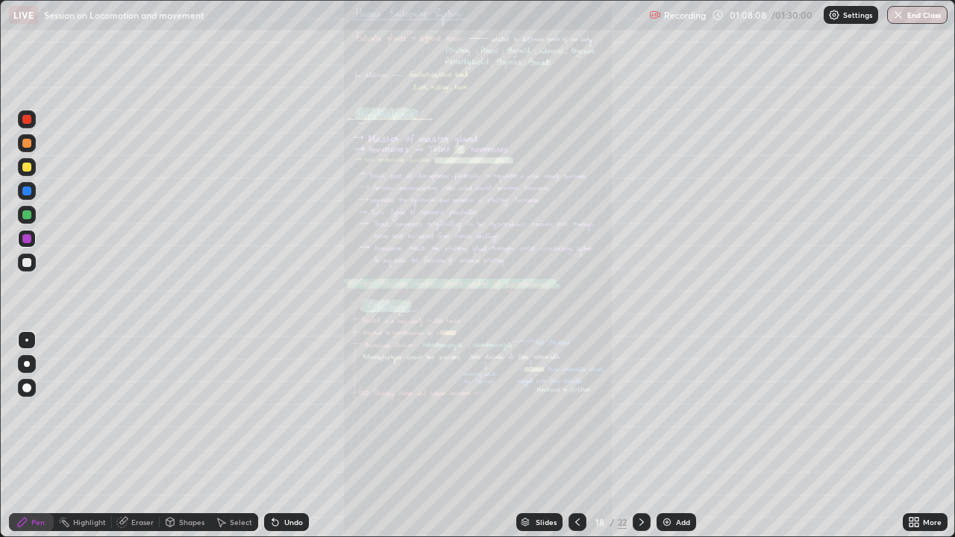
click at [575, 406] on icon at bounding box center [577, 522] width 4 height 7
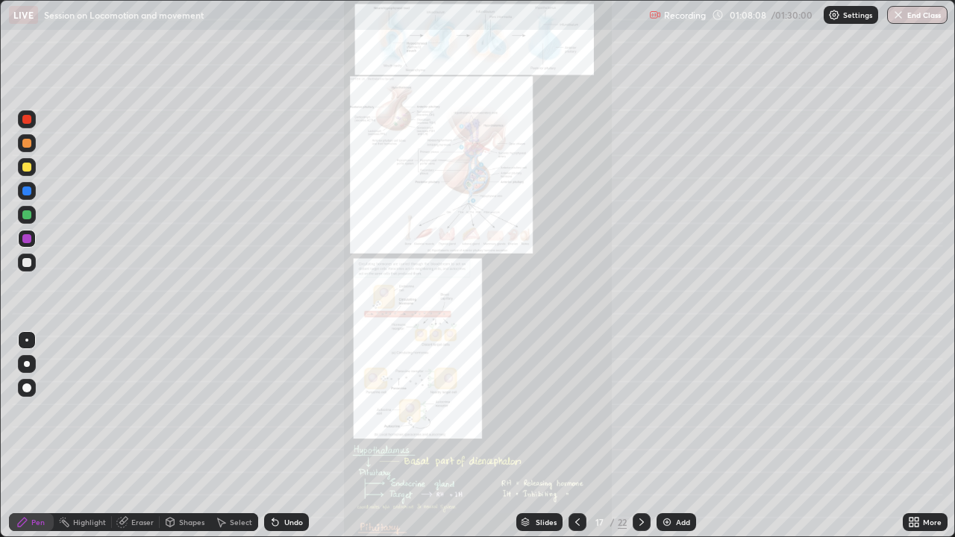
click at [578, 406] on icon at bounding box center [577, 522] width 12 height 12
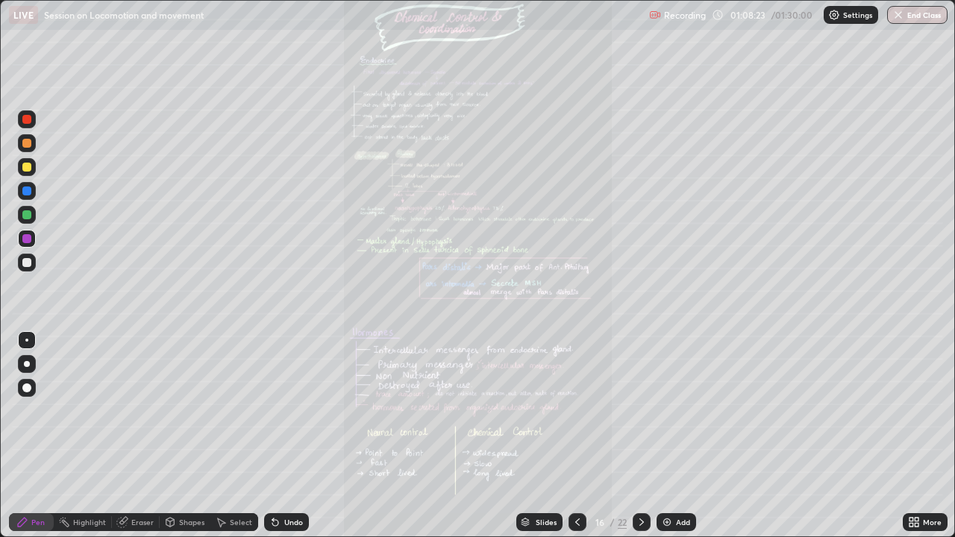
click at [545, 406] on div "Slides" at bounding box center [546, 522] width 21 height 7
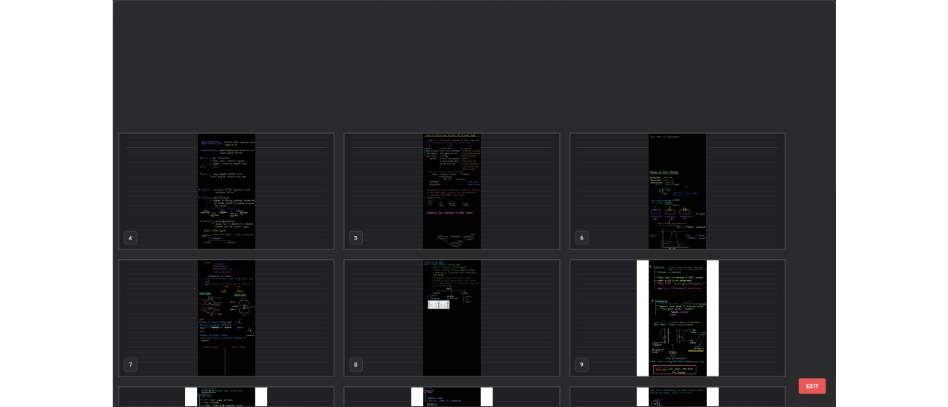
scroll to position [531, 946]
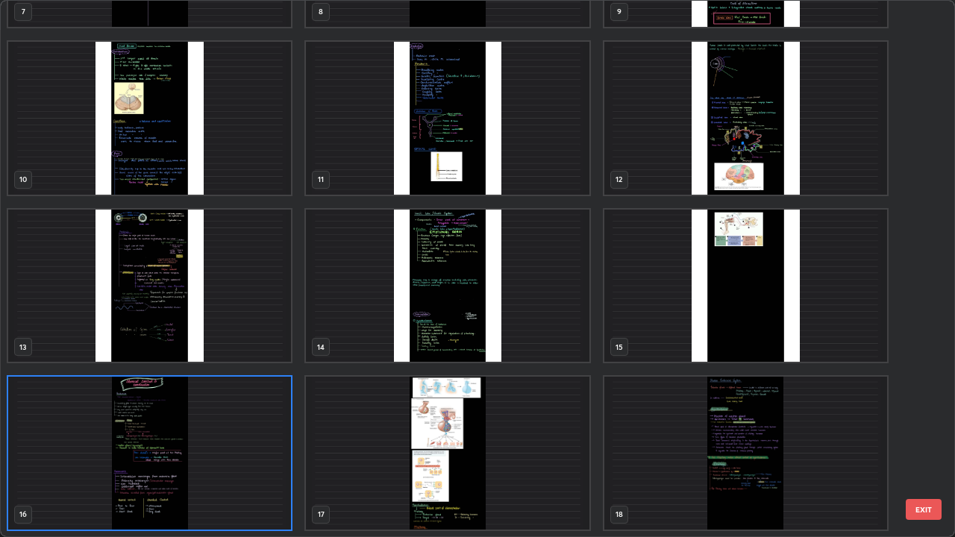
click at [516, 406] on img "grid" at bounding box center [447, 453] width 283 height 153
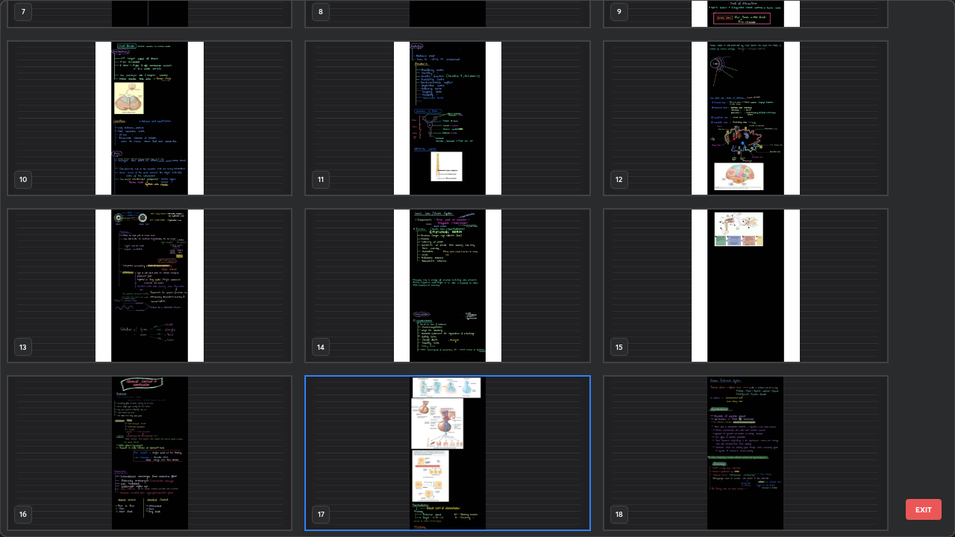
click at [551, 406] on img "grid" at bounding box center [447, 453] width 283 height 153
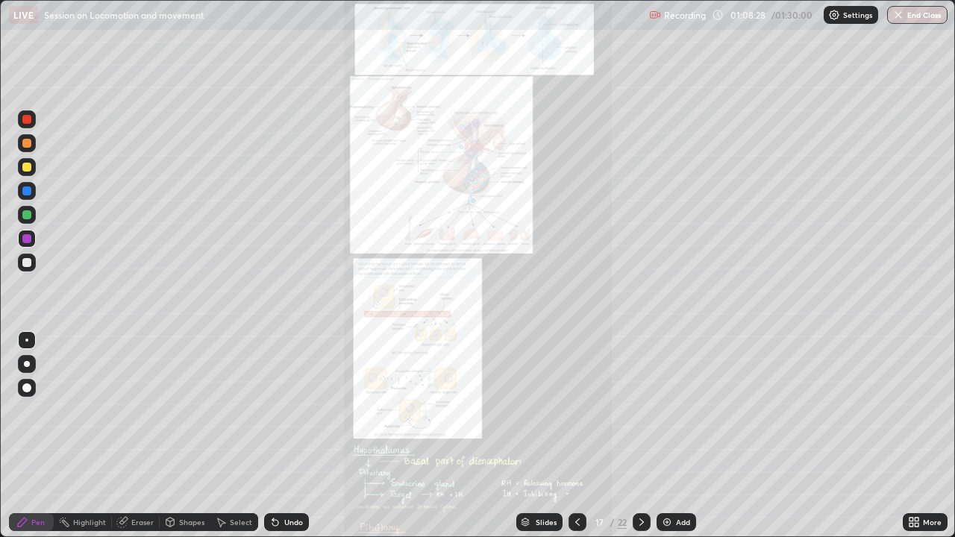
click at [905, 406] on div "More" at bounding box center [925, 522] width 45 height 18
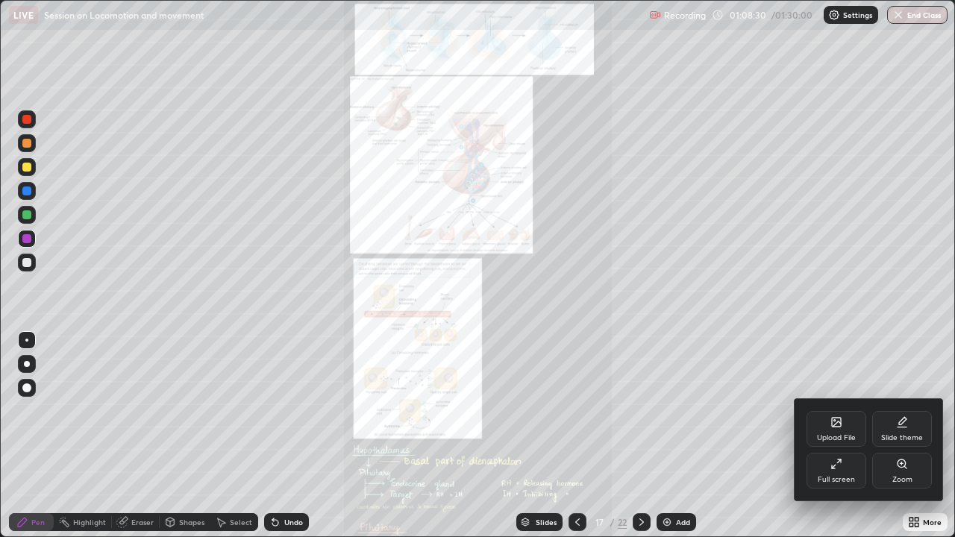
click at [891, 406] on div "Zoom" at bounding box center [902, 471] width 60 height 36
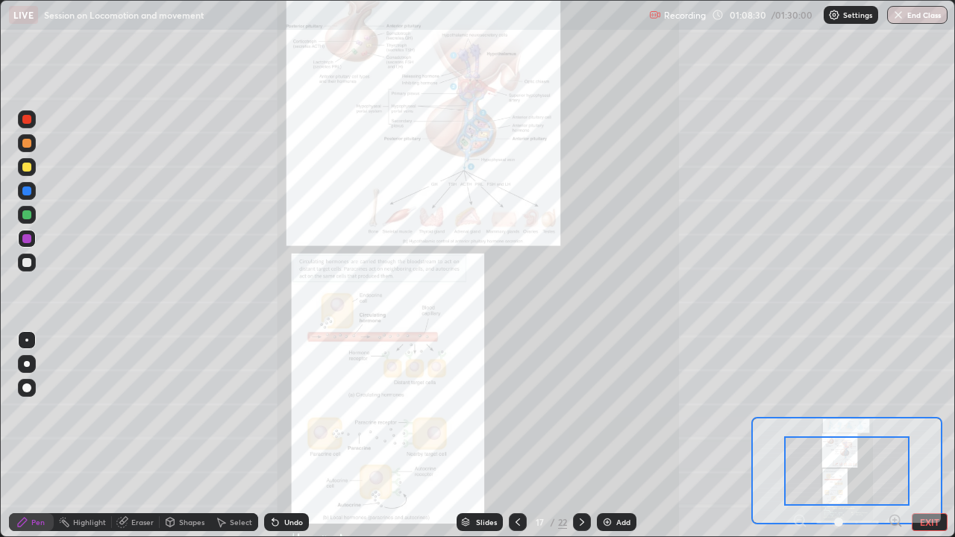
click at [895, 406] on icon at bounding box center [895, 520] width 4 height 0
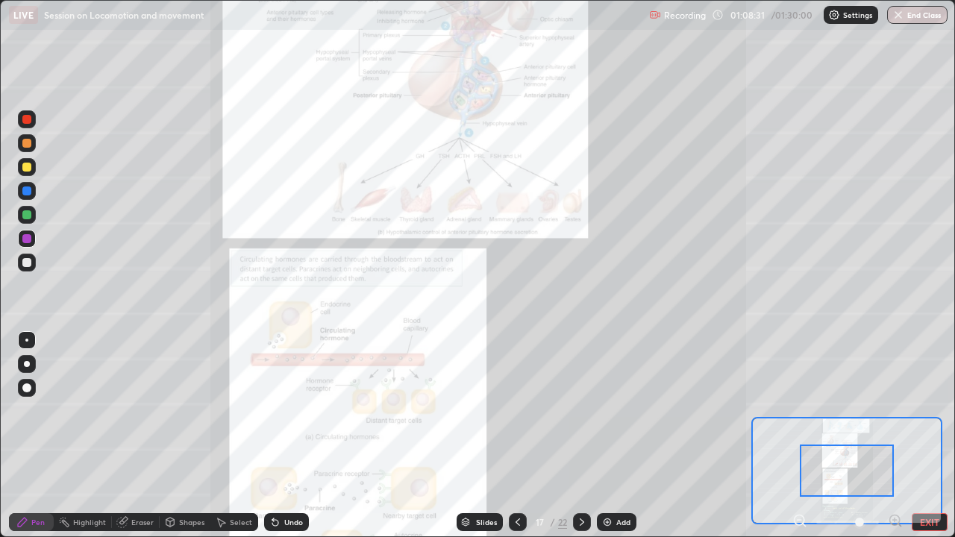
click at [895, 406] on icon at bounding box center [895, 520] width 4 height 0
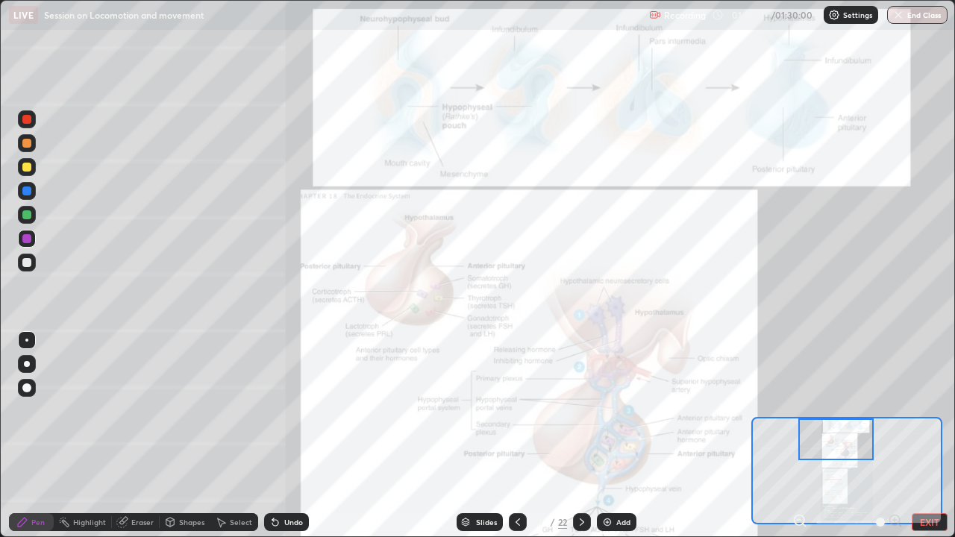
click at [523, 406] on div at bounding box center [518, 522] width 18 height 18
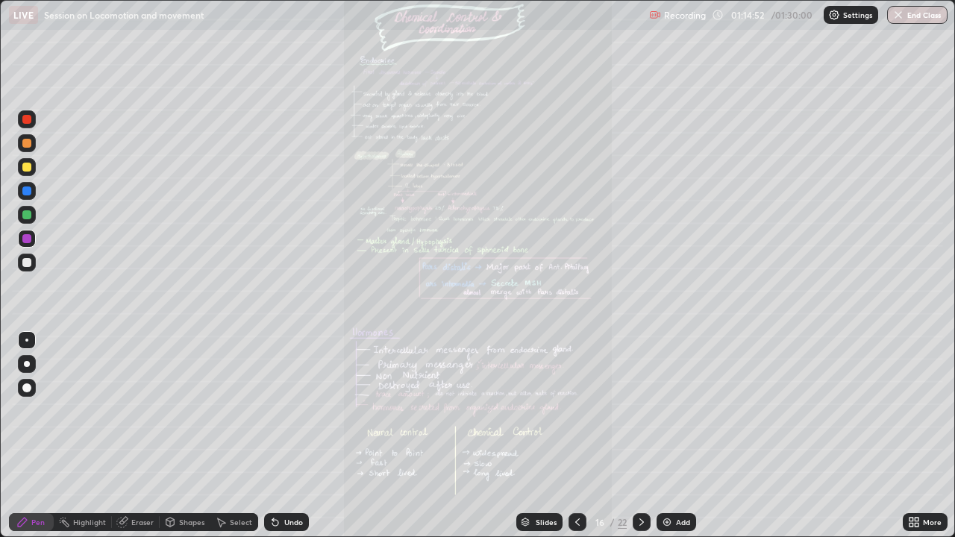
click at [897, 406] on div "Slides 16 / 22 Add" at bounding box center [606, 522] width 594 height 30
click at [907, 406] on div "More" at bounding box center [925, 522] width 45 height 18
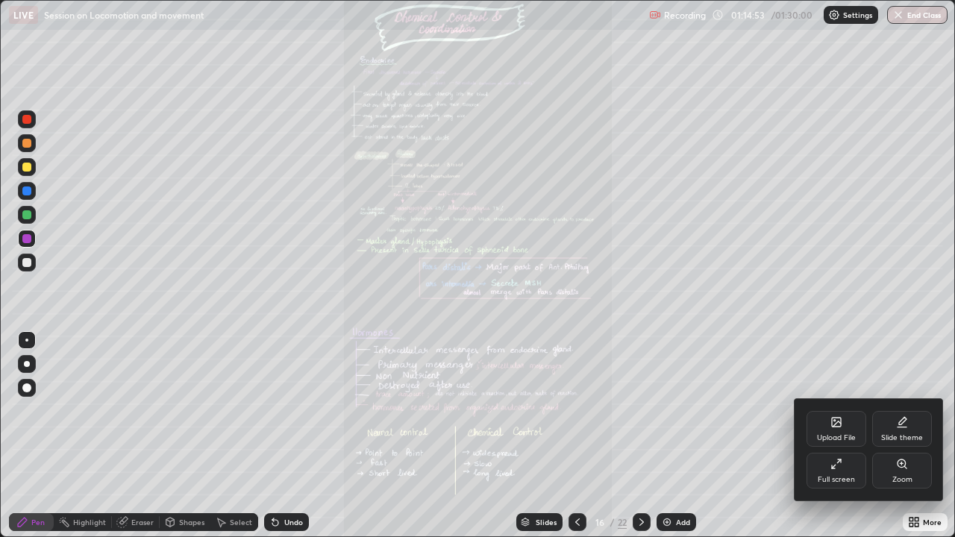
click at [897, 406] on icon at bounding box center [902, 464] width 12 height 12
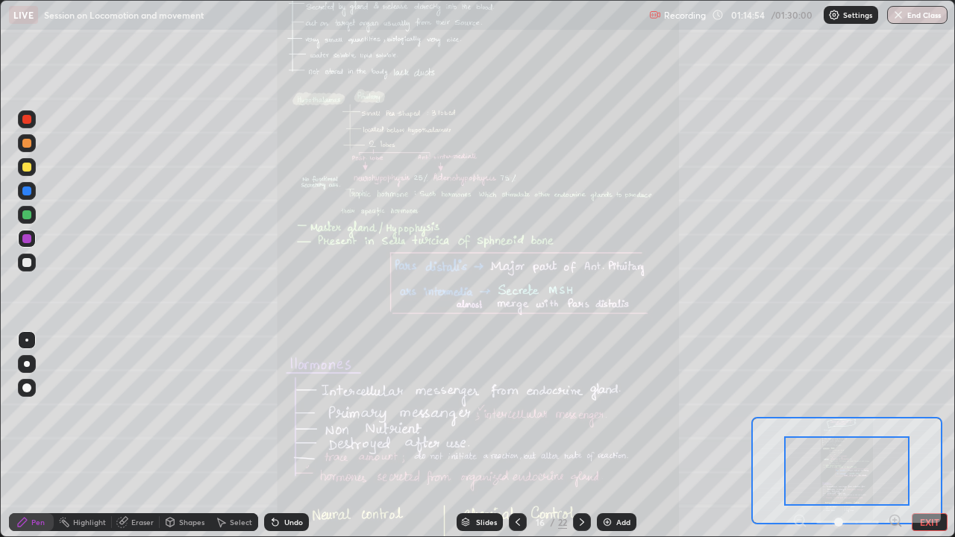
click at [895, 406] on icon at bounding box center [895, 520] width 15 height 15
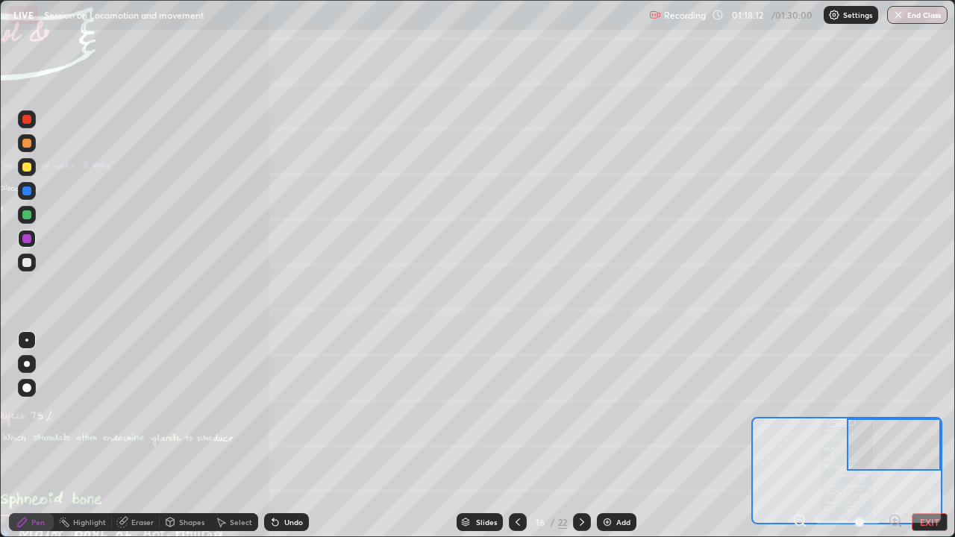
click at [19, 264] on div at bounding box center [27, 263] width 18 height 18
click at [580, 406] on icon at bounding box center [582, 522] width 12 height 12
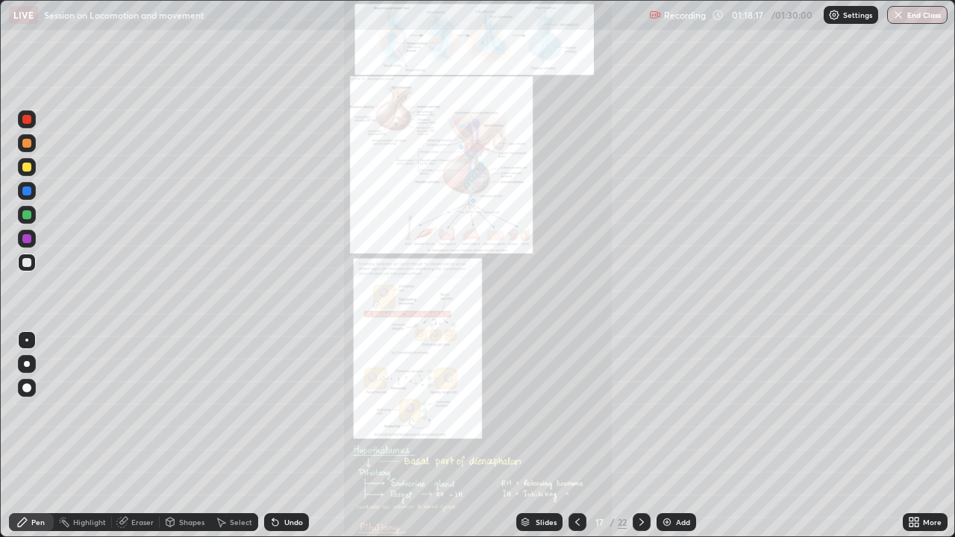
click at [574, 406] on icon at bounding box center [577, 522] width 12 height 12
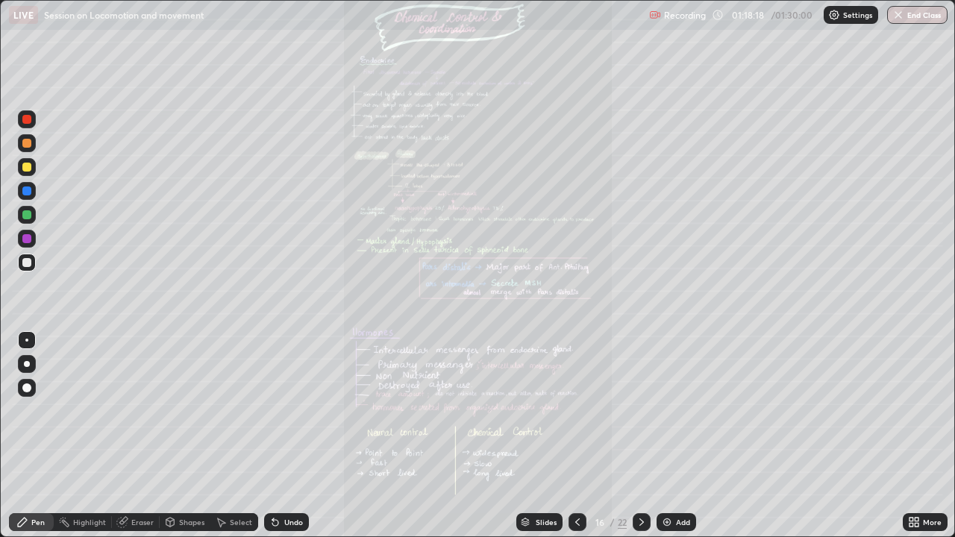
click at [926, 406] on div "More" at bounding box center [932, 522] width 19 height 7
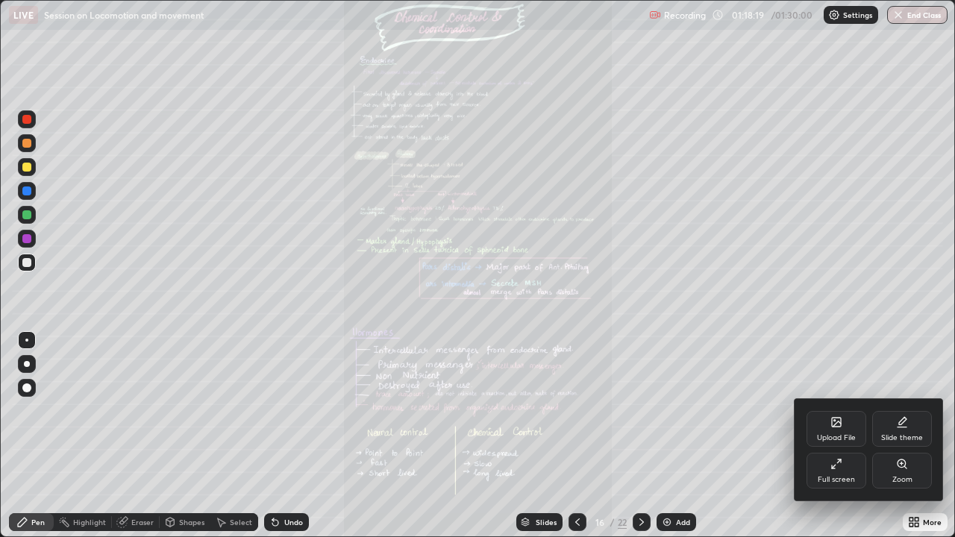
click at [904, 406] on div "Zoom" at bounding box center [902, 479] width 20 height 7
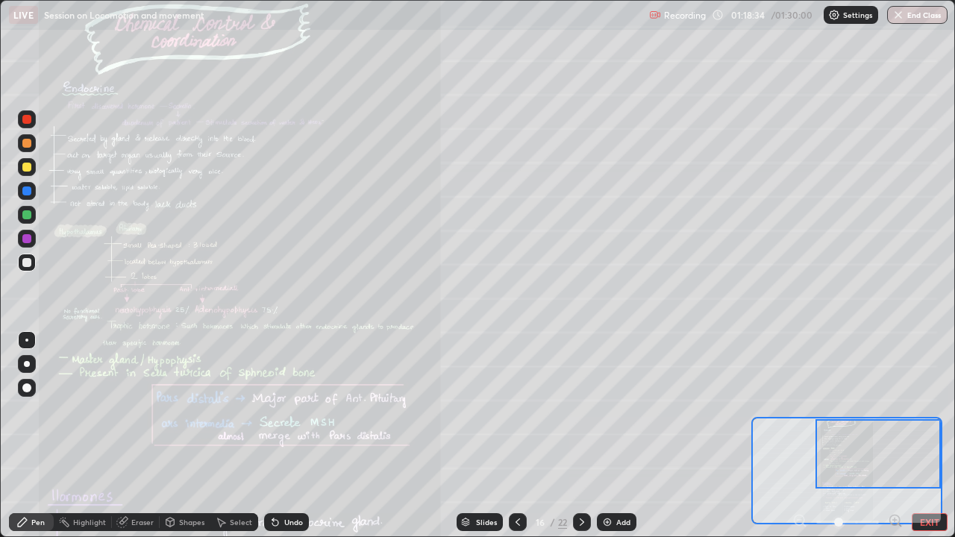
click at [293, 406] on div "Undo" at bounding box center [293, 522] width 19 height 7
click at [28, 167] on div at bounding box center [26, 167] width 9 height 9
click at [290, 406] on div "Undo" at bounding box center [293, 522] width 19 height 7
click at [28, 122] on div at bounding box center [26, 119] width 9 height 9
click at [29, 141] on div at bounding box center [26, 143] width 9 height 9
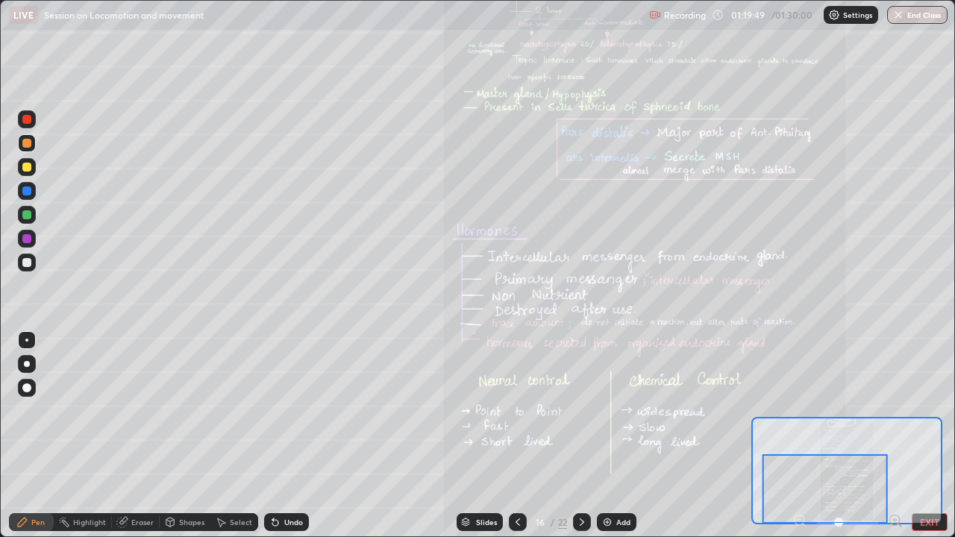
click at [587, 406] on div at bounding box center [582, 522] width 18 height 18
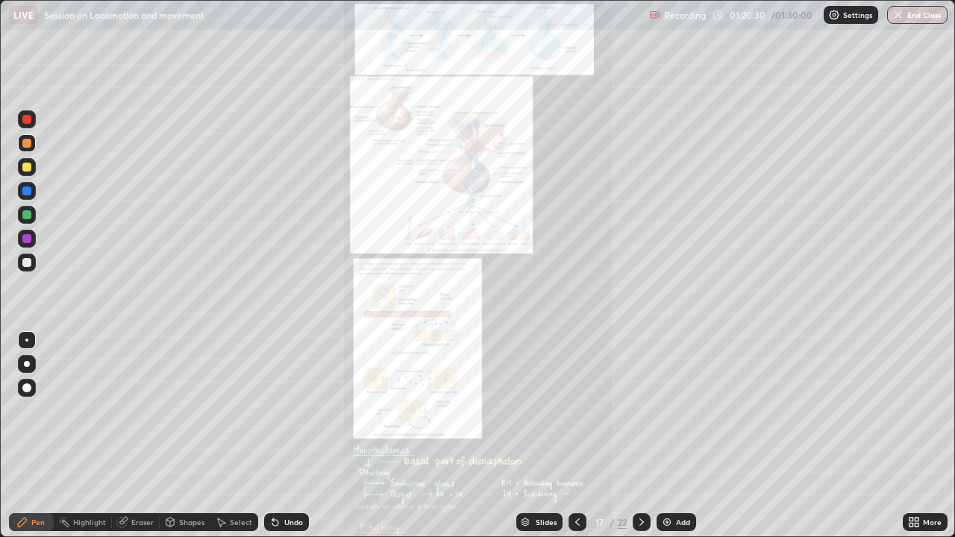
click at [643, 406] on icon at bounding box center [642, 522] width 12 height 12
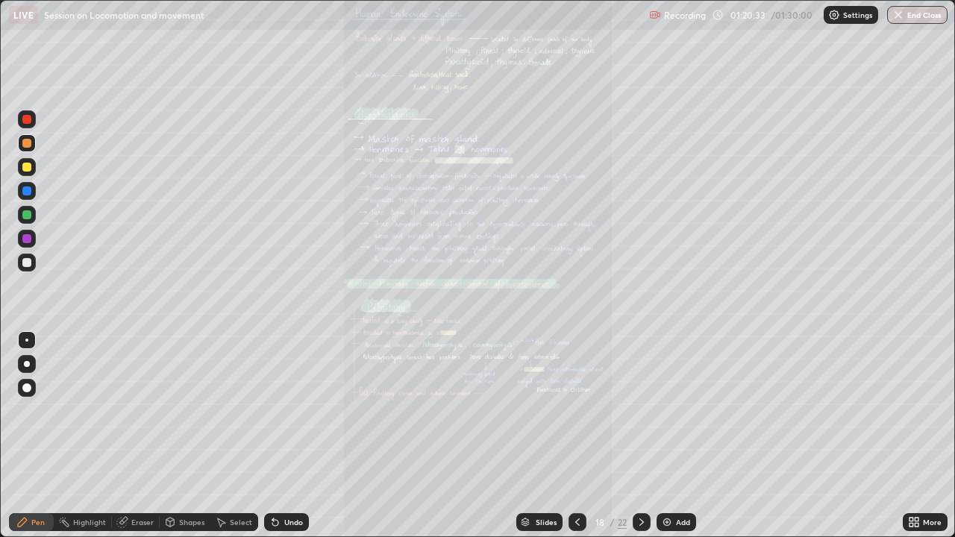
click at [915, 406] on icon at bounding box center [917, 525] width 4 height 4
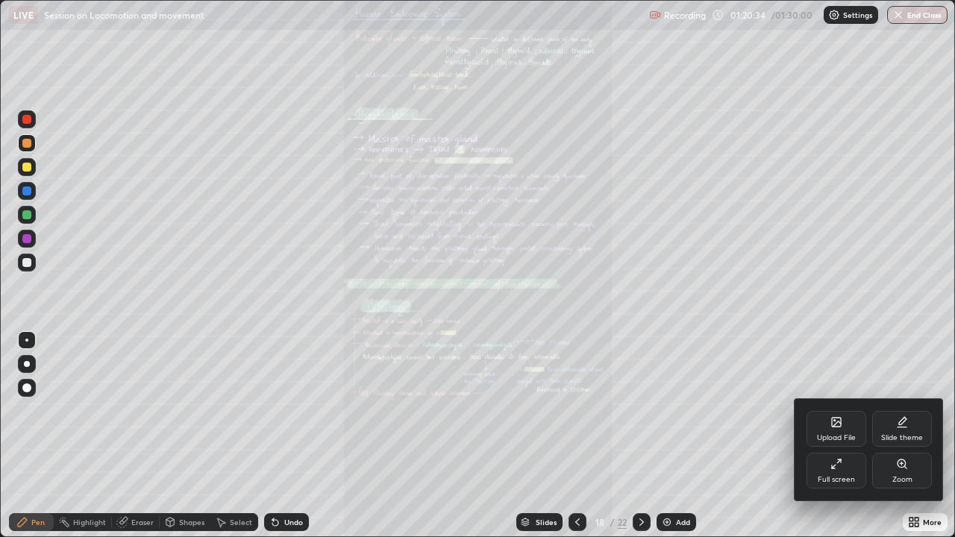
click at [906, 406] on div "Zoom" at bounding box center [902, 479] width 20 height 7
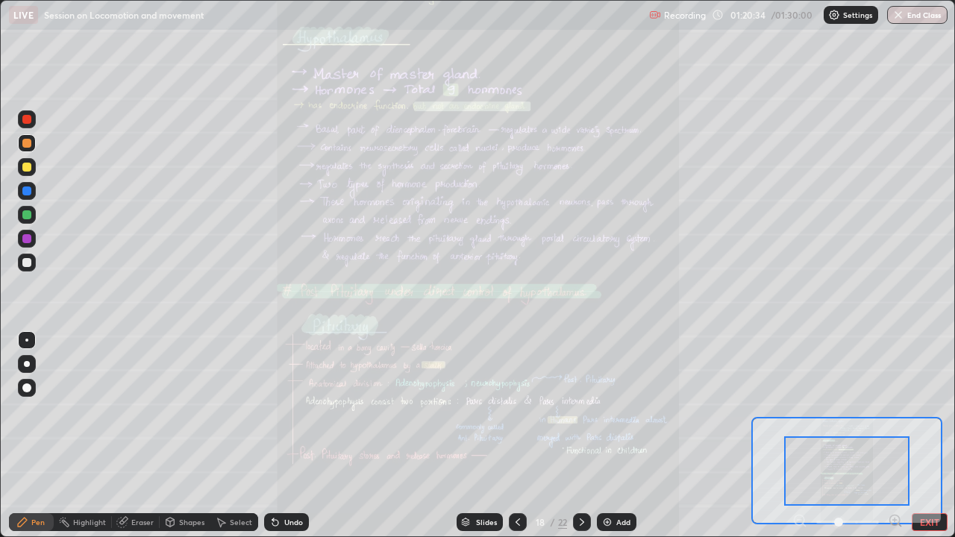
click at [895, 406] on icon at bounding box center [895, 520] width 15 height 15
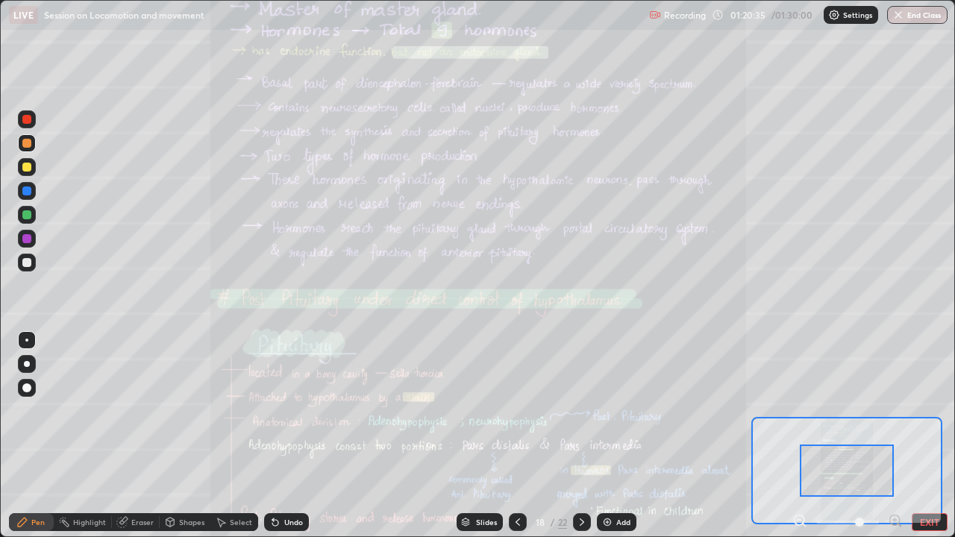
click at [895, 406] on icon at bounding box center [895, 520] width 15 height 15
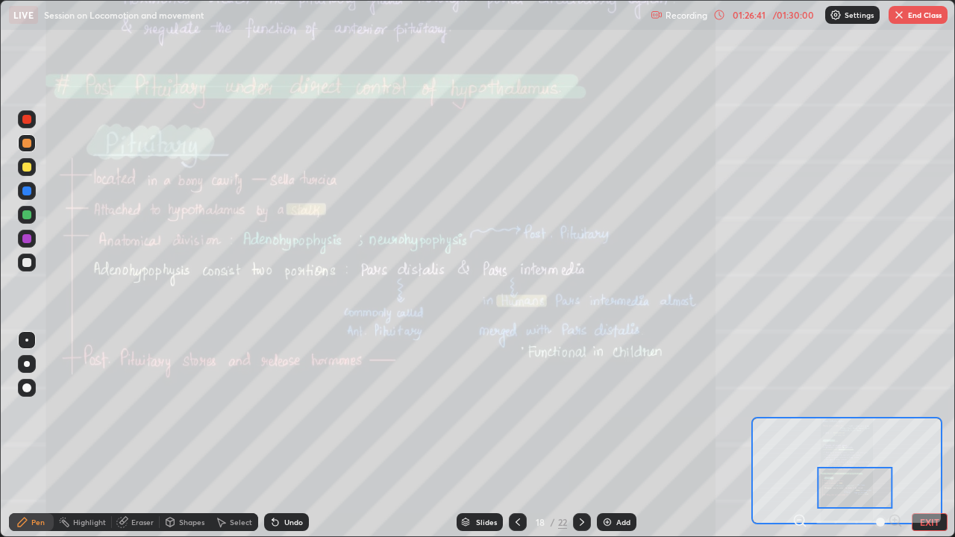
click at [583, 406] on icon at bounding box center [582, 522] width 12 height 12
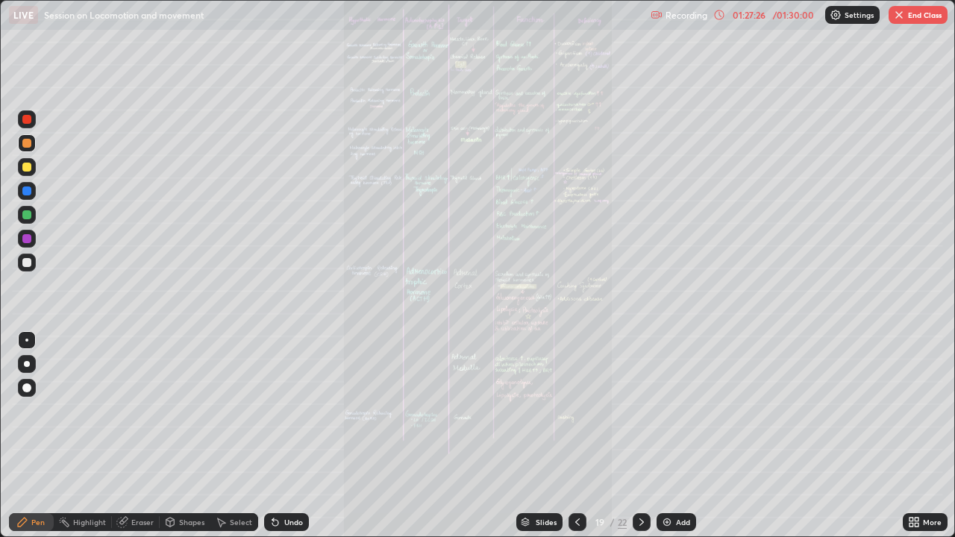
click at [640, 406] on icon at bounding box center [642, 522] width 12 height 12
click at [576, 406] on icon at bounding box center [577, 522] width 12 height 12
click at [901, 19] on img "button" at bounding box center [899, 15] width 12 height 12
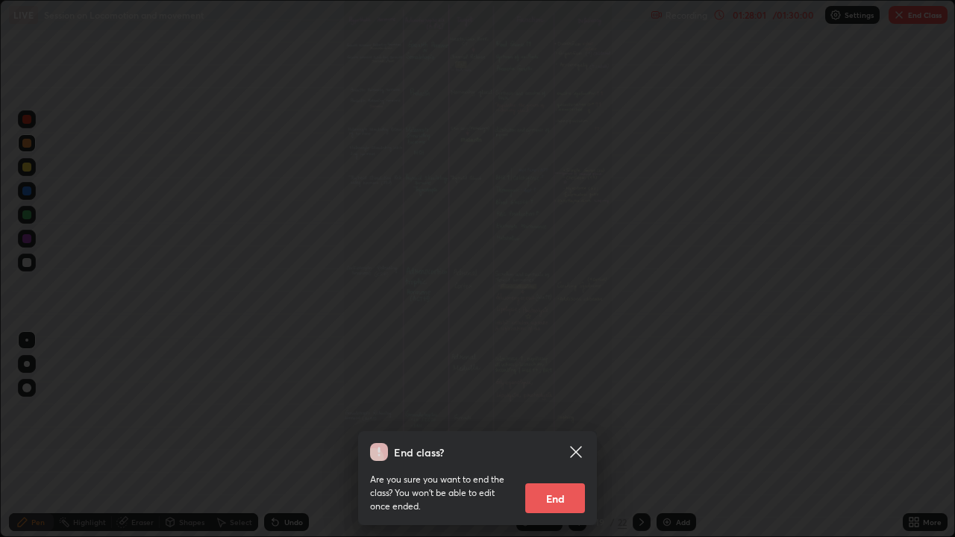
click at [577, 406] on button "End" at bounding box center [555, 498] width 60 height 30
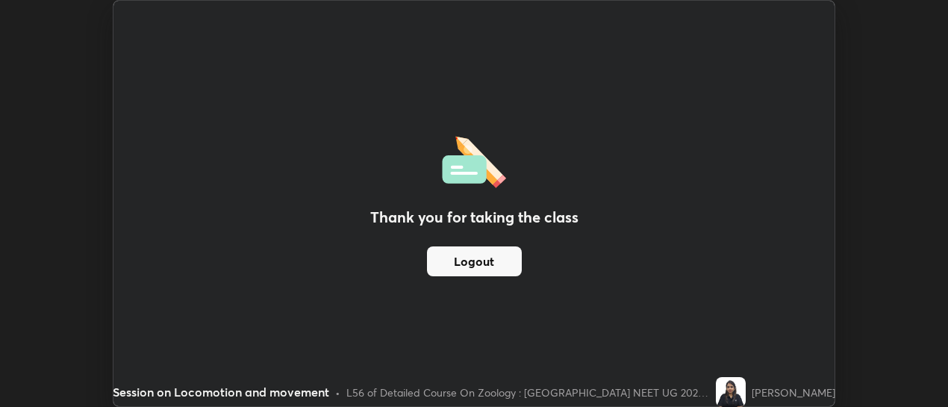
scroll to position [74201, 73660]
